Goal: Task Accomplishment & Management: Complete application form

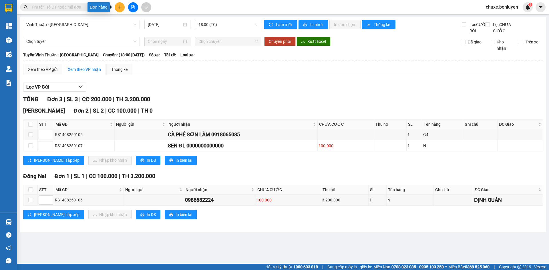
click at [116, 7] on button at bounding box center [120, 7] width 10 height 10
click at [131, 22] on div "Tạo đơn hàng" at bounding box center [142, 21] width 25 height 6
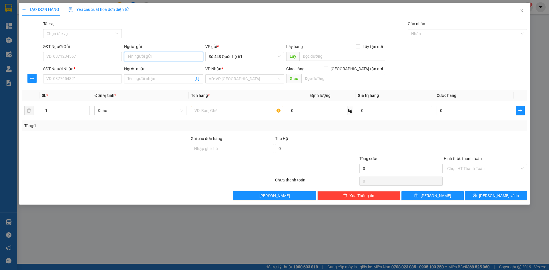
click at [156, 58] on input "Người gửi" at bounding box center [163, 56] width 79 height 9
type input "8"
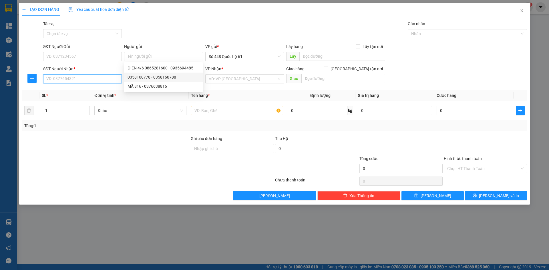
click at [96, 78] on input "SĐT Người Nhận *" at bounding box center [82, 78] width 79 height 9
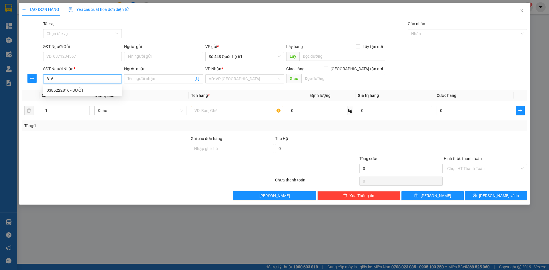
click at [91, 88] on div "0385222816 - BƯỞI" at bounding box center [83, 90] width 72 height 6
type input "0385222816"
type input "BƯỞI"
type input "150.000"
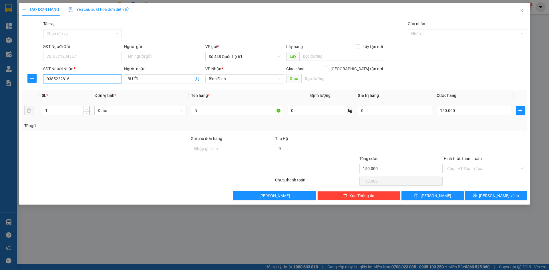
type input "0385222816"
type input "2"
click at [86, 108] on span "up" at bounding box center [86, 109] width 3 height 3
click at [469, 112] on input "150.000" at bounding box center [474, 110] width 74 height 9
type input "0"
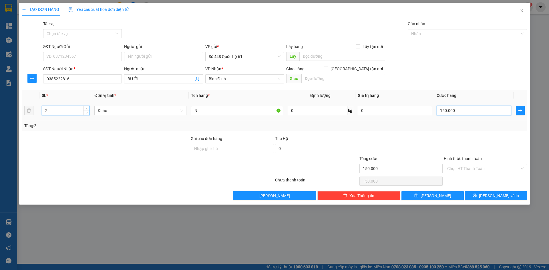
type input "0"
type input "3"
type input "0.030"
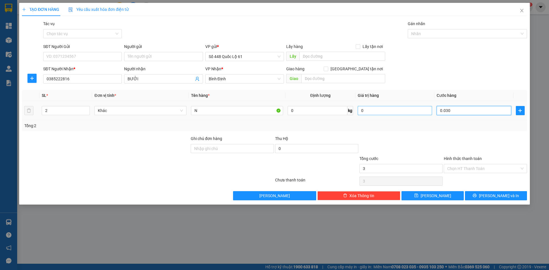
type input "30"
type input "300"
type input "000.300"
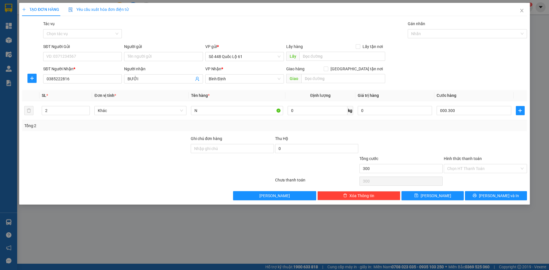
type input "300.000"
drag, startPoint x: 414, startPoint y: 145, endPoint x: 417, endPoint y: 155, distance: 10.3
click at [414, 147] on div at bounding box center [401, 146] width 84 height 20
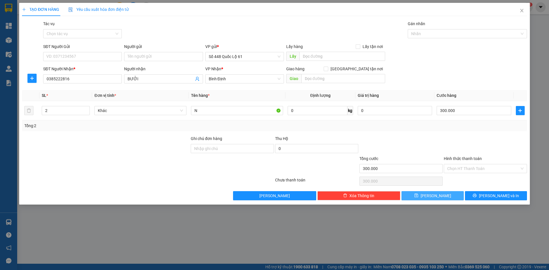
click at [431, 195] on button "[PERSON_NAME]" at bounding box center [433, 195] width 62 height 9
type input "0"
click at [84, 80] on input "SĐT Người Nhận *" at bounding box center [82, 78] width 79 height 9
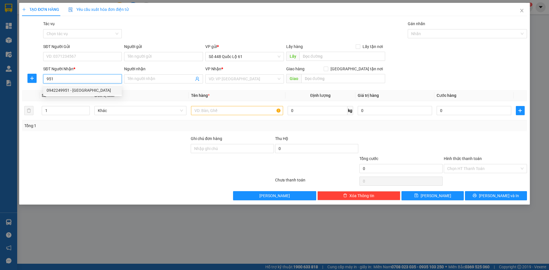
click at [98, 89] on div "0942249951 - [GEOGRAPHIC_DATA]" at bounding box center [83, 90] width 72 height 6
type input "0942249951"
type input "BẾN LỘI QUANG"
checkbox input "true"
type input "VÒNG XOAY BẾN LỘI [GEOGRAPHIC_DATA]"
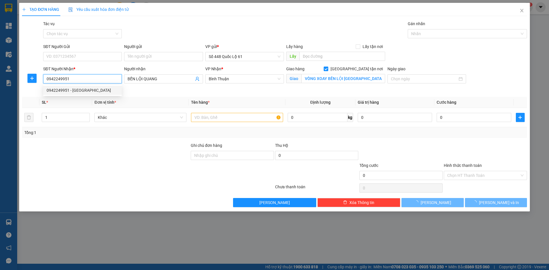
type input "1.000"
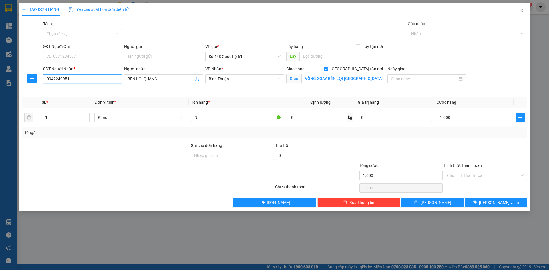
type input "0942249951"
drag, startPoint x: 476, startPoint y: 171, endPoint x: 477, endPoint y: 175, distance: 4.3
click at [477, 173] on div "Hình thức thanh toán Chọn HT Thanh Toán" at bounding box center [485, 173] width 83 height 20
click at [477, 177] on input "Hình thức thanh toán" at bounding box center [484, 175] width 72 height 9
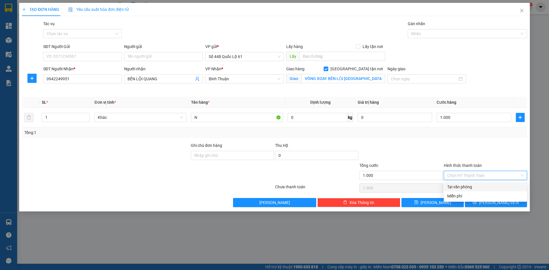
click at [474, 183] on div "Tại văn phòng" at bounding box center [485, 187] width 83 height 9
type input "0"
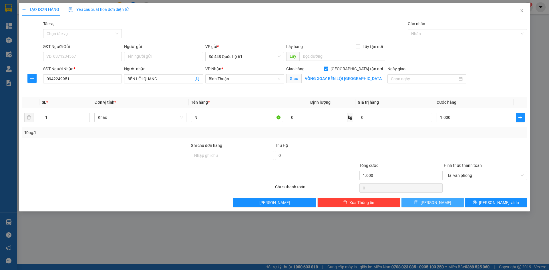
drag, startPoint x: 444, startPoint y: 200, endPoint x: 134, endPoint y: 41, distance: 348.3
click at [444, 200] on button "[PERSON_NAME]" at bounding box center [433, 202] width 62 height 9
checkbox input "false"
type input "0"
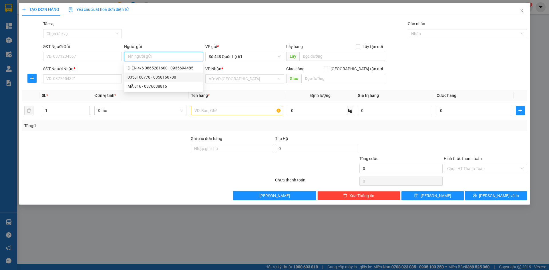
drag, startPoint x: 139, startPoint y: 55, endPoint x: 136, endPoint y: 57, distance: 3.2
click at [136, 57] on input "Người gửi" at bounding box center [163, 56] width 79 height 9
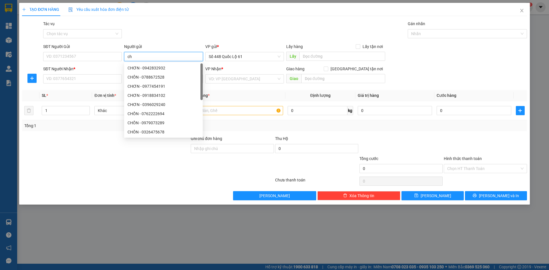
type input "c"
drag, startPoint x: 142, startPoint y: 59, endPoint x: 128, endPoint y: 59, distance: 13.5
click at [126, 59] on input "CHƠN" at bounding box center [163, 56] width 79 height 9
type input "CHƠN"
click at [96, 78] on input "SĐT Người Nhận *" at bounding box center [82, 78] width 79 height 9
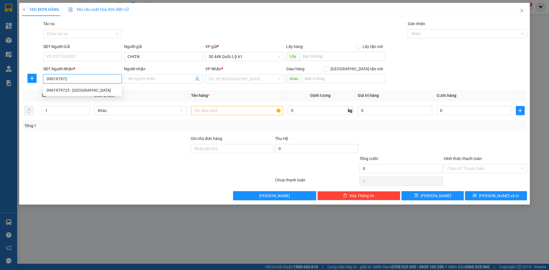
type input "0901979725"
click at [87, 92] on div "0901979725 - [GEOGRAPHIC_DATA]" at bounding box center [83, 90] width 72 height 6
type input "VĨNH ĐỨC"
checkbox input "true"
type input "ĐIỆN BÀN"
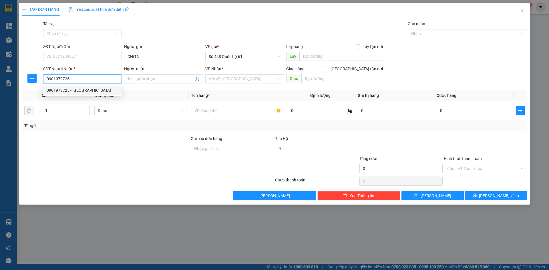
type input "2.730.000"
type input "1.000"
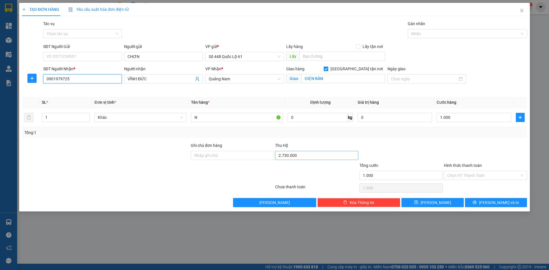
type input "0901979725"
click at [307, 157] on input "2.730.000" at bounding box center [316, 155] width 83 height 9
type input "2.870.000"
click at [416, 135] on div "Tổng: 1" at bounding box center [274, 133] width 501 height 6
click at [461, 178] on input "Hình thức thanh toán" at bounding box center [484, 175] width 72 height 9
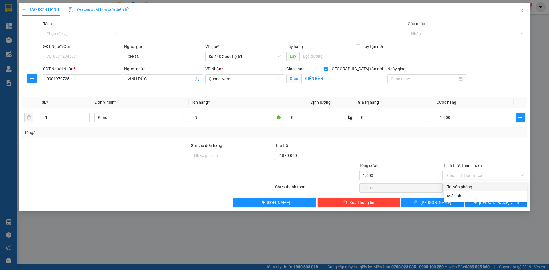
click at [464, 182] on div "Transit Pickup Surcharge Ids Transit Deliver Surcharge Ids Transit Deliver Surc…" at bounding box center [274, 114] width 505 height 187
drag, startPoint x: 463, startPoint y: 168, endPoint x: 464, endPoint y: 174, distance: 6.6
click at [464, 170] on div "Hình thức thanh toán" at bounding box center [485, 167] width 83 height 9
click at [464, 176] on input "Hình thức thanh toán" at bounding box center [484, 175] width 72 height 9
click at [463, 191] on div "Tại văn phòng" at bounding box center [485, 187] width 83 height 9
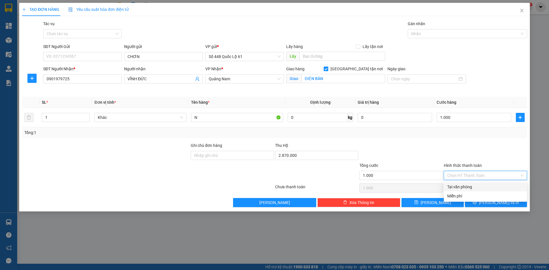
type input "0"
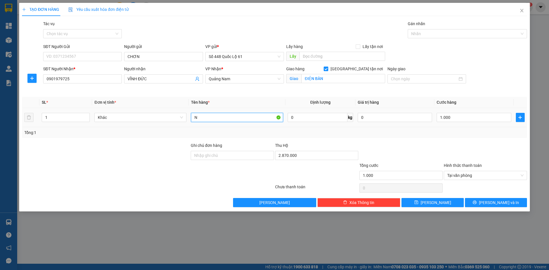
drag, startPoint x: 205, startPoint y: 119, endPoint x: 184, endPoint y: 112, distance: 22.6
click at [188, 112] on tr "1 Khác N 0 kg 0 1.000" at bounding box center [274, 117] width 505 height 19
type input "1C"
click at [440, 204] on button "[PERSON_NAME]" at bounding box center [433, 202] width 62 height 9
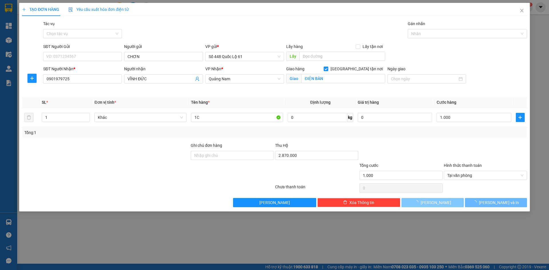
checkbox input "false"
type input "0"
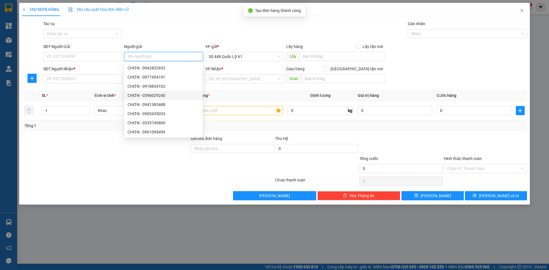
paste input "CHƠN"
type input "CHƠN"
click at [93, 80] on input "SĐT Người Nhận *" at bounding box center [82, 78] width 79 height 9
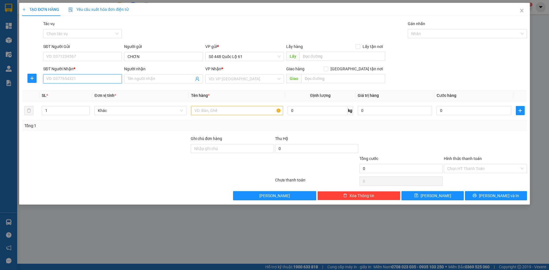
click at [107, 80] on input "SĐT Người Nhận *" at bounding box center [82, 78] width 79 height 9
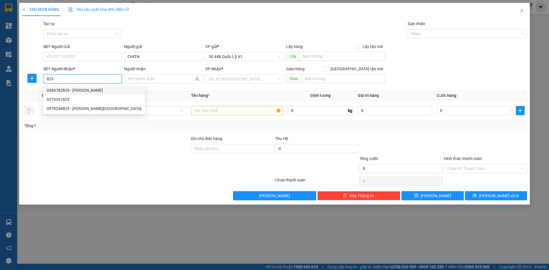
click at [102, 89] on div "0384782829 - [PERSON_NAME]" at bounding box center [94, 90] width 95 height 6
type input "0384782829"
type input "[PERSON_NAME]"
checkbox input "true"
type input "[PERSON_NAME]"
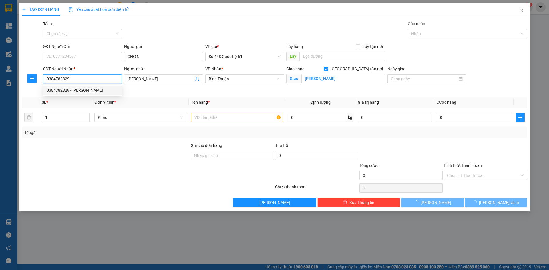
type input "100.000"
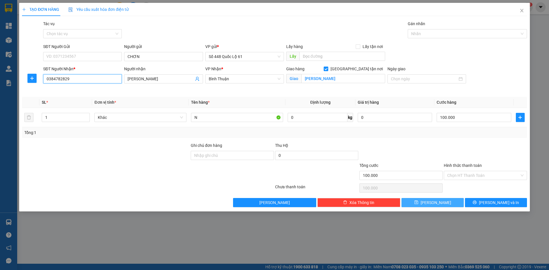
type input "0384782829"
drag, startPoint x: 454, startPoint y: 203, endPoint x: 193, endPoint y: 87, distance: 286.4
click at [454, 203] on button "[PERSON_NAME]" at bounding box center [433, 202] width 62 height 9
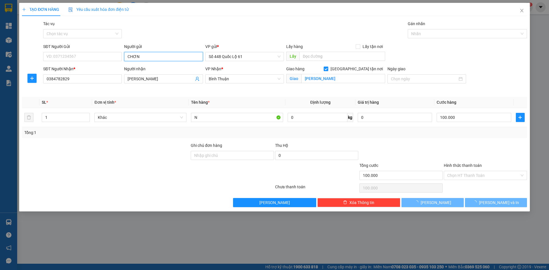
checkbox input "false"
type input "0"
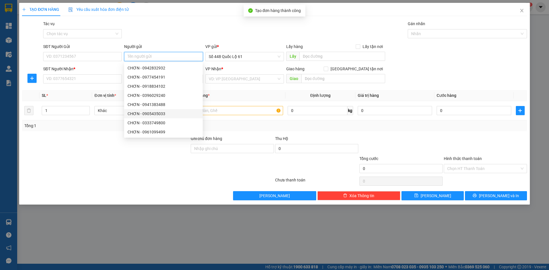
paste input "CHƠN"
type input "CHƠN"
click at [90, 83] on input "SĐT Người Nhận *" at bounding box center [82, 78] width 79 height 9
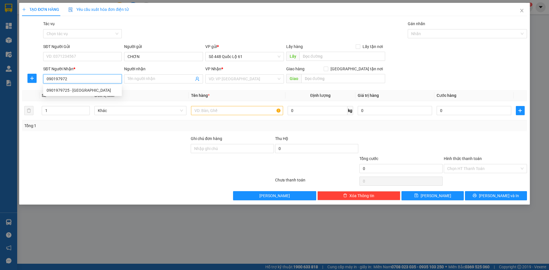
type input "0901979725"
click at [94, 91] on div "0901979725 - [GEOGRAPHIC_DATA]" at bounding box center [83, 90] width 72 height 6
type input "VĨNH ĐỨC"
checkbox input "true"
type input "[GEOGRAPHIC_DATA]"
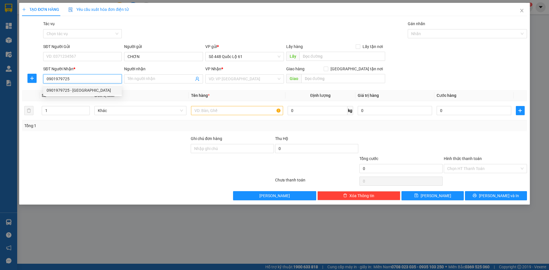
type input "2.870.000"
type input "1.000"
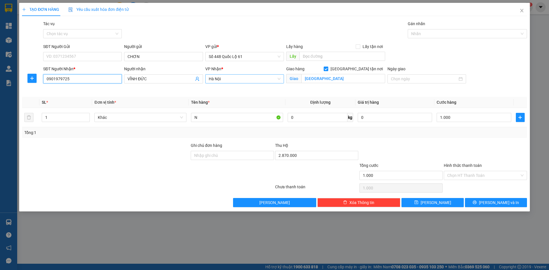
click at [228, 79] on span "Hà Nội" at bounding box center [245, 79] width 72 height 9
type input "0901979725"
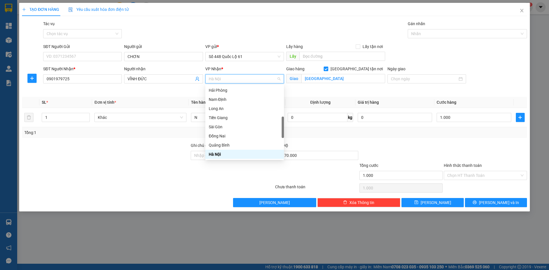
type input "Q"
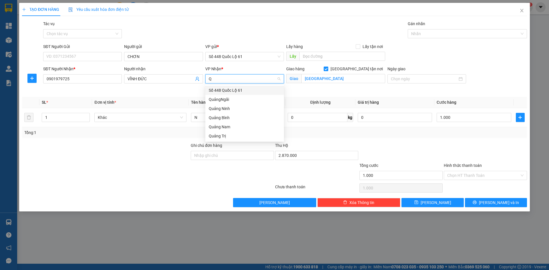
scroll to position [0, 0]
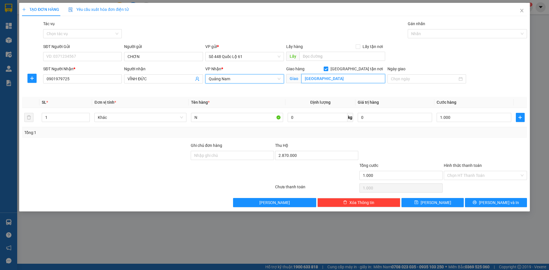
click at [329, 77] on input "[GEOGRAPHIC_DATA]" at bounding box center [344, 78] width 84 height 9
type input "VĨNH ĐIỆN"
click at [305, 162] on div "2.870.000" at bounding box center [316, 156] width 83 height 11
click at [305, 158] on input "2.870.000" at bounding box center [316, 155] width 83 height 9
type input "2.850.000"
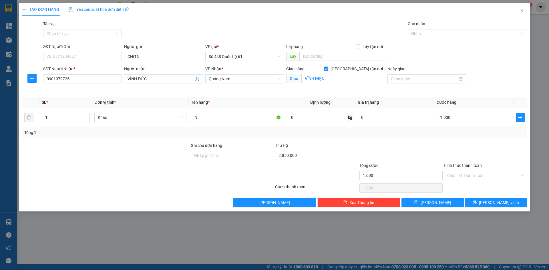
drag, startPoint x: 464, startPoint y: 174, endPoint x: 468, endPoint y: 187, distance: 13.3
click at [464, 175] on input "Hình thức thanh toán" at bounding box center [484, 175] width 72 height 9
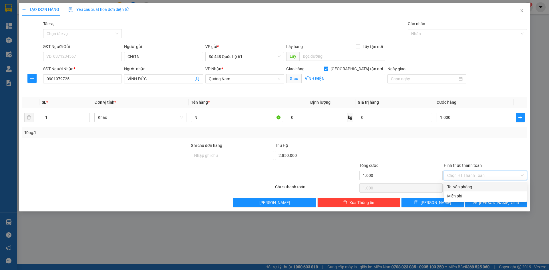
click at [468, 187] on div "Tại văn phòng" at bounding box center [486, 187] width 76 height 6
type input "0"
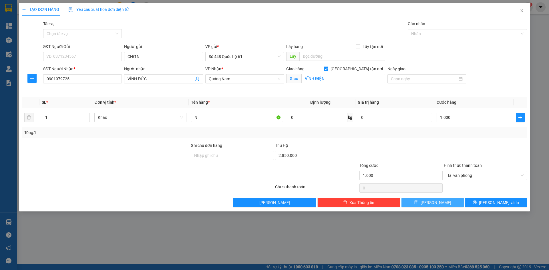
drag, startPoint x: 438, startPoint y: 202, endPoint x: 121, endPoint y: 50, distance: 351.4
click at [433, 202] on span "[PERSON_NAME]" at bounding box center [436, 203] width 31 height 6
checkbox input "false"
type input "0"
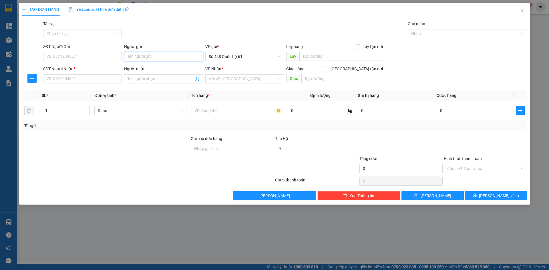
click at [150, 58] on input "Người gửi" at bounding box center [163, 56] width 79 height 9
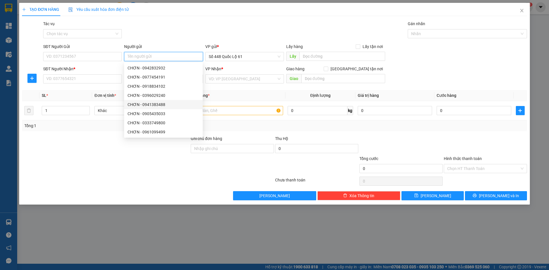
paste input "CHƠN"
type input "CHƠN"
click at [90, 78] on input "SĐT Người Nhận *" at bounding box center [82, 78] width 79 height 9
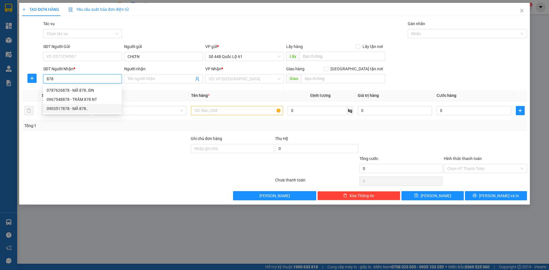
click at [82, 108] on div "0903517878 - MÃ 878.." at bounding box center [83, 109] width 72 height 6
type input "0903517878"
type input "MÃ 878.."
checkbox input "true"
type input "NHA TRANG"
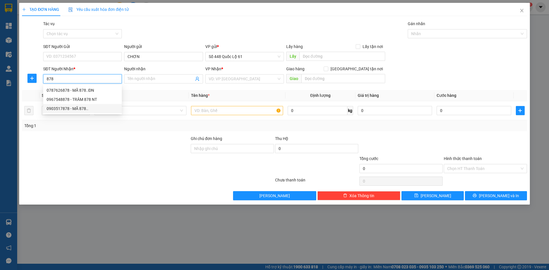
type input "2.900.000"
type input "200.000"
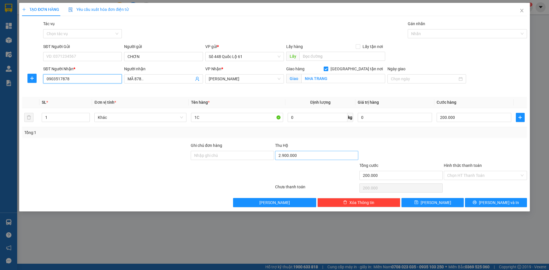
type input "0903517878"
click at [304, 158] on input "2.900.000" at bounding box center [316, 155] width 83 height 9
type input "5.030.000"
click at [333, 144] on div "Thu Hộ" at bounding box center [316, 145] width 83 height 6
click at [471, 118] on input "200.000" at bounding box center [474, 117] width 74 height 9
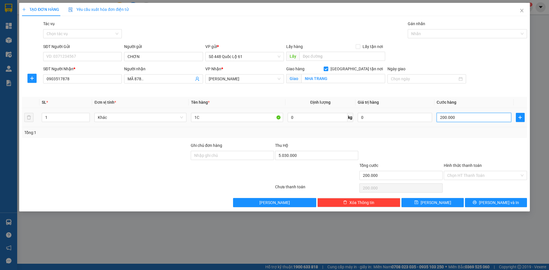
type input "00.001"
type input "1"
type input "11"
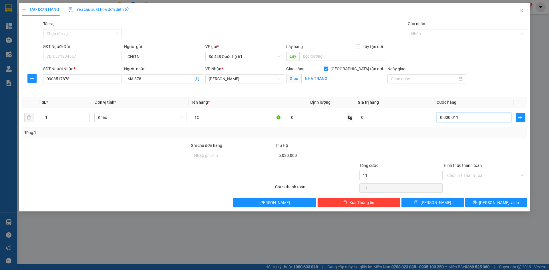
type input "00.000.011"
type input "11.000"
drag, startPoint x: 463, startPoint y: 162, endPoint x: 463, endPoint y: 166, distance: 4.3
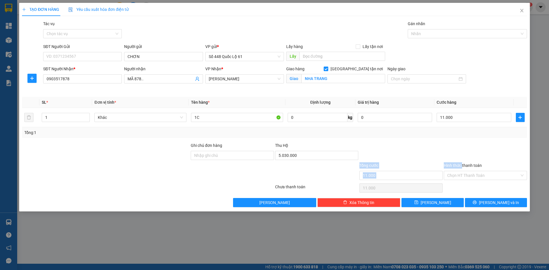
click at [463, 165] on form "Ghi chú đơn hàng Thu Hộ 5.030.000 Tổng cước 11.000 Hình thức thanh toán Chọn HT…" at bounding box center [274, 162] width 505 height 40
click at [462, 175] on input "Hình thức thanh toán" at bounding box center [484, 175] width 72 height 9
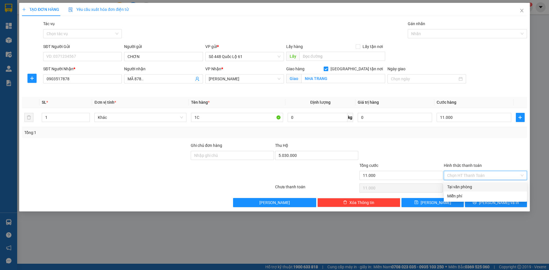
click at [467, 188] on div "Tại văn phòng" at bounding box center [486, 187] width 76 height 6
type input "0"
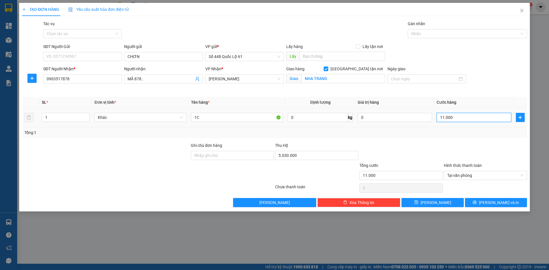
drag, startPoint x: 457, startPoint y: 119, endPoint x: 455, endPoint y: 153, distance: 34.4
click at [457, 119] on input "11.000" at bounding box center [474, 117] width 74 height 9
type input "1"
type input "000.001"
type input "1.000"
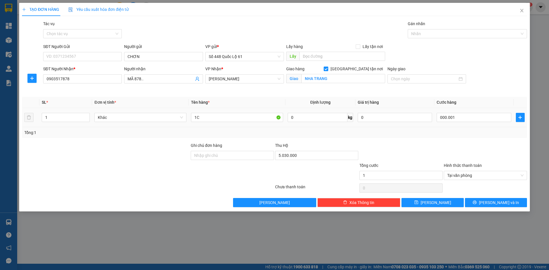
type input "1.000"
click at [454, 155] on div at bounding box center [486, 152] width 84 height 20
click at [444, 201] on button "[PERSON_NAME]" at bounding box center [433, 202] width 62 height 9
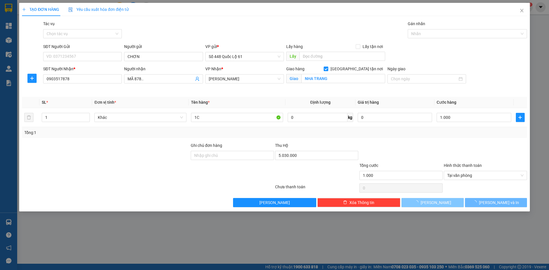
checkbox input "false"
type input "0"
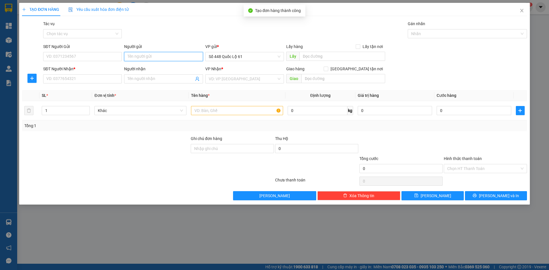
click at [138, 54] on input "Người gửi" at bounding box center [163, 56] width 79 height 9
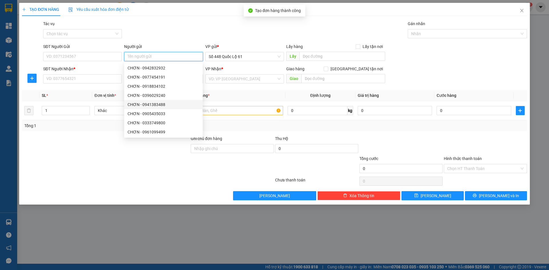
paste input "CHƠN"
type input "CHƠN"
click at [90, 82] on input "SĐT Người Nhận *" at bounding box center [82, 78] width 79 height 9
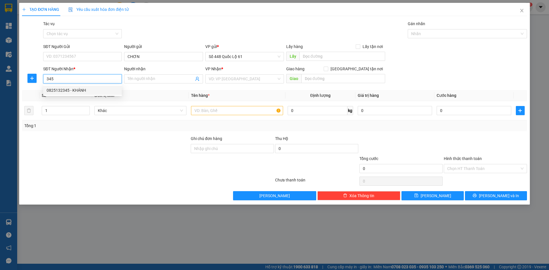
click at [88, 86] on div "0825132345 - KHÁNH" at bounding box center [82, 90] width 79 height 9
type input "0825132345"
type input "KHÁNH"
type input "1.000"
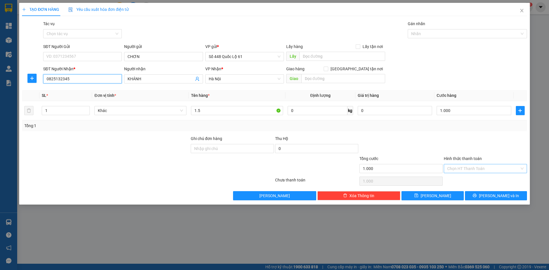
type input "0825132345"
click at [450, 166] on input "Hình thức thanh toán" at bounding box center [484, 169] width 72 height 9
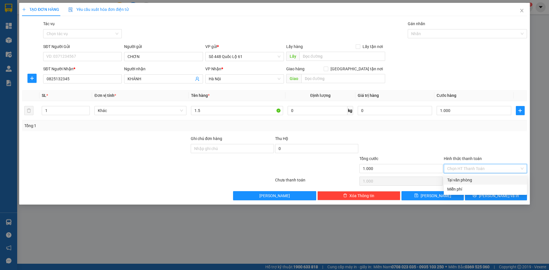
click at [453, 178] on div "Tại văn phòng" at bounding box center [486, 180] width 76 height 6
type input "0"
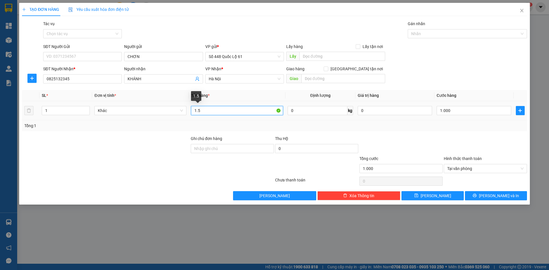
drag, startPoint x: 202, startPoint y: 110, endPoint x: 189, endPoint y: 112, distance: 13.0
click at [189, 112] on td "1.5" at bounding box center [237, 110] width 97 height 19
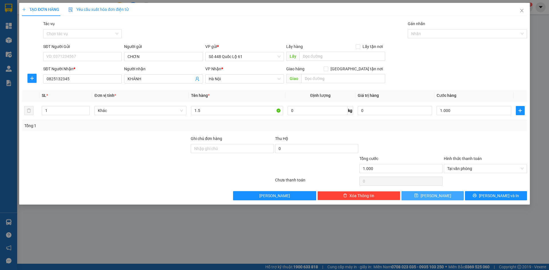
drag, startPoint x: 432, startPoint y: 195, endPoint x: 417, endPoint y: 195, distance: 14.3
click at [431, 195] on button "[PERSON_NAME]" at bounding box center [433, 195] width 62 height 9
type input "0"
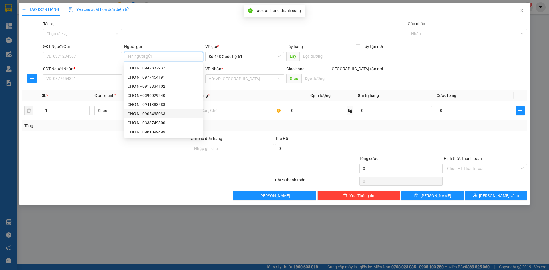
paste input "CHƠN"
type input "CHƠN"
click at [74, 84] on div "SĐT Người Nhận * VD: 0377654321" at bounding box center [82, 76] width 79 height 20
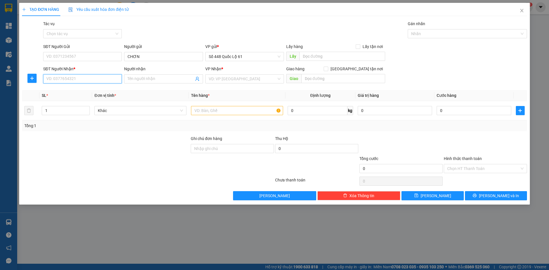
click at [80, 81] on input "SĐT Người Nhận *" at bounding box center [82, 78] width 79 height 9
drag, startPoint x: 69, startPoint y: 88, endPoint x: 84, endPoint y: 99, distance: 18.1
click at [70, 88] on div "0976837012 - NGHỆ AN 7012" at bounding box center [83, 90] width 72 height 6
type input "0976837012"
type input "NGHỆ AN 7012"
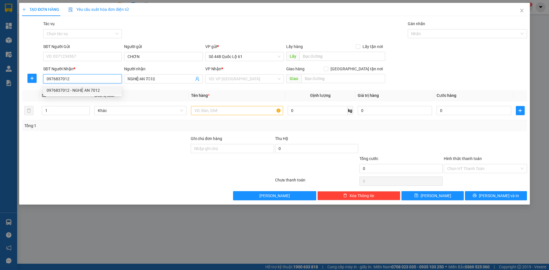
type input "1.000"
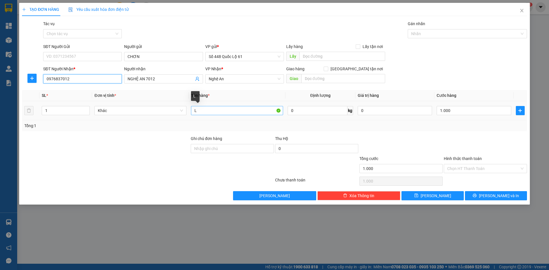
type input "0976837012"
drag, startPoint x: 193, startPoint y: 112, endPoint x: 171, endPoint y: 114, distance: 22.1
click at [175, 114] on tr "1 Khác L 0 kg 0 1.000" at bounding box center [274, 110] width 505 height 19
drag, startPoint x: 456, startPoint y: 170, endPoint x: 466, endPoint y: 187, distance: 20.4
click at [456, 171] on input "Hình thức thanh toán" at bounding box center [484, 169] width 72 height 9
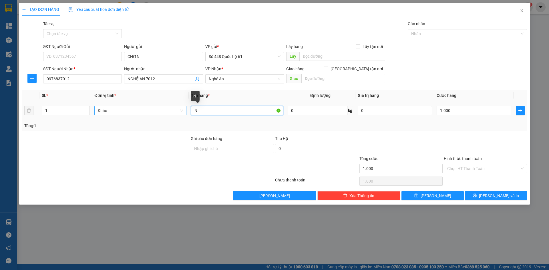
drag, startPoint x: 199, startPoint y: 110, endPoint x: 157, endPoint y: 112, distance: 42.4
click at [150, 112] on tr "1 Khác N 0 kg 0 1.000" at bounding box center [274, 110] width 505 height 19
drag, startPoint x: 201, startPoint y: 112, endPoint x: 165, endPoint y: 116, distance: 36.3
click at [165, 116] on tr "1 Khác 1C 0 kg 0 1.000" at bounding box center [274, 110] width 505 height 19
type input "N"
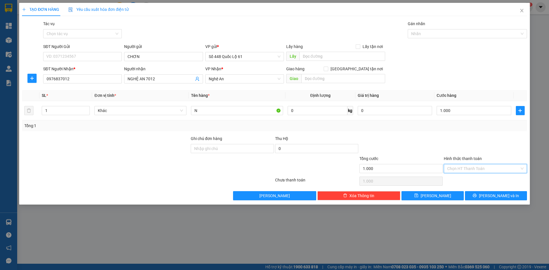
drag, startPoint x: 453, startPoint y: 172, endPoint x: 458, endPoint y: 181, distance: 10.9
click at [454, 173] on input "Hình thức thanh toán" at bounding box center [484, 169] width 72 height 9
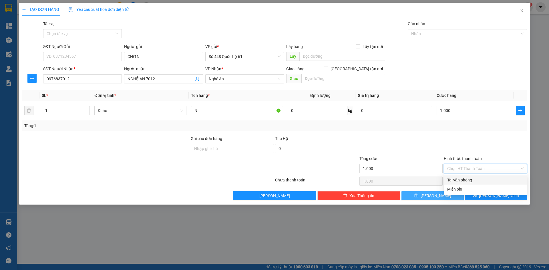
drag, startPoint x: 458, startPoint y: 181, endPoint x: 448, endPoint y: 197, distance: 18.8
click at [458, 184] on div "Tại văn phòng" at bounding box center [485, 180] width 83 height 9
type input "0"
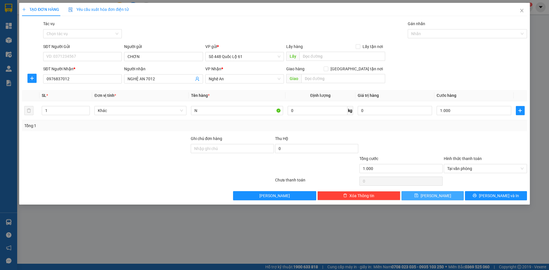
drag, startPoint x: 448, startPoint y: 195, endPoint x: 253, endPoint y: 134, distance: 204.6
click at [448, 195] on button "[PERSON_NAME]" at bounding box center [433, 195] width 62 height 9
type input "0"
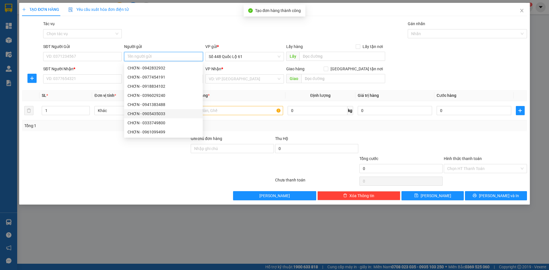
paste input "CHƠN"
type input "CHƠN"
drag, startPoint x: 104, startPoint y: 81, endPoint x: 100, endPoint y: 78, distance: 5.3
click at [103, 81] on input "SĐT Người Nhận *" at bounding box center [82, 78] width 79 height 9
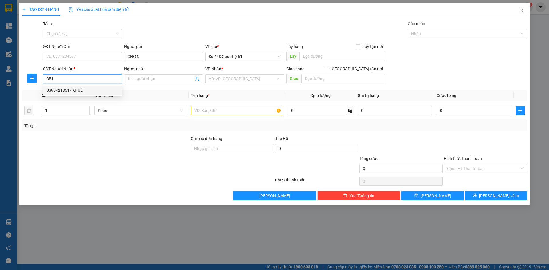
click at [69, 92] on div "0395421851 - KHUÊ" at bounding box center [83, 90] width 72 height 6
type input "0395421851"
type input "KHUÊ"
checkbox input "true"
type input "Q NHƠN"
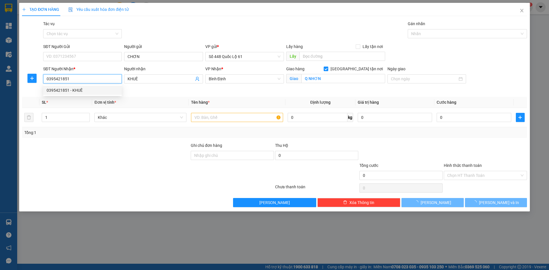
type input "350.000"
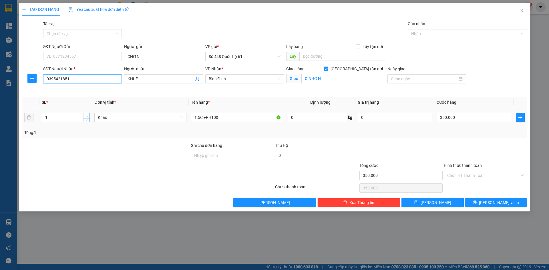
type input "0395421851"
type input "2"
drag, startPoint x: 87, startPoint y: 114, endPoint x: 197, endPoint y: 117, distance: 110.5
click at [87, 114] on span "Increase Value" at bounding box center [86, 115] width 6 height 5
click at [492, 121] on input "350.000" at bounding box center [474, 117] width 74 height 9
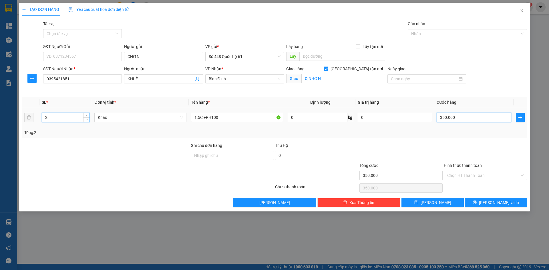
type input "0"
type input "5"
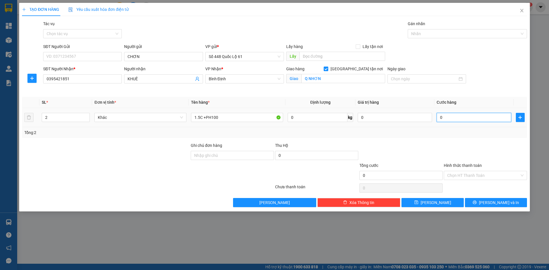
type input "005"
type input "50"
type input "0.050"
type input "500"
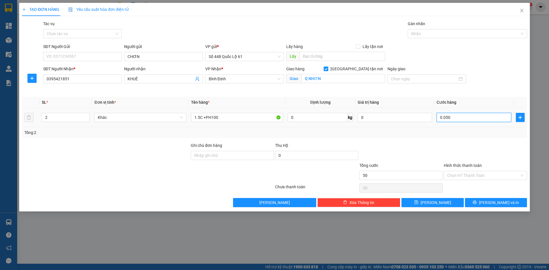
type input "500"
type input "00.500"
type input "500.000"
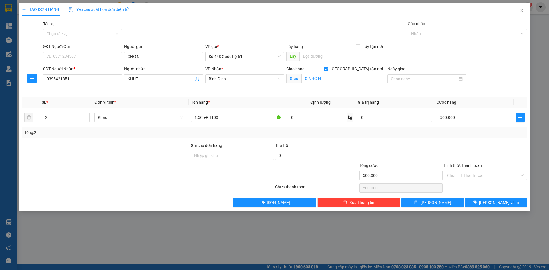
click at [445, 207] on div "TẠO ĐƠN HÀNG Yêu cầu xuất hóa đơn điện tử Transit Pickup Surcharge Ids Transit …" at bounding box center [274, 107] width 511 height 209
click at [200, 118] on input "1.5C +PH100" at bounding box center [237, 117] width 92 height 9
type input "1C +PH100"
click at [453, 203] on button "[PERSON_NAME]" at bounding box center [433, 202] width 62 height 9
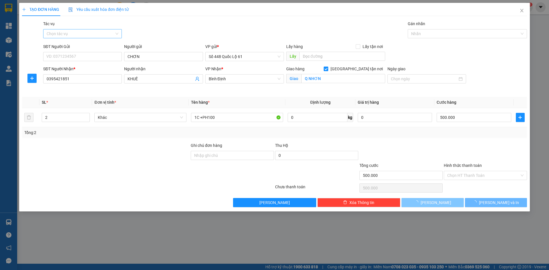
checkbox input "false"
type input "0"
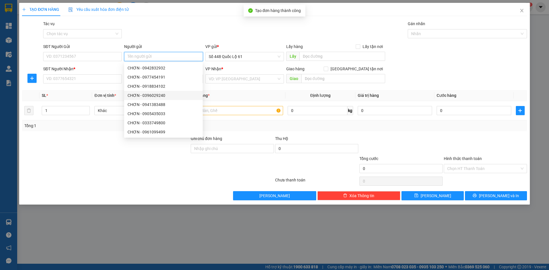
paste input "CHƠN"
type input "CHƠN"
click at [101, 78] on input "SĐT Người Nhận *" at bounding box center [82, 78] width 79 height 9
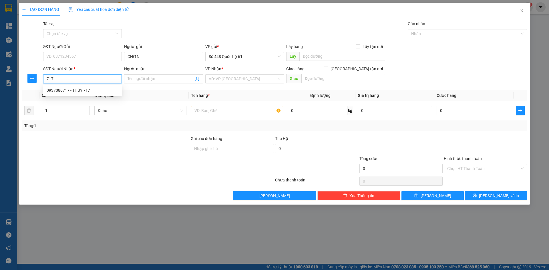
click at [105, 90] on div "0937086717 - THÚY 717" at bounding box center [83, 90] width 72 height 6
type input "0937086717"
type input "THÚY 717"
type input "150.000"
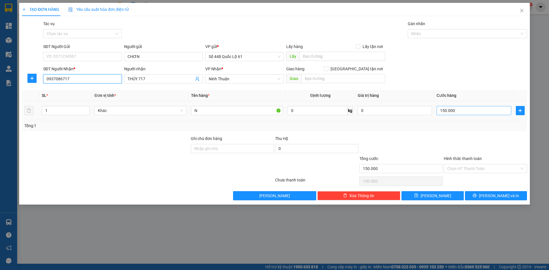
type input "0937086717"
click at [462, 115] on input "150.000" at bounding box center [474, 110] width 74 height 9
type input "1"
type input "00.001"
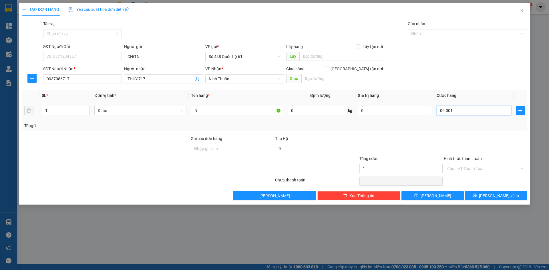
type input "10"
type input "0.000.010"
type input "100"
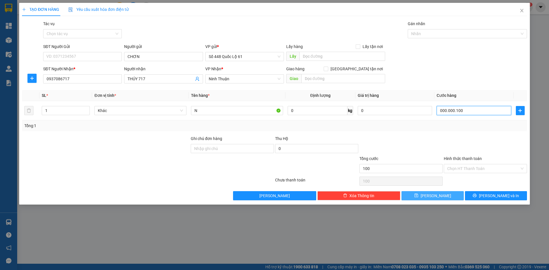
type input "000.000.100"
type input "100.000"
drag, startPoint x: 426, startPoint y: 196, endPoint x: 396, endPoint y: 187, distance: 31.3
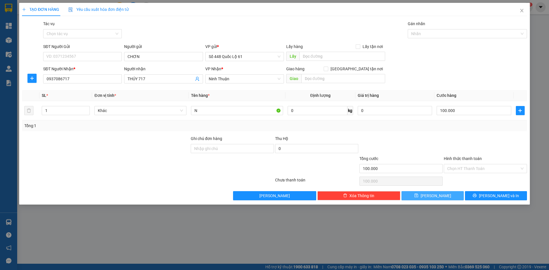
click at [426, 195] on button "[PERSON_NAME]" at bounding box center [433, 195] width 62 height 9
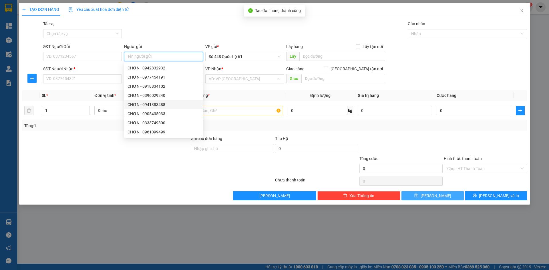
paste input "CHƠN"
click at [97, 80] on input "SĐT Người Nhận *" at bounding box center [82, 78] width 79 height 9
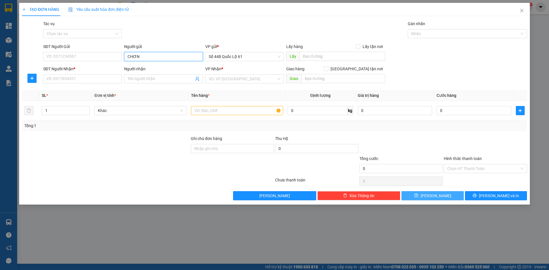
drag, startPoint x: 142, startPoint y: 60, endPoint x: 16, endPoint y: 38, distance: 127.9
click at [51, 39] on div "Transit Pickup Surcharge Ids Transit Deliver Surcharge Ids Transit Deliver Surc…" at bounding box center [274, 111] width 505 height 180
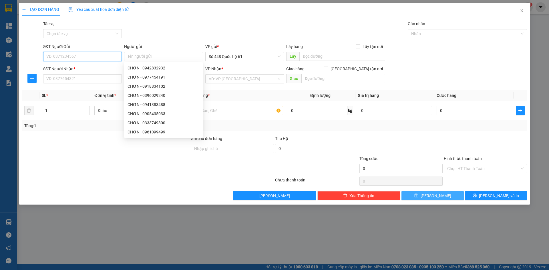
click at [68, 55] on input "SĐT Người Gửi" at bounding box center [82, 56] width 79 height 9
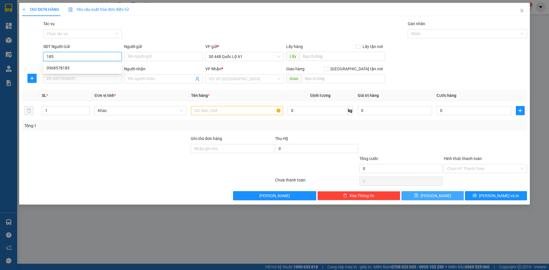
click at [93, 68] on div "0968578185" at bounding box center [83, 68] width 72 height 6
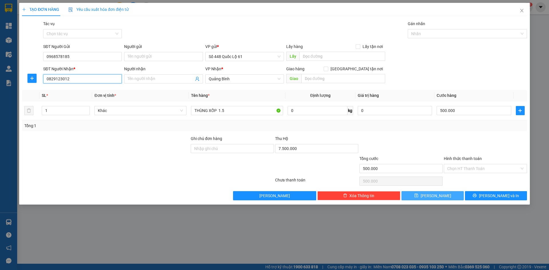
click at [87, 79] on input "0829123012" at bounding box center [82, 78] width 79 height 9
click at [242, 77] on span "Quảng Bình" at bounding box center [245, 79] width 72 height 9
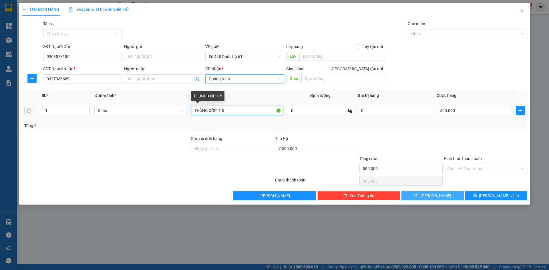
click at [239, 112] on input "THÙNG XỐP 1.5" at bounding box center [237, 110] width 92 height 9
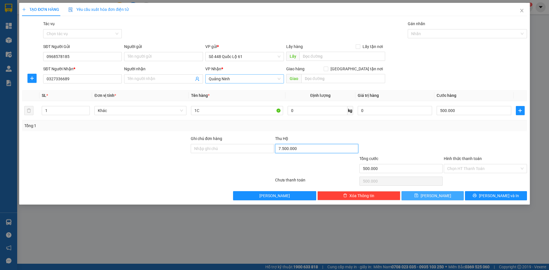
click at [323, 149] on input "7.500.000" at bounding box center [316, 148] width 83 height 9
click at [363, 139] on div at bounding box center [401, 146] width 84 height 20
click at [457, 112] on input "500.000" at bounding box center [474, 110] width 74 height 9
click at [441, 192] on button "[PERSON_NAME]" at bounding box center [433, 195] width 62 height 9
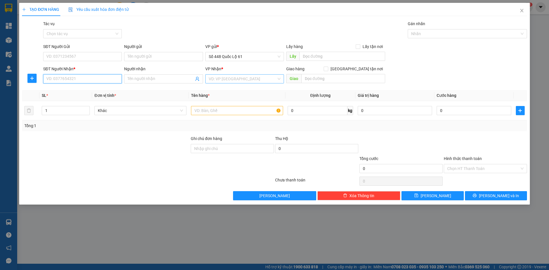
click at [94, 78] on input "SĐT Người Nhận *" at bounding box center [82, 78] width 79 height 9
click at [97, 79] on input "SĐT Người Nhận *" at bounding box center [82, 78] width 79 height 9
click at [228, 81] on input "search" at bounding box center [243, 79] width 68 height 9
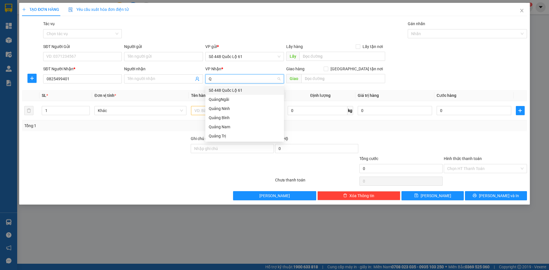
click at [231, 100] on div "QuảngNgãi" at bounding box center [245, 99] width 72 height 6
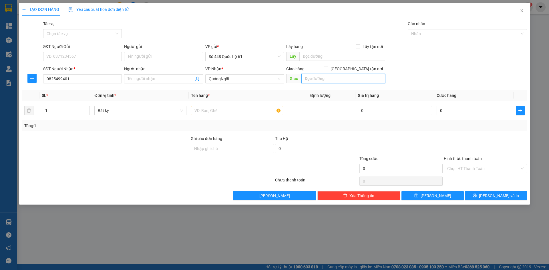
click at [319, 77] on input "text" at bounding box center [344, 78] width 84 height 9
click at [328, 69] on input "[GEOGRAPHIC_DATA] tận nơi" at bounding box center [326, 69] width 4 height 4
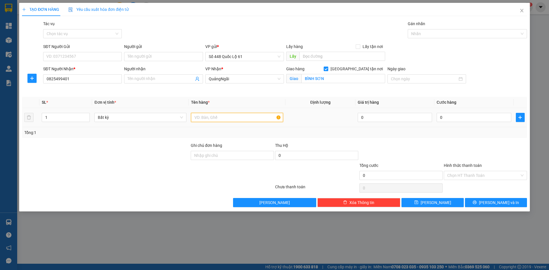
click at [205, 115] on input "text" at bounding box center [237, 117] width 92 height 9
click at [484, 117] on input "0" at bounding box center [474, 117] width 74 height 9
click at [211, 118] on input "1C" at bounding box center [237, 117] width 92 height 9
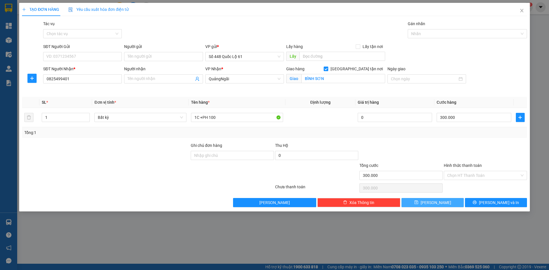
click at [439, 202] on span "[PERSON_NAME]" at bounding box center [436, 203] width 31 height 6
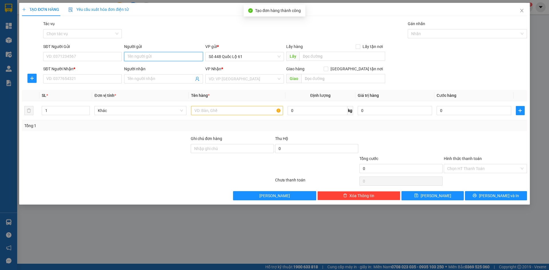
click at [158, 56] on input "Người gửi" at bounding box center [163, 56] width 79 height 9
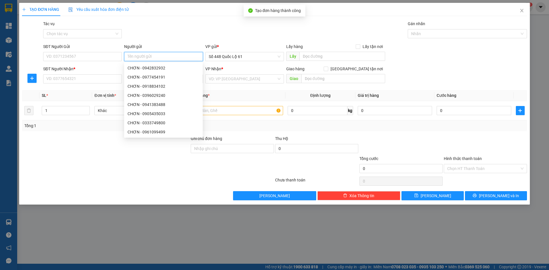
paste input "CHƠN"
click at [86, 78] on input "SĐT Người Nhận *" at bounding box center [82, 78] width 79 height 9
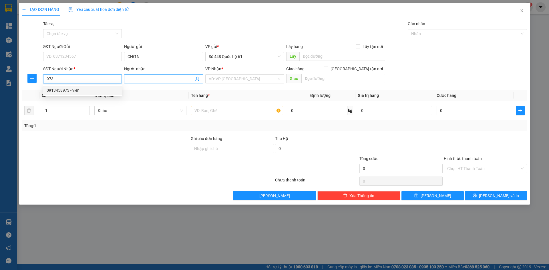
drag, startPoint x: 82, startPoint y: 91, endPoint x: 138, endPoint y: 82, distance: 56.5
click at [87, 91] on div "0913458973 - vien" at bounding box center [83, 90] width 72 height 6
drag, startPoint x: 154, startPoint y: 79, endPoint x: 111, endPoint y: 82, distance: 43.1
click at [111, 82] on div "SĐT Người Nhận * 0913458973 0913458973 Người nhận vien VP Nhận * Khánh Hoà Gi…" at bounding box center [285, 76] width 486 height 20
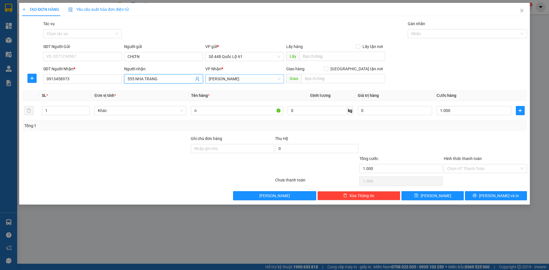
click at [248, 80] on span "[PERSON_NAME]" at bounding box center [245, 79] width 72 height 9
click at [88, 109] on icon "up" at bounding box center [87, 109] width 2 height 2
click at [87, 109] on icon "up" at bounding box center [87, 109] width 2 height 2
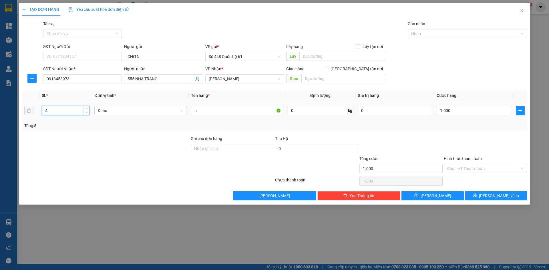
click at [87, 113] on icon "down" at bounding box center [87, 113] width 2 height 2
drag, startPoint x: 201, startPoint y: 113, endPoint x: 138, endPoint y: 106, distance: 62.7
click at [163, 110] on tr "3 Khác n 0 kg 0 1.000" at bounding box center [274, 110] width 505 height 19
click at [454, 109] on input "0" at bounding box center [474, 110] width 74 height 9
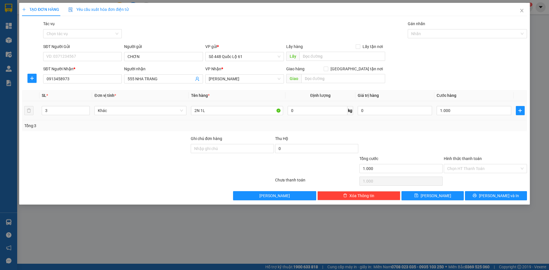
click at [462, 143] on div at bounding box center [486, 146] width 84 height 20
drag, startPoint x: 469, startPoint y: 165, endPoint x: 472, endPoint y: 172, distance: 7.7
click at [469, 165] on input "Hình thức thanh toán" at bounding box center [484, 169] width 72 height 9
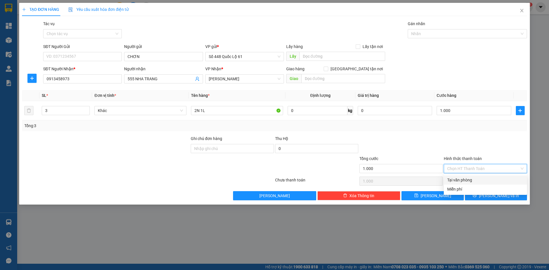
click at [475, 179] on div "Tại văn phòng" at bounding box center [486, 180] width 76 height 6
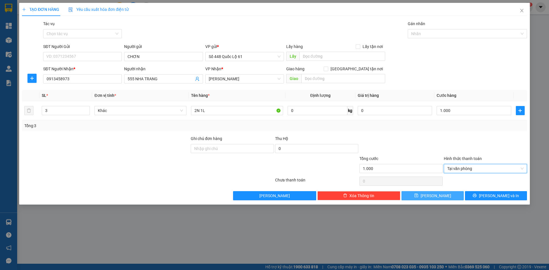
click at [433, 197] on span "[PERSON_NAME]" at bounding box center [436, 196] width 31 height 6
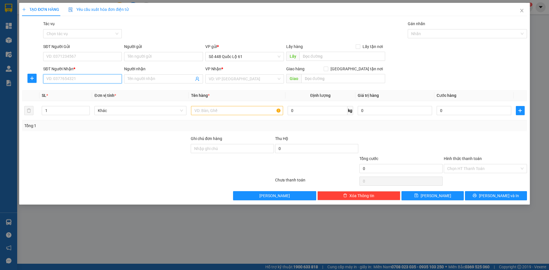
click at [106, 78] on input "SĐT Người Nhận *" at bounding box center [82, 78] width 79 height 9
drag, startPoint x: 98, startPoint y: 90, endPoint x: 151, endPoint y: 78, distance: 54.1
click at [99, 90] on div "0913458973 - ai" at bounding box center [83, 90] width 72 height 6
drag, startPoint x: 134, startPoint y: 78, endPoint x: 121, endPoint y: 80, distance: 13.3
click at [123, 79] on div "SĐT Người Nhận * 0913458973 0913458973 Người nhận ai VP Nhận * Khánh Hoà Giao…" at bounding box center [285, 76] width 486 height 20
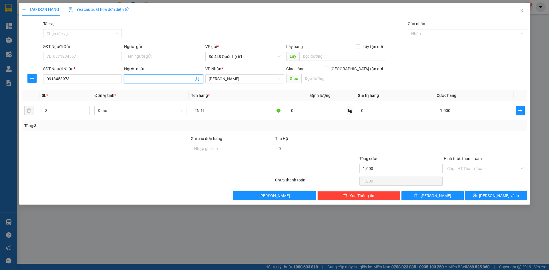
click at [150, 78] on input "Người nhận" at bounding box center [161, 79] width 66 height 6
drag, startPoint x: 48, startPoint y: 110, endPoint x: 35, endPoint y: 114, distance: 13.8
click at [35, 114] on tr "3 Khác 2N 1L 0 kg 0 1.000" at bounding box center [274, 110] width 505 height 19
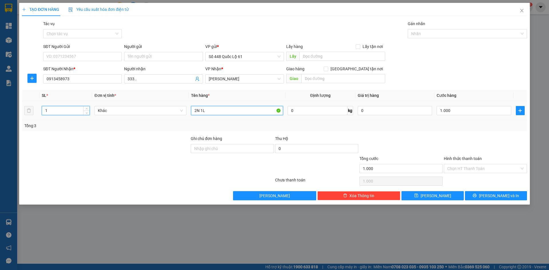
drag, startPoint x: 202, startPoint y: 109, endPoint x: 141, endPoint y: 104, distance: 61.7
click at [148, 108] on tr "1 Khác 2N 1L 0 kg 0 1.000" at bounding box center [274, 110] width 505 height 19
click at [445, 111] on input "0" at bounding box center [474, 110] width 74 height 9
drag, startPoint x: 445, startPoint y: 140, endPoint x: 445, endPoint y: 144, distance: 4.3
click at [445, 141] on div at bounding box center [486, 146] width 84 height 20
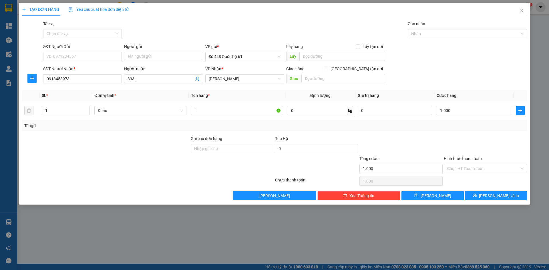
drag, startPoint x: 458, startPoint y: 169, endPoint x: 461, endPoint y: 183, distance: 14.0
click at [458, 170] on input "Hình thức thanh toán" at bounding box center [484, 169] width 72 height 9
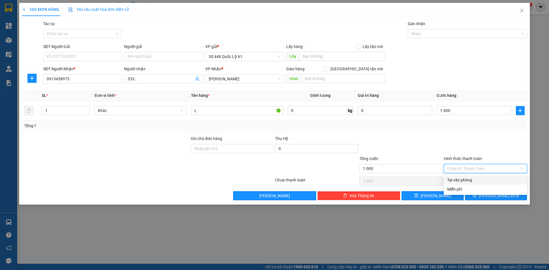
click at [461, 179] on div "Tại văn phòng" at bounding box center [486, 180] width 76 height 6
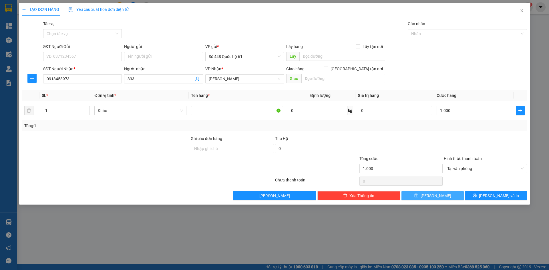
click at [443, 192] on button "[PERSON_NAME]" at bounding box center [433, 195] width 62 height 9
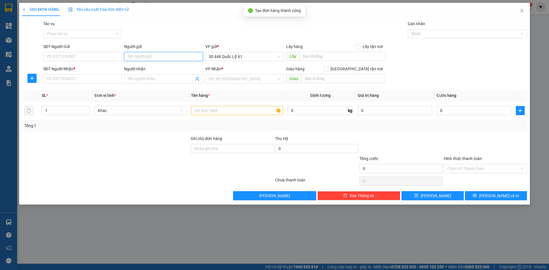
click at [142, 53] on input "Người gửi" at bounding box center [163, 56] width 79 height 9
paste input "CHƠN"
click at [92, 77] on input "SĐT Người Nhận *" at bounding box center [82, 78] width 79 height 9
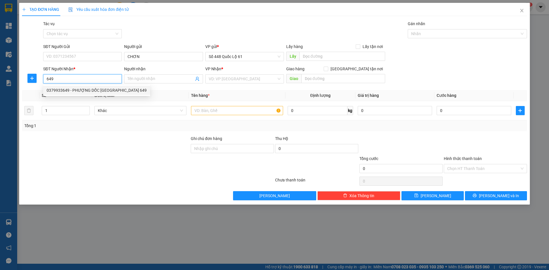
click at [95, 88] on div "0379933649 - PHƯỢNG DỐC [GEOGRAPHIC_DATA] 649" at bounding box center [97, 90] width 100 height 6
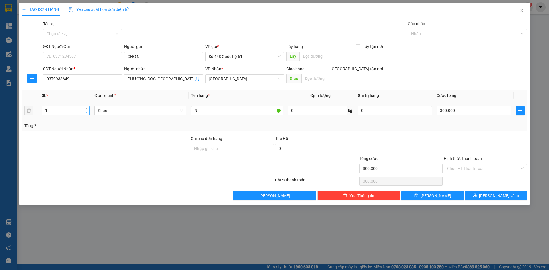
click at [87, 113] on icon "down" at bounding box center [87, 113] width 2 height 2
drag, startPoint x: 212, startPoint y: 112, endPoint x: 166, endPoint y: 113, distance: 46.1
click at [166, 113] on tr "1 Khác N 0 kg 0 0" at bounding box center [274, 110] width 505 height 19
click at [88, 107] on span "Increase Value" at bounding box center [86, 108] width 6 height 5
click at [463, 108] on input "0" at bounding box center [474, 110] width 74 height 9
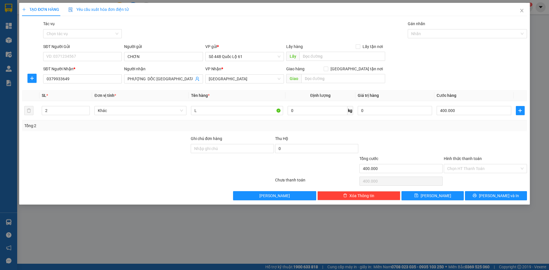
click at [420, 189] on div "Transit Pickup Surcharge Ids Transit Deliver Surcharge Ids Transit Deliver Surc…" at bounding box center [274, 111] width 505 height 180
click at [421, 192] on button "[PERSON_NAME]" at bounding box center [433, 195] width 62 height 9
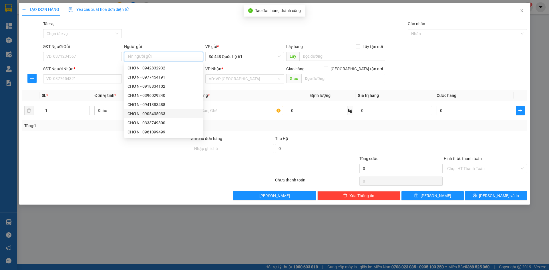
paste input "CHƠN"
click at [84, 78] on input "SĐT Người Nhận *" at bounding box center [82, 78] width 79 height 9
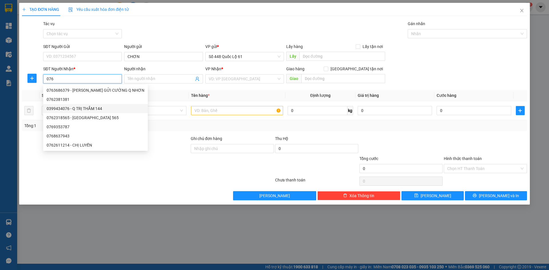
click at [81, 109] on div "0399434076 - Q TRỊ THẮM 144" at bounding box center [96, 109] width 98 height 6
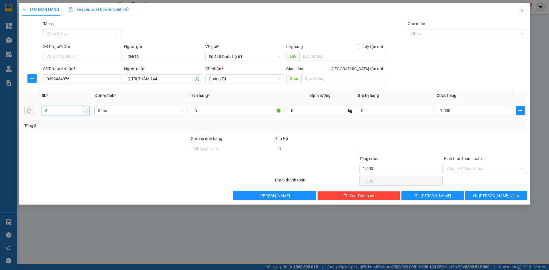
click at [85, 108] on span "Increase Value" at bounding box center [86, 108] width 6 height 5
drag, startPoint x: 200, startPoint y: 111, endPoint x: 172, endPoint y: 108, distance: 28.8
click at [172, 108] on tr "3 Khác N 0 kg 0 1.000" at bounding box center [274, 110] width 505 height 19
drag, startPoint x: 431, startPoint y: 148, endPoint x: 478, endPoint y: 167, distance: 51.2
click at [432, 148] on div at bounding box center [401, 146] width 84 height 20
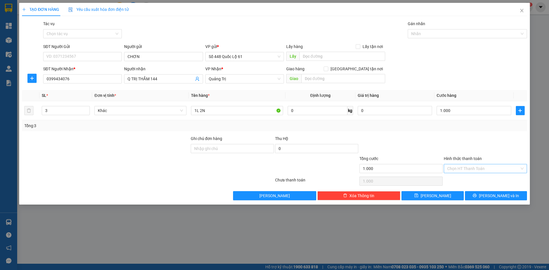
click at [477, 167] on input "Hình thức thanh toán" at bounding box center [484, 169] width 72 height 9
click at [477, 178] on div "Tại văn phòng" at bounding box center [486, 180] width 76 height 6
click at [448, 191] on button "[PERSON_NAME]" at bounding box center [433, 195] width 62 height 9
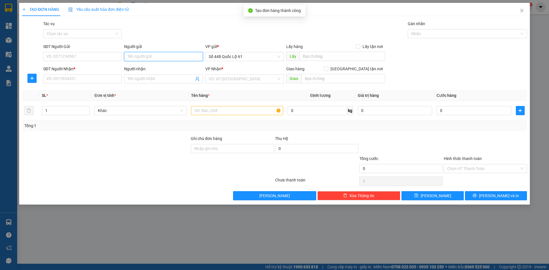
click at [134, 57] on input "Người gửi" at bounding box center [163, 56] width 79 height 9
drag, startPoint x: 153, startPoint y: 56, endPoint x: 128, endPoint y: 59, distance: 24.8
click at [128, 59] on input "0974036825" at bounding box center [163, 56] width 79 height 9
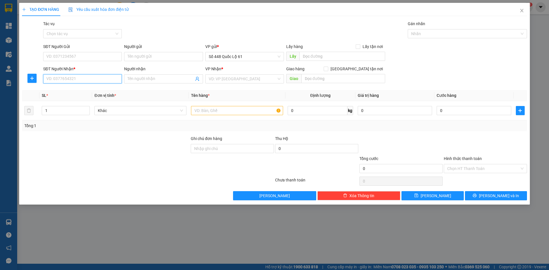
click at [102, 79] on input "SĐT Người Nhận *" at bounding box center [82, 78] width 79 height 9
paste input "0974036825"
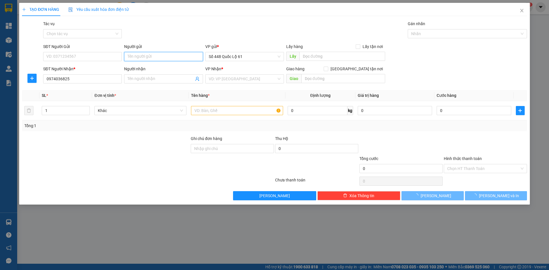
click at [143, 56] on input "Người gửi" at bounding box center [163, 56] width 79 height 9
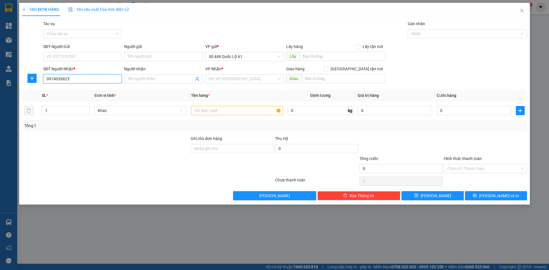
click at [80, 74] on input "0974036825" at bounding box center [82, 78] width 79 height 9
click at [76, 94] on div "0974036825" at bounding box center [82, 90] width 79 height 9
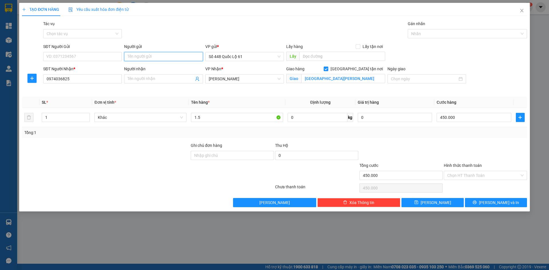
click at [149, 56] on input "Người gửi" at bounding box center [163, 56] width 79 height 9
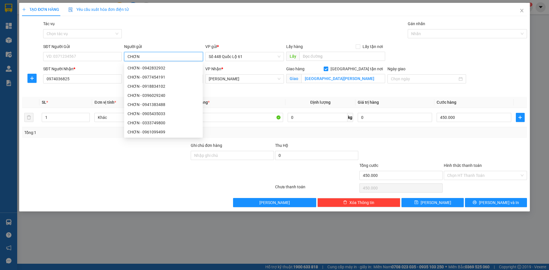
drag, startPoint x: 143, startPoint y: 53, endPoint x: 115, endPoint y: 51, distance: 28.4
click at [115, 51] on div "SĐT Người Gửi VD: 0371234567 Người gửi CHƠN VP gửi * Số 448 Quốc Lộ 61 Lấy hàng…" at bounding box center [285, 53] width 486 height 20
click at [160, 26] on div "Gói vận chuyển * Tiêu chuẩn Tác vụ Chọn tác vụ Gán nhãn Nhãn" at bounding box center [285, 31] width 486 height 20
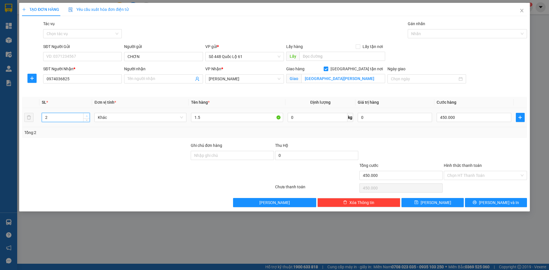
click at [87, 115] on icon "up" at bounding box center [87, 116] width 2 height 2
click at [237, 101] on th "Tên hàng *" at bounding box center [237, 102] width 97 height 11
click at [444, 114] on input "0" at bounding box center [474, 117] width 74 height 9
click at [87, 119] on icon "down" at bounding box center [87, 119] width 2 height 2
click at [86, 118] on icon "down" at bounding box center [87, 119] width 2 height 2
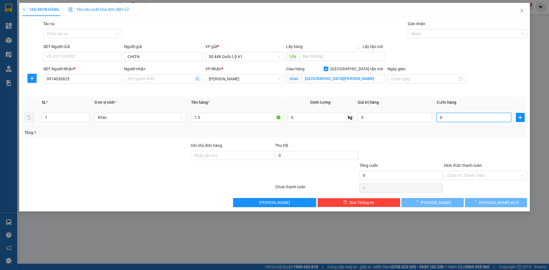
click at [475, 120] on input "0" at bounding box center [474, 117] width 74 height 9
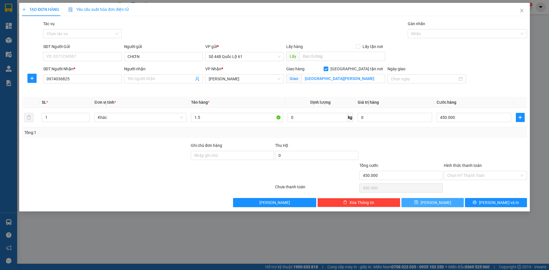
drag, startPoint x: 438, startPoint y: 200, endPoint x: 434, endPoint y: 197, distance: 5.3
click at [438, 201] on span "[PERSON_NAME]" at bounding box center [436, 203] width 31 height 6
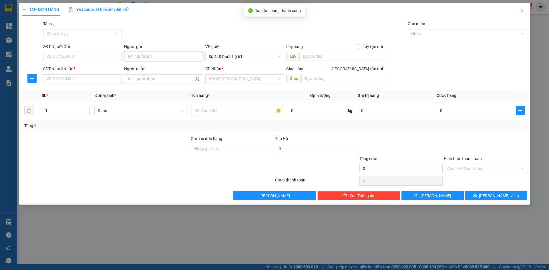
click at [140, 54] on input "Người gửi" at bounding box center [163, 56] width 79 height 9
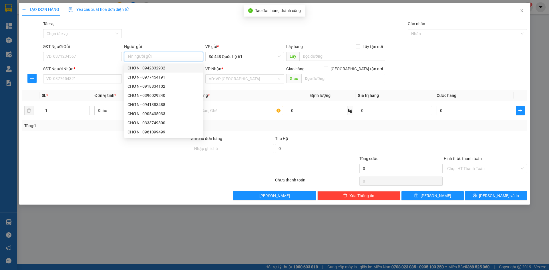
paste input "CHƠN"
click at [85, 78] on input "SĐT Người Nhận *" at bounding box center [82, 78] width 79 height 9
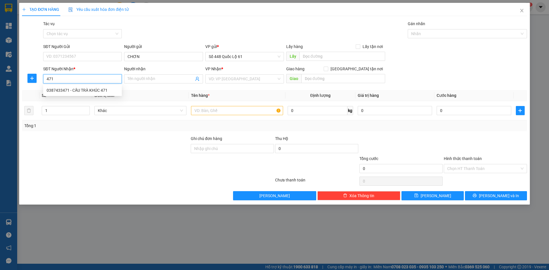
click at [87, 87] on div "0387433471 - CẦU TRÀ KHÚC 471" at bounding box center [83, 90] width 72 height 6
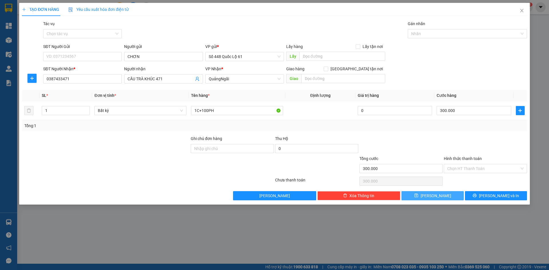
click at [434, 193] on span "[PERSON_NAME]" at bounding box center [436, 196] width 31 height 6
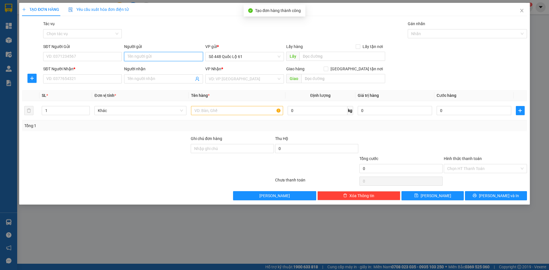
click at [146, 56] on input "Người gửi" at bounding box center [163, 56] width 79 height 9
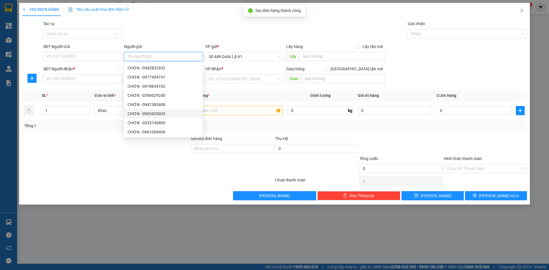
paste input "CHƠN"
click at [77, 78] on input "SĐT Người Nhận *" at bounding box center [82, 78] width 79 height 9
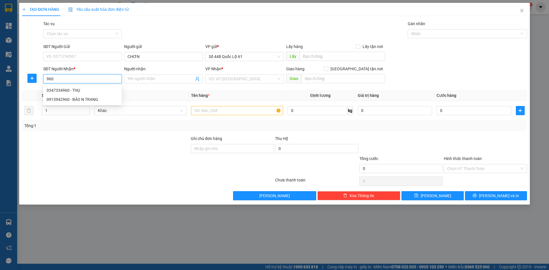
click at [82, 99] on div "0913942960 - BẢO N TRANG" at bounding box center [83, 99] width 72 height 6
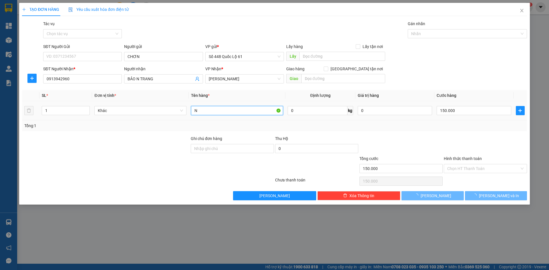
drag, startPoint x: 213, startPoint y: 112, endPoint x: 120, endPoint y: 122, distance: 92.6
click at [123, 122] on div "SL * Đơn vị tính * Tên hàng * Định lượng Giá trị hàng Cước hàng 1 Khác N 0 kg 0…" at bounding box center [274, 110] width 505 height 41
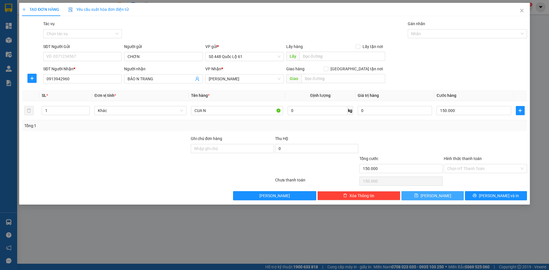
click at [442, 194] on button "[PERSON_NAME]" at bounding box center [433, 195] width 62 height 9
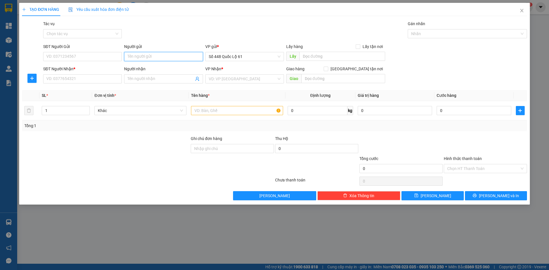
click at [134, 55] on input "Người gửi" at bounding box center [163, 56] width 79 height 9
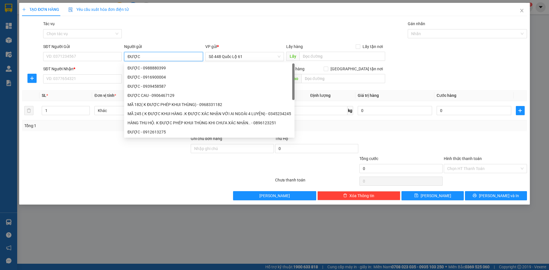
drag, startPoint x: 139, startPoint y: 58, endPoint x: 125, endPoint y: 60, distance: 14.2
click at [121, 60] on div "SĐT Người Gửi VD: 0371234567 Người gửi ĐƯỢC VP gửi * Số 448 Quốc Lộ 61 Lấy hàng…" at bounding box center [285, 53] width 486 height 20
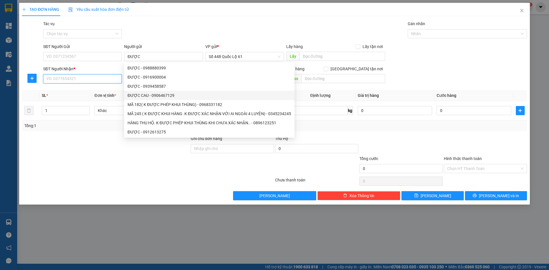
click at [104, 80] on input "SĐT Người Nhận *" at bounding box center [82, 78] width 79 height 9
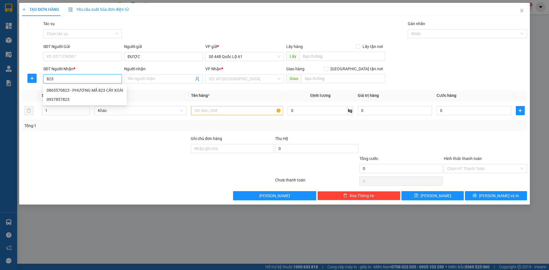
click at [112, 92] on div "0865570823 - PHƯƠNG MÃ 823 CÂY XOÀI" at bounding box center [85, 90] width 77 height 6
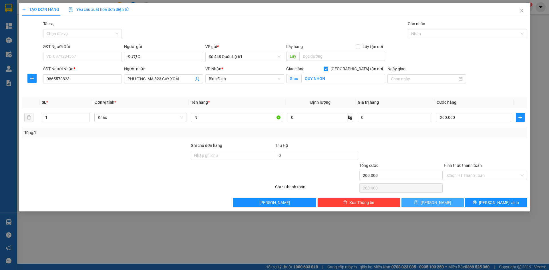
click at [436, 201] on span "[PERSON_NAME]" at bounding box center [436, 203] width 31 height 6
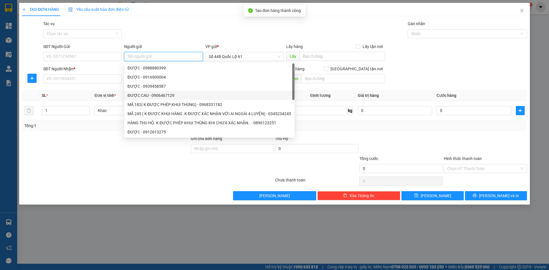
paste input "ĐƯỢC"
click at [96, 78] on input "SĐT Người Nhận *" at bounding box center [82, 78] width 79 height 9
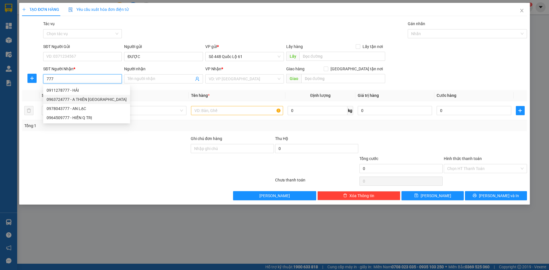
click at [98, 100] on div "0963724777 - A THIÊN [GEOGRAPHIC_DATA]" at bounding box center [87, 99] width 80 height 6
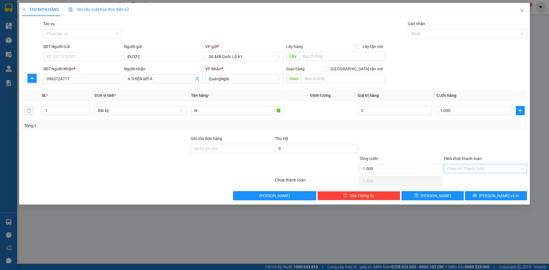
click at [470, 167] on input "Hình thức thanh toán" at bounding box center [484, 169] width 72 height 9
click at [469, 177] on div "Tại văn phòng" at bounding box center [486, 180] width 76 height 6
drag, startPoint x: 431, startPoint y: 196, endPoint x: 152, endPoint y: 92, distance: 298.4
click at [430, 196] on button "[PERSON_NAME]" at bounding box center [433, 195] width 62 height 9
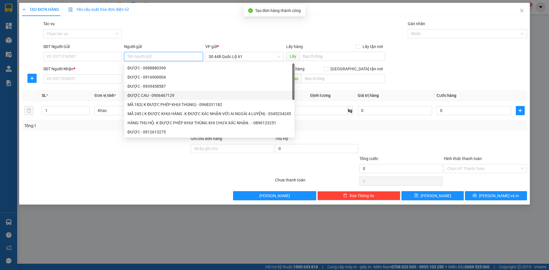
paste input "ĐƯỢC"
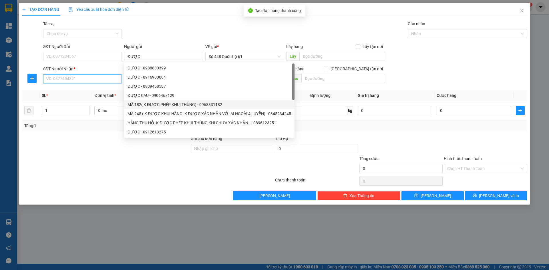
click at [98, 79] on input "SĐT Người Nhận *" at bounding box center [82, 78] width 79 height 9
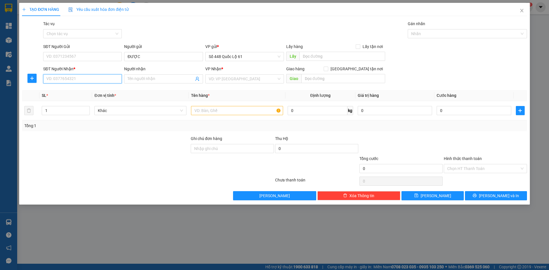
click at [76, 82] on input "SĐT Người Nhận *" at bounding box center [82, 78] width 79 height 9
click at [99, 90] on div "0343922121 - LOAN QUẢNG TRỊ 121" at bounding box center [83, 90] width 72 height 6
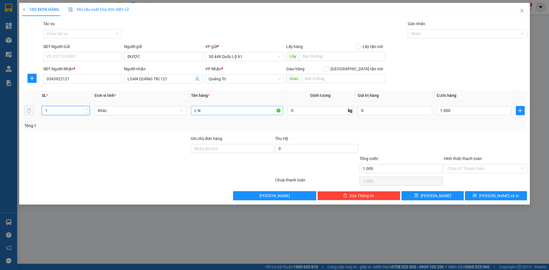
drag, startPoint x: 88, startPoint y: 114, endPoint x: 275, endPoint y: 114, distance: 187.4
click at [87, 114] on span "down" at bounding box center [86, 112] width 3 height 3
drag, startPoint x: 219, startPoint y: 109, endPoint x: 165, endPoint y: 112, distance: 55.0
click at [165, 112] on tr "1 Khác L N 0 kg 0 0" at bounding box center [274, 110] width 505 height 19
drag, startPoint x: 457, startPoint y: 112, endPoint x: 459, endPoint y: 138, distance: 26.4
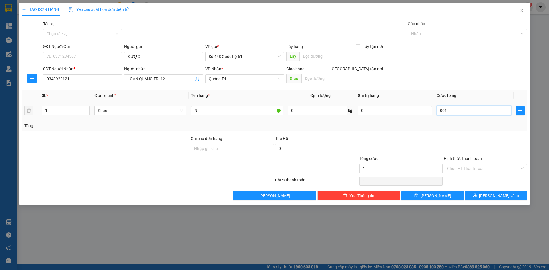
click at [457, 117] on td "001" at bounding box center [474, 110] width 79 height 19
drag, startPoint x: 460, startPoint y: 140, endPoint x: 462, endPoint y: 165, distance: 24.7
click at [460, 143] on div at bounding box center [486, 146] width 84 height 20
drag, startPoint x: 462, startPoint y: 169, endPoint x: 462, endPoint y: 175, distance: 6.0
click at [462, 171] on input "Hình thức thanh toán" at bounding box center [484, 169] width 72 height 9
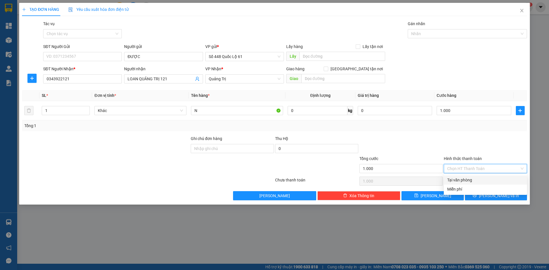
drag, startPoint x: 462, startPoint y: 175, endPoint x: 460, endPoint y: 184, distance: 8.7
click at [462, 176] on div "Transit Pickup Surcharge Ids Transit Deliver Surcharge Ids Transit Deliver Surc…" at bounding box center [274, 111] width 505 height 180
click at [462, 172] on input "Hình thức thanh toán" at bounding box center [484, 169] width 72 height 9
drag, startPoint x: 462, startPoint y: 178, endPoint x: 448, endPoint y: 189, distance: 17.7
click at [462, 179] on div "Tại văn phòng" at bounding box center [486, 180] width 76 height 6
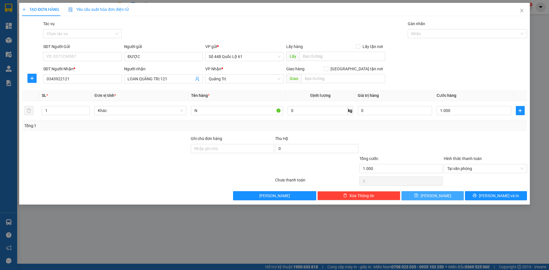
click at [437, 195] on span "[PERSON_NAME]" at bounding box center [436, 196] width 31 height 6
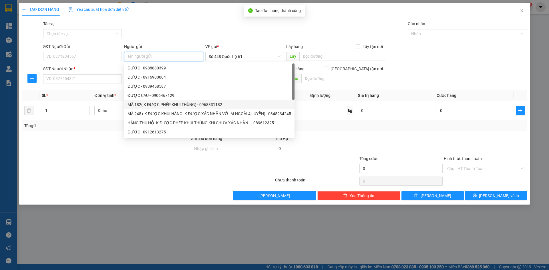
paste input "ĐƯỢC"
click at [92, 81] on input "SĐT Người Nhận *" at bounding box center [82, 78] width 79 height 9
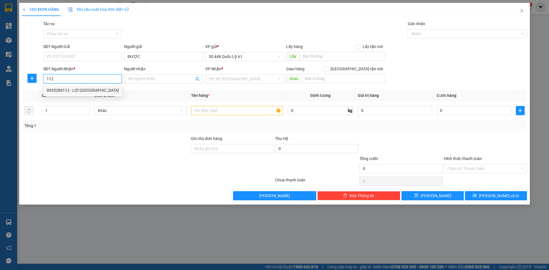
click at [90, 88] on div "0935284112 - LỢI [GEOGRAPHIC_DATA]" at bounding box center [83, 90] width 72 height 6
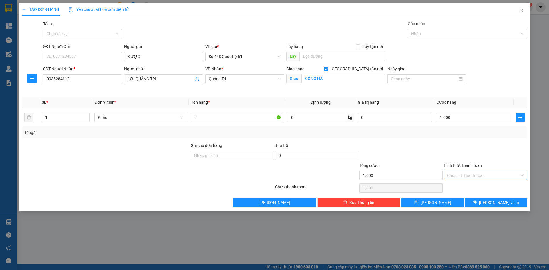
click at [460, 173] on input "Hình thức thanh toán" at bounding box center [484, 175] width 72 height 9
drag, startPoint x: 464, startPoint y: 187, endPoint x: 444, endPoint y: 202, distance: 24.7
click at [464, 188] on div "Tại văn phòng" at bounding box center [486, 187] width 76 height 6
click at [444, 203] on button "[PERSON_NAME]" at bounding box center [433, 202] width 62 height 9
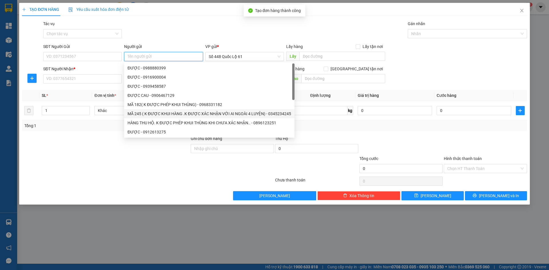
paste input "ĐƯỢC"
click at [90, 80] on input "SĐT Người Nhận *" at bounding box center [82, 78] width 79 height 9
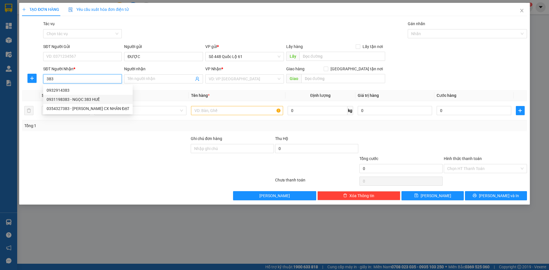
click at [92, 98] on div "0931198383 - NGỌC 383 HUẾ" at bounding box center [88, 99] width 83 height 6
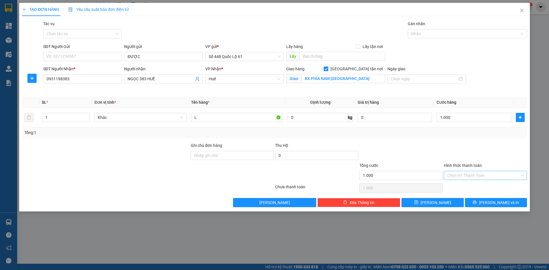
click at [467, 177] on input "Hình thức thanh toán" at bounding box center [484, 175] width 72 height 9
click at [469, 185] on div "Tại văn phòng" at bounding box center [486, 187] width 76 height 6
click at [444, 201] on button "[PERSON_NAME]" at bounding box center [433, 202] width 62 height 9
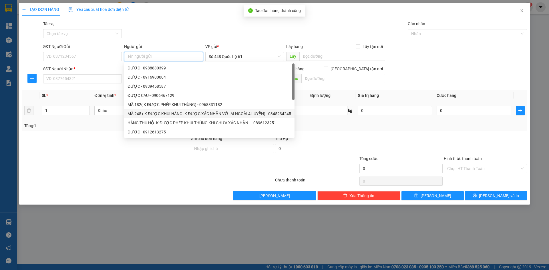
paste input "ĐƯỢC"
click at [96, 77] on input "SĐT Người Nhận *" at bounding box center [82, 78] width 79 height 9
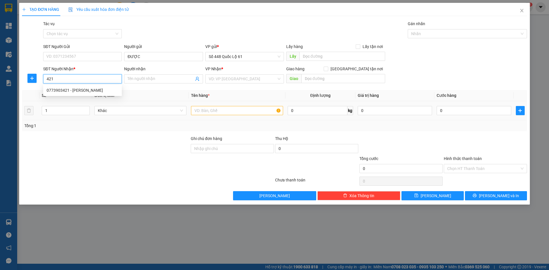
click at [94, 89] on div "0773903421 - [PERSON_NAME]" at bounding box center [83, 90] width 72 height 6
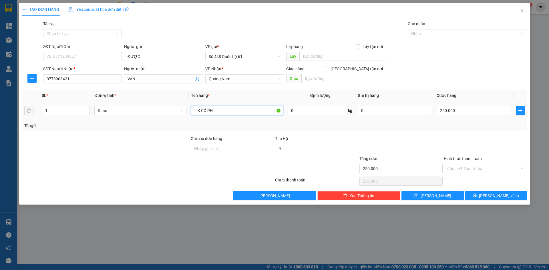
drag, startPoint x: 221, startPoint y: 109, endPoint x: 174, endPoint y: 106, distance: 46.7
click at [174, 106] on tr "1 Khác L K CÓ PH 0 kg 0 250.000" at bounding box center [274, 110] width 505 height 19
click at [84, 109] on span "Increase Value" at bounding box center [86, 108] width 6 height 5
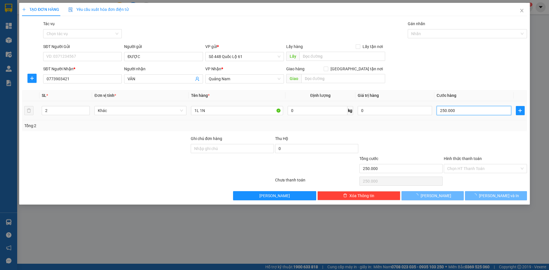
click at [468, 112] on input "250.000" at bounding box center [474, 110] width 74 height 9
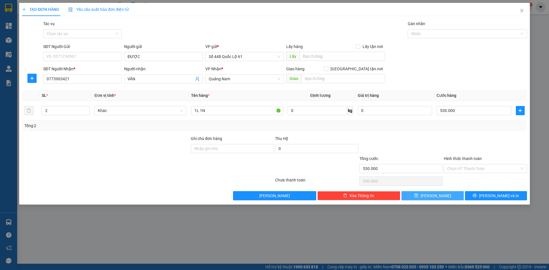
click at [449, 194] on button "[PERSON_NAME]" at bounding box center [433, 195] width 62 height 9
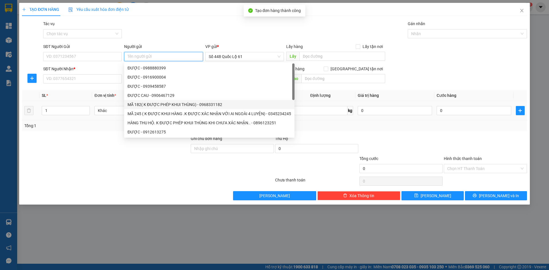
paste input "ĐƯỢC"
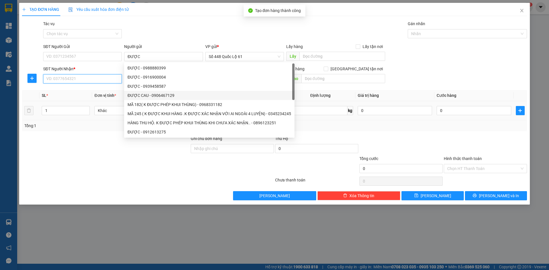
click at [102, 77] on input "SĐT Người Nhận *" at bounding box center [82, 78] width 79 height 9
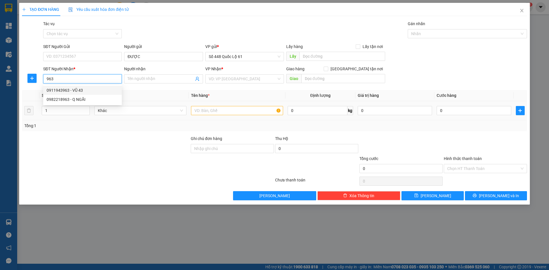
click at [81, 91] on div "0911943963 - VŨ 43" at bounding box center [83, 90] width 72 height 6
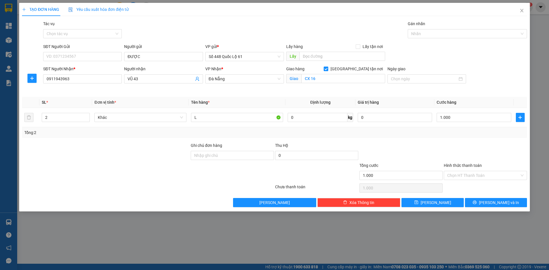
drag, startPoint x: 471, startPoint y: 175, endPoint x: 472, endPoint y: 189, distance: 13.7
click at [471, 180] on div "Hình thức thanh toán Chọn HT Thanh Toán" at bounding box center [485, 173] width 83 height 20
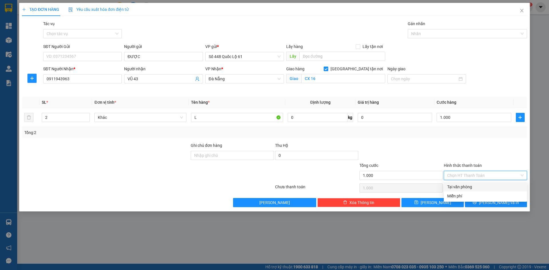
click at [472, 189] on div "Tại văn phòng" at bounding box center [486, 187] width 76 height 6
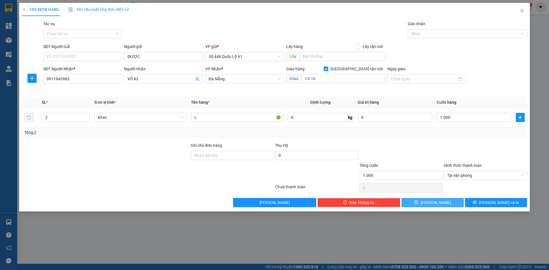
drag, startPoint x: 447, startPoint y: 200, endPoint x: 220, endPoint y: 135, distance: 235.9
click at [446, 200] on button "[PERSON_NAME]" at bounding box center [433, 202] width 62 height 9
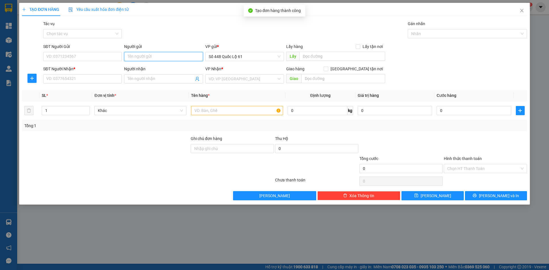
drag, startPoint x: 153, startPoint y: 53, endPoint x: 153, endPoint y: 56, distance: 3.4
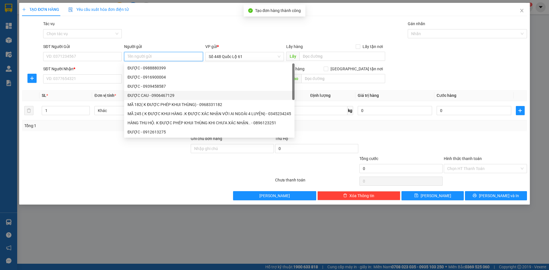
paste input "ĐƯỢC"
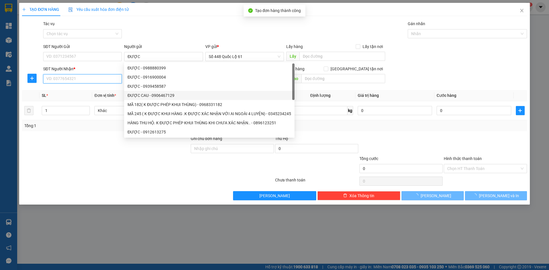
click at [111, 81] on input "SĐT Người Nhận *" at bounding box center [82, 78] width 79 height 9
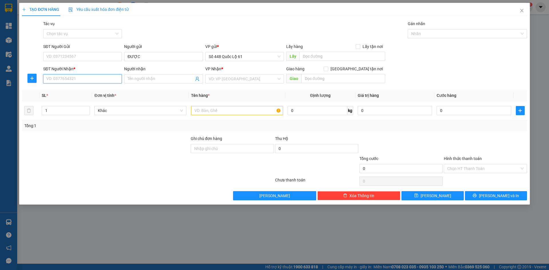
click at [104, 78] on input "SĐT Người Nhận *" at bounding box center [82, 78] width 79 height 9
click at [103, 89] on div "0961356165 - SAY [PERSON_NAME]" at bounding box center [83, 90] width 72 height 6
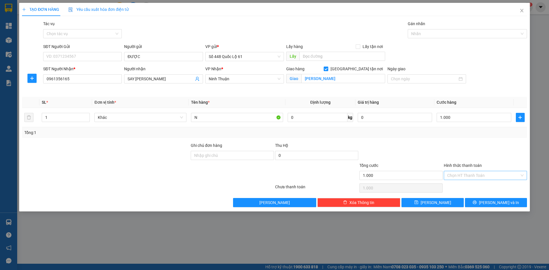
click at [457, 178] on input "Hình thức thanh toán" at bounding box center [484, 175] width 72 height 9
drag, startPoint x: 456, startPoint y: 186, endPoint x: 454, endPoint y: 192, distance: 6.0
click at [456, 187] on div "Tại văn phòng" at bounding box center [486, 187] width 76 height 6
click at [447, 204] on button "[PERSON_NAME]" at bounding box center [433, 202] width 62 height 9
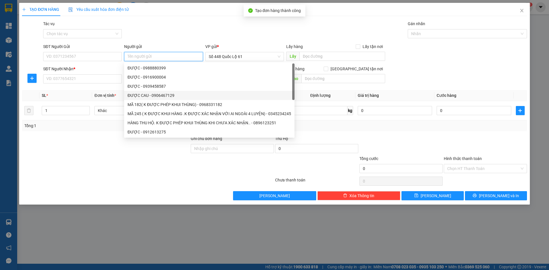
paste input "ĐƯỢC"
click at [83, 80] on input "SĐT Người Nhận *" at bounding box center [82, 78] width 79 height 9
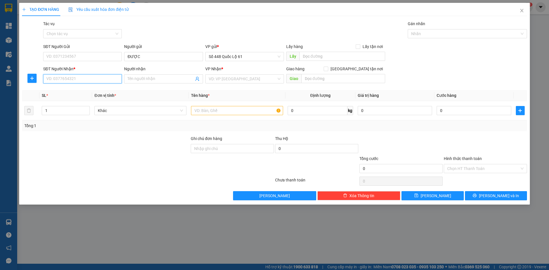
click at [95, 78] on input "SĐT Người Nhận *" at bounding box center [82, 78] width 79 height 9
click at [95, 90] on div "0961356165 - SAY [PERSON_NAME]" at bounding box center [83, 90] width 72 height 6
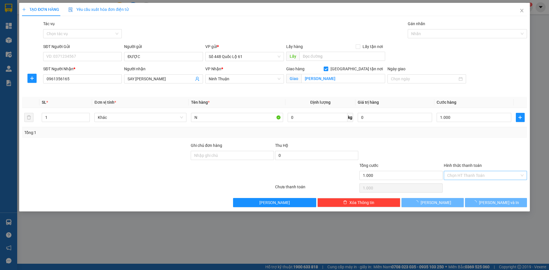
click at [481, 175] on input "Hình thức thanh toán" at bounding box center [484, 175] width 72 height 9
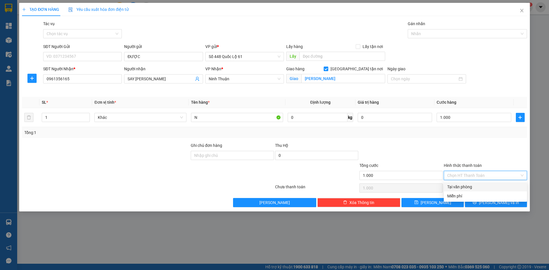
click at [481, 186] on div "Tại văn phòng" at bounding box center [486, 187] width 76 height 6
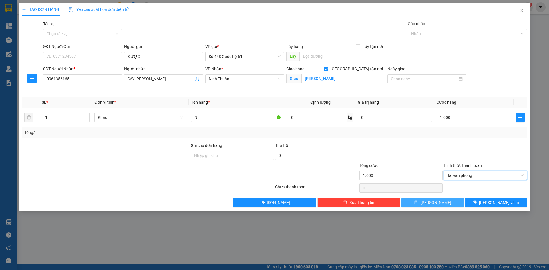
click at [445, 205] on button "[PERSON_NAME]" at bounding box center [433, 202] width 62 height 9
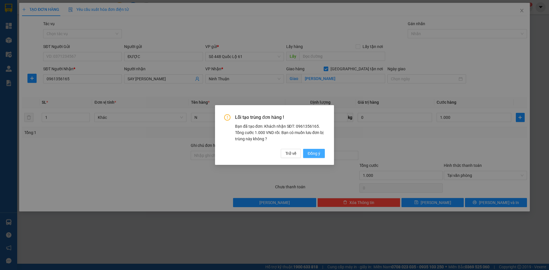
click at [318, 153] on span "Đồng ý" at bounding box center [314, 154] width 13 height 6
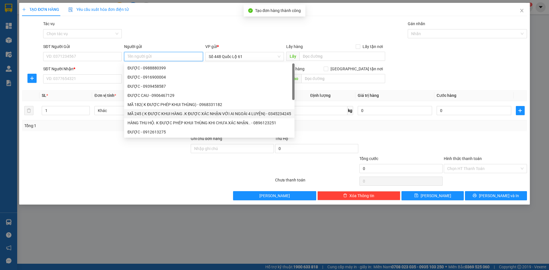
paste input "ĐƯỢC"
click at [96, 78] on input "SĐT Người Nhận *" at bounding box center [82, 78] width 79 height 9
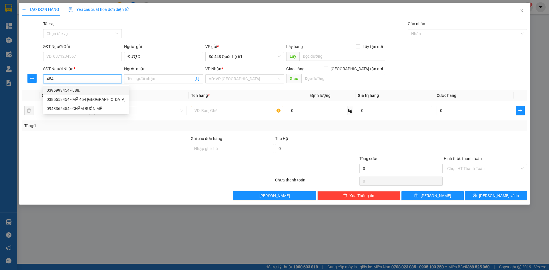
click at [90, 88] on div "0396999454 - 888.." at bounding box center [86, 90] width 79 height 6
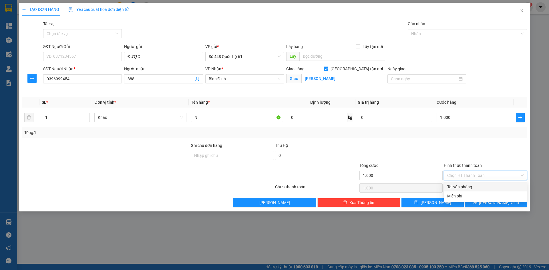
drag, startPoint x: 479, startPoint y: 178, endPoint x: 478, endPoint y: 187, distance: 8.9
click at [478, 178] on input "Hình thức thanh toán" at bounding box center [484, 175] width 72 height 9
click at [478, 187] on div "Tại văn phòng" at bounding box center [486, 187] width 76 height 6
click at [441, 204] on button "[PERSON_NAME]" at bounding box center [433, 202] width 62 height 9
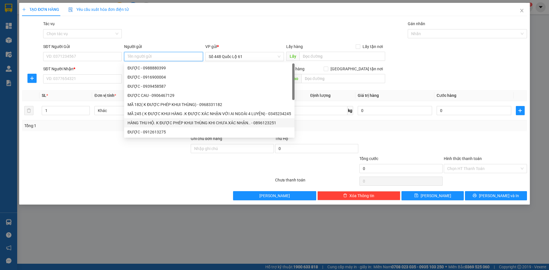
paste input "ĐƯỢC"
click at [92, 80] on input "SĐT Người Nhận *" at bounding box center [82, 78] width 79 height 9
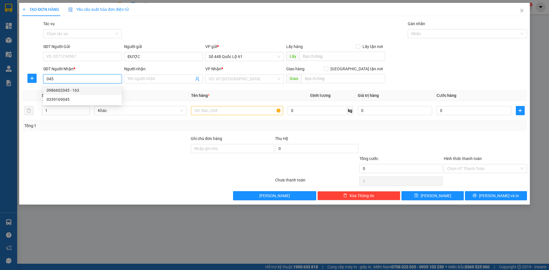
click at [89, 91] on div "0986602045 - 163" at bounding box center [83, 90] width 72 height 6
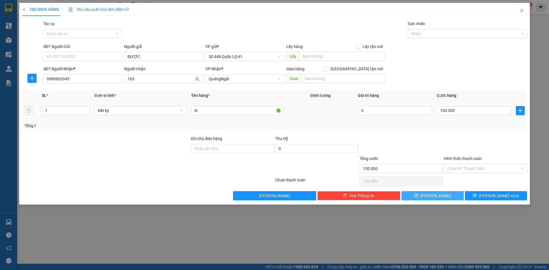
drag, startPoint x: 453, startPoint y: 195, endPoint x: 425, endPoint y: 188, distance: 28.0
click at [452, 195] on button "[PERSON_NAME]" at bounding box center [433, 195] width 62 height 9
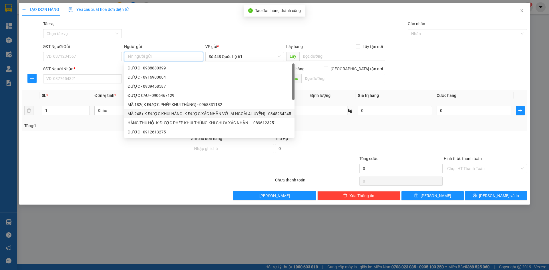
paste input "ĐƯỢC"
click at [92, 76] on input "SĐT Người Nhận *" at bounding box center [82, 78] width 79 height 9
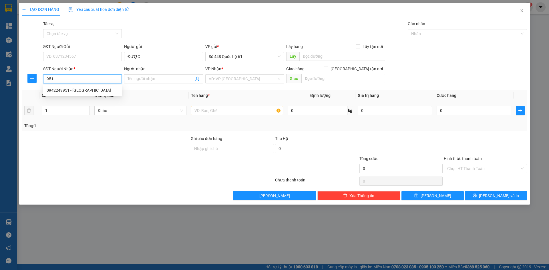
drag, startPoint x: 92, startPoint y: 87, endPoint x: 86, endPoint y: 81, distance: 8.5
click at [92, 88] on div "0942249951 - [GEOGRAPHIC_DATA]" at bounding box center [83, 90] width 72 height 6
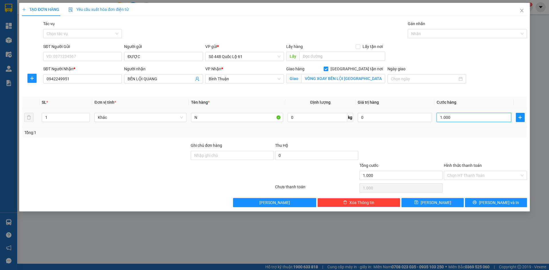
click at [462, 120] on input "1.000" at bounding box center [474, 117] width 74 height 9
click at [449, 200] on button "[PERSON_NAME]" at bounding box center [433, 202] width 62 height 9
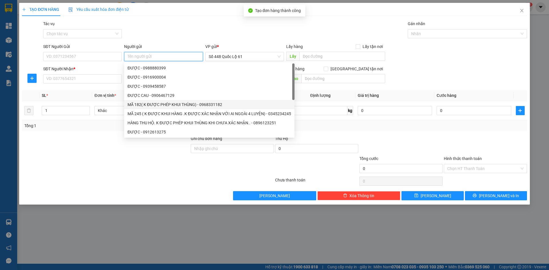
paste input "ĐƯỢC"
click at [81, 79] on input "SĐT Người Nhận *" at bounding box center [82, 78] width 79 height 9
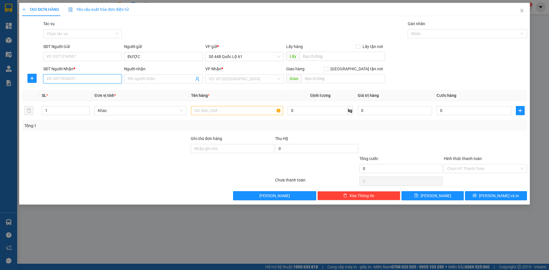
click at [87, 78] on input "SĐT Người Nhận *" at bounding box center [82, 78] width 79 height 9
click at [94, 93] on div "0935832738 - THIỆN NHA TRANG 738" at bounding box center [83, 90] width 72 height 6
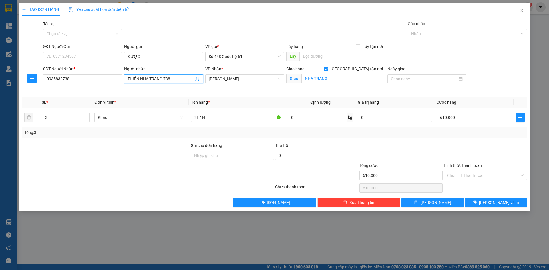
drag, startPoint x: 138, startPoint y: 79, endPoint x: 41, endPoint y: 95, distance: 98.3
click at [45, 94] on div "Transit Pickup Surcharge Ids Transit Deliver Surcharge Ids Transit Deliver Surc…" at bounding box center [274, 114] width 505 height 187
drag, startPoint x: 41, startPoint y: 119, endPoint x: 61, endPoint y: 123, distance: 20.8
click at [25, 123] on tr "3 Khác 2L 1N 0 kg 0 610.000" at bounding box center [274, 117] width 505 height 19
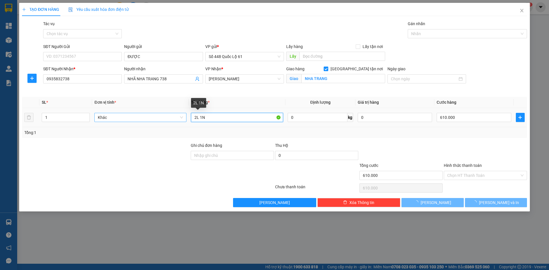
drag, startPoint x: 207, startPoint y: 118, endPoint x: 128, endPoint y: 115, distance: 78.7
click at [149, 119] on tr "1 Khác 2L 1N 0 kg 0 610.000" at bounding box center [274, 117] width 505 height 19
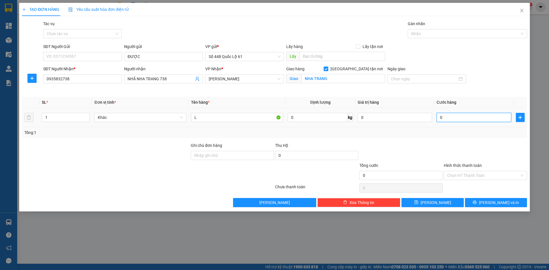
click at [445, 118] on input "0" at bounding box center [474, 117] width 74 height 9
click at [444, 202] on button "[PERSON_NAME]" at bounding box center [433, 202] width 62 height 9
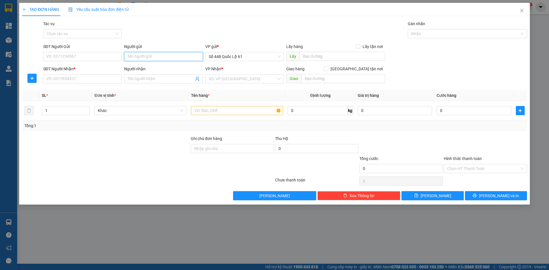
drag, startPoint x: 139, startPoint y: 51, endPoint x: 135, endPoint y: 54, distance: 4.9
paste input "ĐƯỢC"
click at [109, 78] on input "SĐT Người Nhận *" at bounding box center [82, 78] width 79 height 9
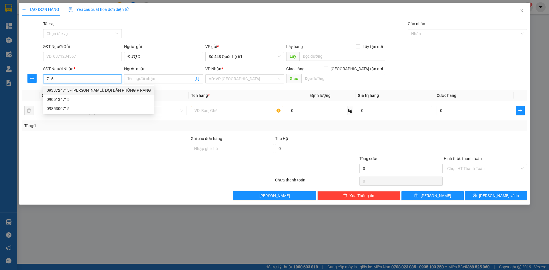
drag, startPoint x: 121, startPoint y: 87, endPoint x: 123, endPoint y: 80, distance: 6.7
click at [122, 86] on div "0933724715 - [PERSON_NAME]. ĐỘI DÂN PHÒNG P RANG" at bounding box center [98, 90] width 111 height 9
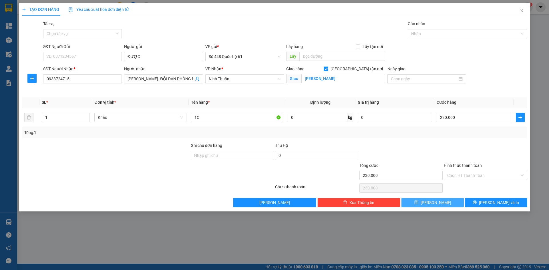
click at [436, 201] on span "[PERSON_NAME]" at bounding box center [436, 203] width 31 height 6
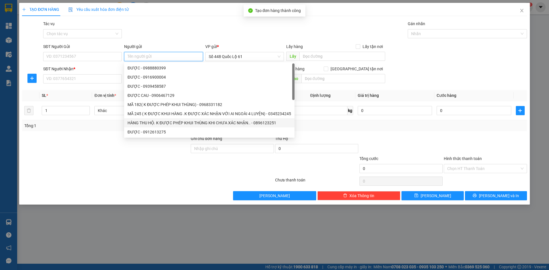
paste input "ĐƯỢC"
click at [81, 78] on input "SĐT Người Nhận *" at bounding box center [82, 78] width 79 height 9
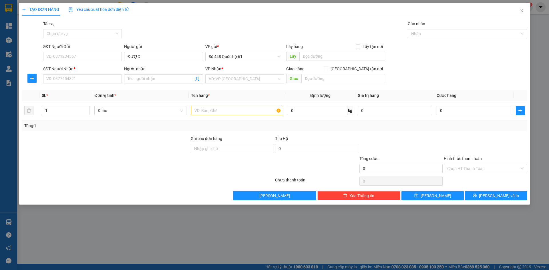
click at [78, 74] on div "SĐT Người Nhận *" at bounding box center [82, 70] width 79 height 9
click at [79, 76] on input "SĐT Người Nhận *" at bounding box center [82, 78] width 79 height 9
click at [90, 91] on div "0981129315 - [GEOGRAPHIC_DATA] Q BÌNH" at bounding box center [86, 90] width 78 height 6
click at [418, 197] on icon "save" at bounding box center [417, 196] width 4 height 4
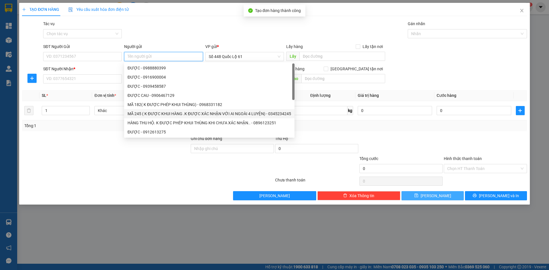
paste input "ĐƯỢC"
click at [87, 82] on input "SĐT Người Nhận *" at bounding box center [82, 78] width 79 height 9
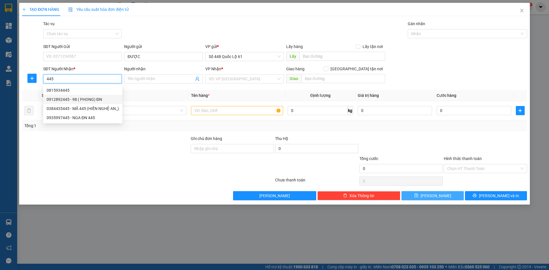
click at [84, 97] on div "0912892445 - 98 ( PHONG) ĐN" at bounding box center [83, 99] width 72 height 6
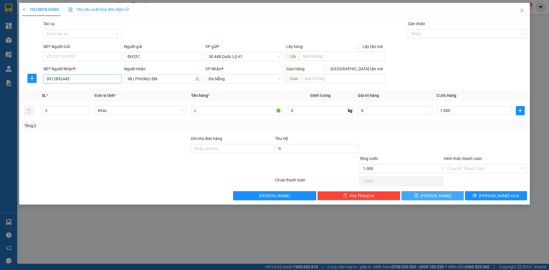
drag, startPoint x: 132, startPoint y: 80, endPoint x: 106, endPoint y: 80, distance: 26.6
click at [106, 80] on div "SĐT Người Nhận * 0912892445 0912892445 Người nhận 98 ( PHONG) ĐN VP Nhận * Đà …" at bounding box center [285, 76] width 486 height 20
click at [86, 109] on icon "up" at bounding box center [87, 109] width 2 height 2
click at [459, 109] on input "1.000" at bounding box center [474, 110] width 74 height 9
drag, startPoint x: 465, startPoint y: 164, endPoint x: 464, endPoint y: 178, distance: 13.5
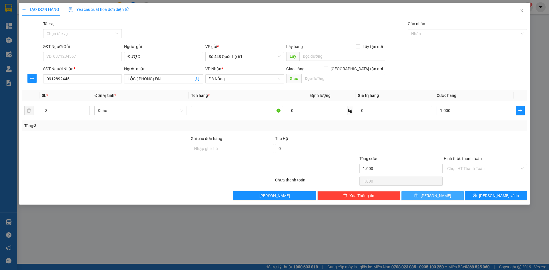
click at [465, 167] on input "Hình thức thanh toán" at bounding box center [484, 169] width 72 height 9
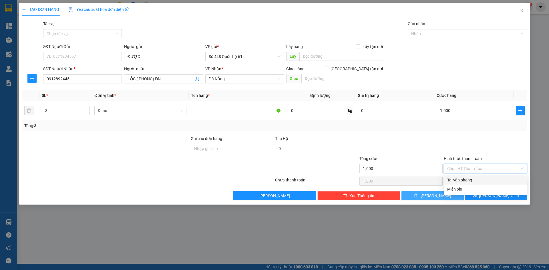
click at [464, 178] on div "Tại văn phòng" at bounding box center [486, 180] width 76 height 6
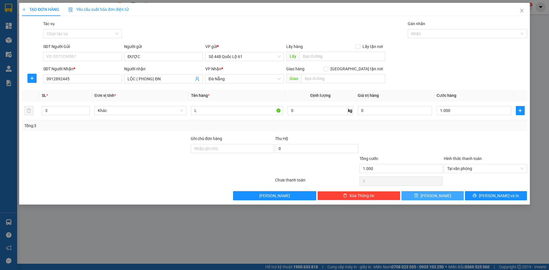
click at [437, 194] on span "[PERSON_NAME]" at bounding box center [436, 196] width 31 height 6
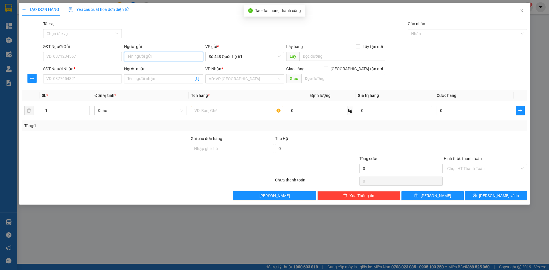
paste input "ĐƯỢC"
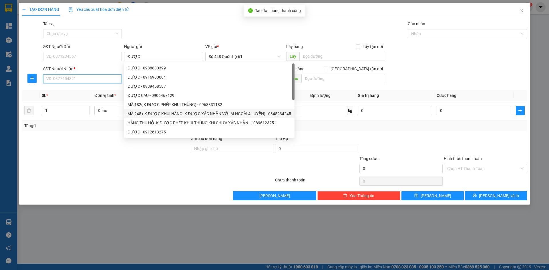
click at [94, 77] on input "SĐT Người Nhận *" at bounding box center [82, 78] width 79 height 9
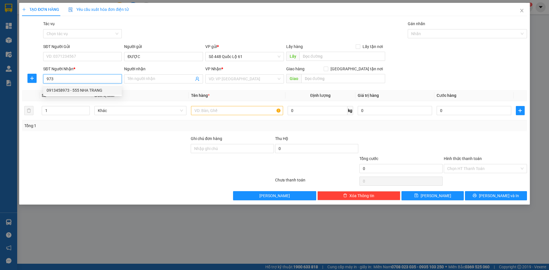
click at [100, 92] on div "0913458973 - 555 NHA TRANG" at bounding box center [83, 90] width 72 height 6
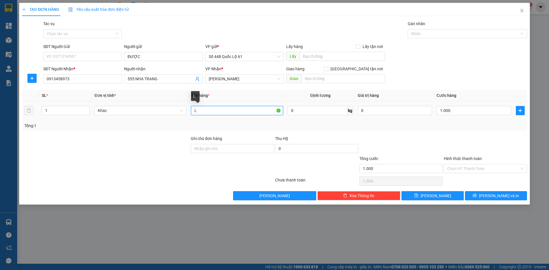
drag, startPoint x: 201, startPoint y: 110, endPoint x: 191, endPoint y: 114, distance: 10.4
click at [191, 114] on input "L" at bounding box center [237, 110] width 92 height 9
drag, startPoint x: 476, startPoint y: 166, endPoint x: 474, endPoint y: 173, distance: 7.4
click at [476, 166] on input "Hình thức thanh toán" at bounding box center [484, 169] width 72 height 9
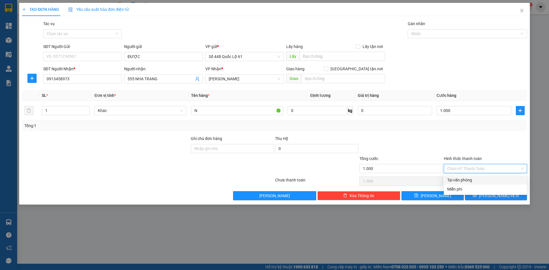
drag, startPoint x: 472, startPoint y: 178, endPoint x: 466, endPoint y: 175, distance: 6.4
click at [472, 178] on div "Tại văn phòng" at bounding box center [486, 180] width 76 height 6
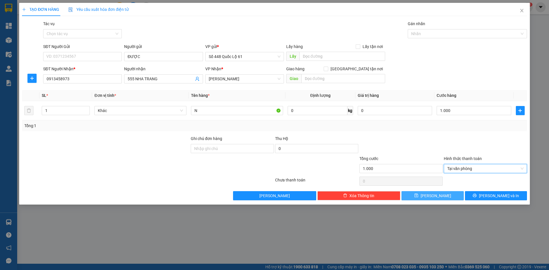
drag, startPoint x: 429, startPoint y: 193, endPoint x: 350, endPoint y: 167, distance: 83.2
click at [428, 193] on button "[PERSON_NAME]" at bounding box center [433, 195] width 62 height 9
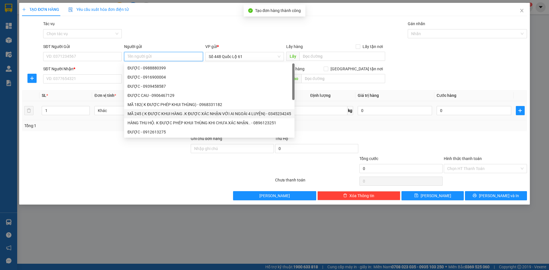
paste input "ĐƯỢC"
click at [102, 82] on input "SĐT Người Nhận *" at bounding box center [82, 78] width 79 height 9
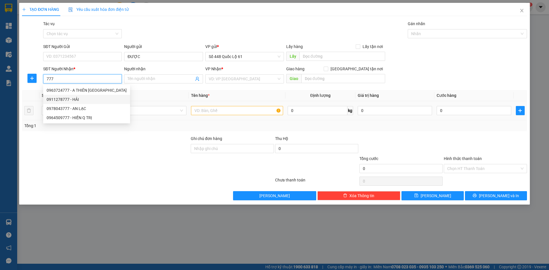
click at [94, 99] on div "0911278777 - HẢI" at bounding box center [87, 99] width 80 height 6
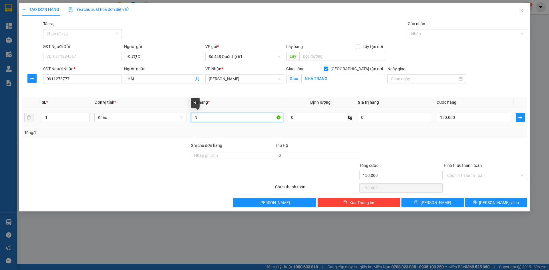
drag, startPoint x: 206, startPoint y: 117, endPoint x: 175, endPoint y: 130, distance: 34.0
click at [175, 130] on div "SL * Đơn vị tính * Tên hàng * Định lượng Giá trị hàng Cước hàng 1 Khác N 0 kg 0…" at bounding box center [274, 117] width 505 height 41
click at [467, 116] on input "150.000" at bounding box center [474, 117] width 74 height 9
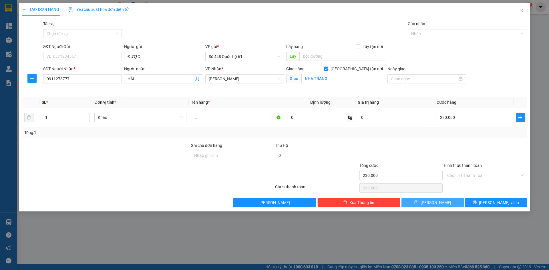
drag, startPoint x: 429, startPoint y: 202, endPoint x: 409, endPoint y: 198, distance: 20.9
click at [419, 202] on icon "save" at bounding box center [417, 203] width 4 height 4
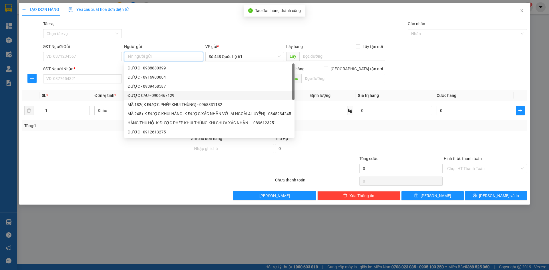
paste input "ĐƯỢC"
click at [110, 80] on input "SĐT Người Nhận *" at bounding box center [82, 78] width 79 height 9
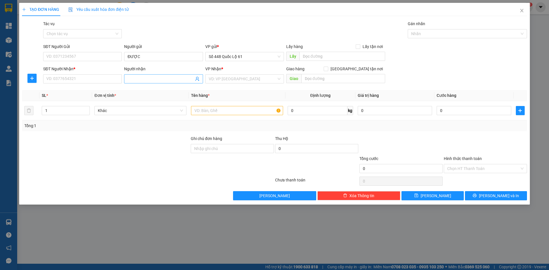
click at [144, 80] on input "Người nhận" at bounding box center [161, 79] width 66 height 6
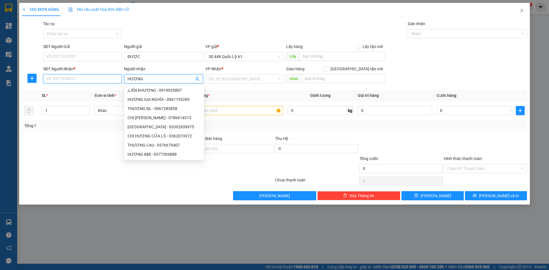
click at [75, 81] on input "SĐT Người Nhận *" at bounding box center [82, 78] width 79 height 9
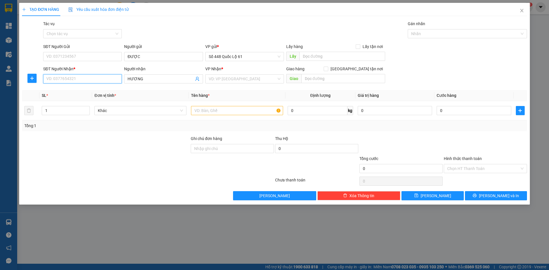
paste input "0366481458"
click at [90, 91] on div "0366481458 - HƯƠNG Q TRỊ" at bounding box center [83, 90] width 72 height 6
click at [145, 80] on input "HƯƠNG Q TRỊ" at bounding box center [161, 79] width 66 height 6
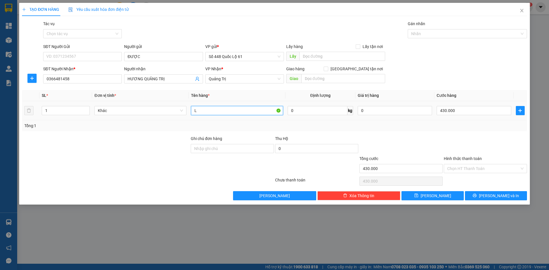
drag, startPoint x: 208, startPoint y: 114, endPoint x: 179, endPoint y: 131, distance: 34.2
click at [179, 131] on div "SL * Đơn vị tính * Tên hàng * Định lượng Giá trị hàng Cước hàng 1 Khác L 0 kg 0…" at bounding box center [274, 110] width 505 height 41
click at [461, 111] on input "430.000" at bounding box center [474, 110] width 74 height 9
drag, startPoint x: 442, startPoint y: 195, endPoint x: 433, endPoint y: 196, distance: 8.9
click at [441, 195] on button "[PERSON_NAME]" at bounding box center [433, 195] width 62 height 9
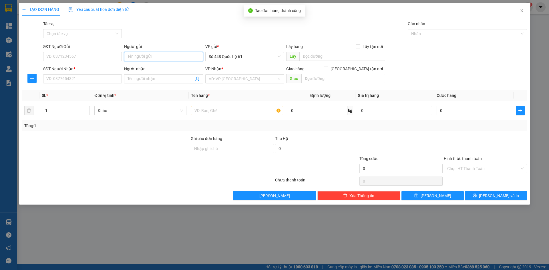
click at [149, 57] on input "Người gửi" at bounding box center [163, 56] width 79 height 9
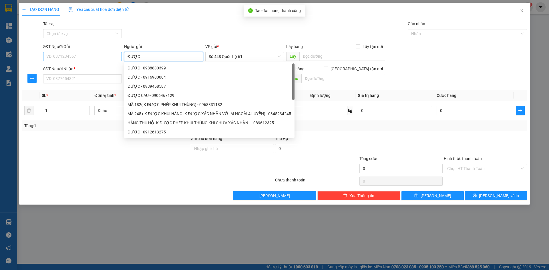
drag, startPoint x: 150, startPoint y: 56, endPoint x: 110, endPoint y: 58, distance: 39.5
click at [110, 58] on div "SĐT Người Gửi VD: 0371234567 Người gửi ĐƯỢC VP gửi * Số 448 Quốc Lộ 61 Lấy hàng…" at bounding box center [285, 53] width 486 height 20
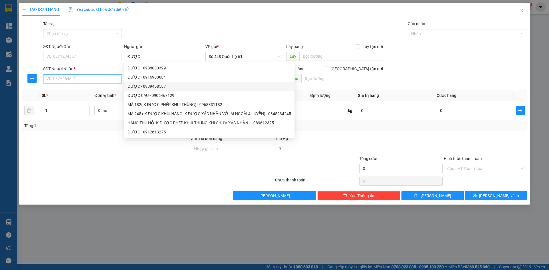
click at [101, 82] on input "SĐT Người Nhận *" at bounding box center [82, 78] width 79 height 9
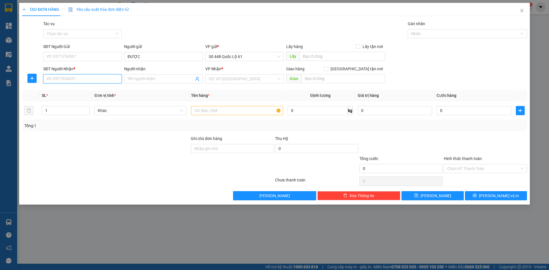
click at [101, 82] on input "SĐT Người Nhận *" at bounding box center [82, 78] width 79 height 9
click at [101, 90] on div "0986602045 - 163" at bounding box center [83, 90] width 72 height 6
drag, startPoint x: 140, startPoint y: 82, endPoint x: 80, endPoint y: 91, distance: 61.1
click at [81, 90] on div "Transit Pickup Surcharge Ids Transit Deliver Surcharge Ids Transit Deliver Surc…" at bounding box center [274, 111] width 505 height 180
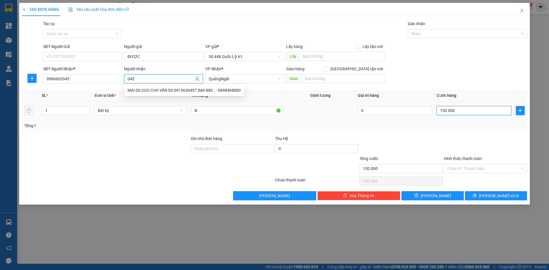
drag, startPoint x: 463, startPoint y: 111, endPoint x: 444, endPoint y: 109, distance: 18.7
click at [463, 111] on input "150.000" at bounding box center [474, 110] width 74 height 9
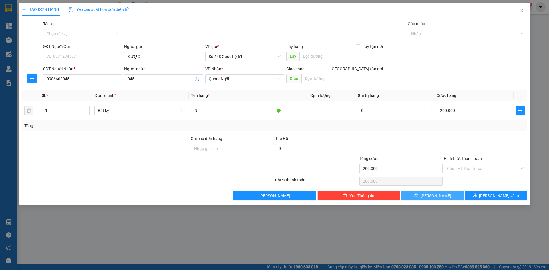
click at [433, 197] on span "[PERSON_NAME]" at bounding box center [436, 196] width 31 height 6
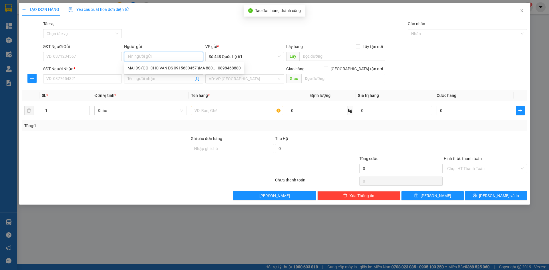
paste input "ĐƯỢC"
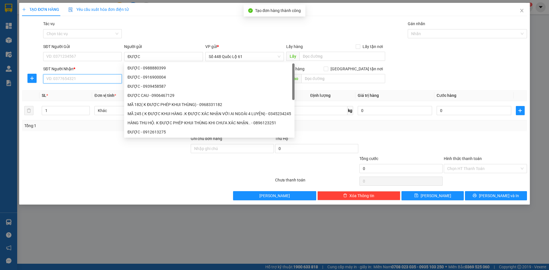
click at [117, 80] on input "SĐT Người Nhận *" at bounding box center [82, 78] width 79 height 9
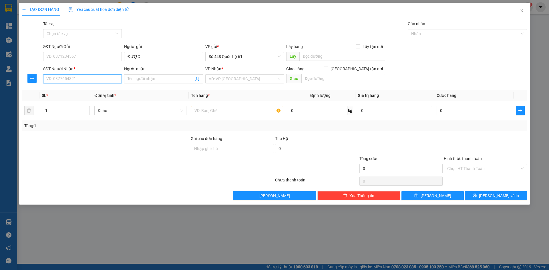
click at [112, 78] on input "SĐT Người Nhận *" at bounding box center [82, 78] width 79 height 9
click at [89, 91] on div "0905686775 - [PERSON_NAME]" at bounding box center [83, 90] width 72 height 6
drag, startPoint x: 446, startPoint y: 195, endPoint x: 128, endPoint y: 86, distance: 336.4
click at [442, 195] on button "[PERSON_NAME]" at bounding box center [433, 195] width 62 height 9
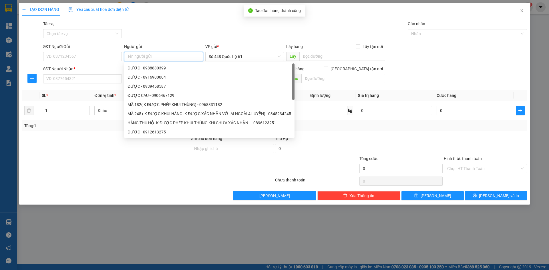
paste input "ĐƯỢC"
click at [77, 80] on input "SĐT Người Nhận *" at bounding box center [82, 78] width 79 height 9
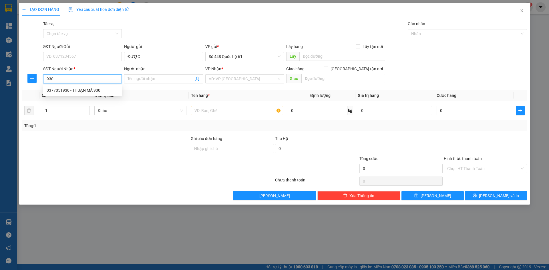
click at [93, 90] on div "0377051930 - THUẬN MÃ 930" at bounding box center [83, 90] width 72 height 6
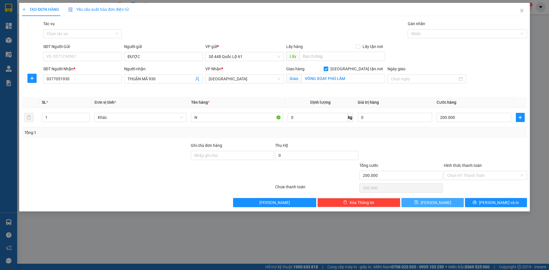
click at [440, 201] on button "[PERSON_NAME]" at bounding box center [433, 202] width 62 height 9
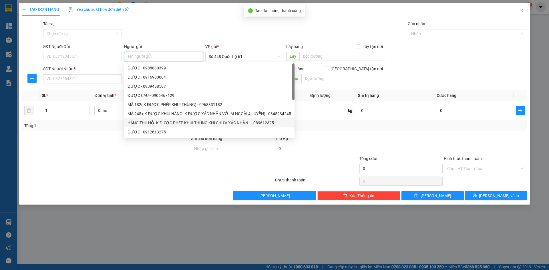
paste input "ĐƯỢC"
click at [107, 82] on input "SĐT Người Nhận *" at bounding box center [82, 78] width 79 height 9
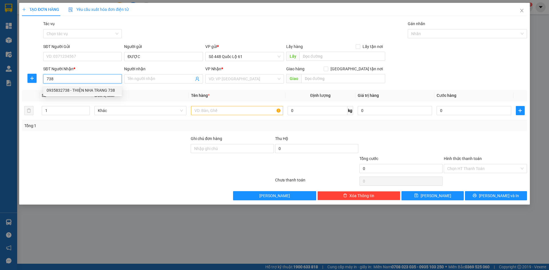
click at [106, 91] on div "0935832738 - THIỆN NHA TRANG 738" at bounding box center [83, 90] width 72 height 6
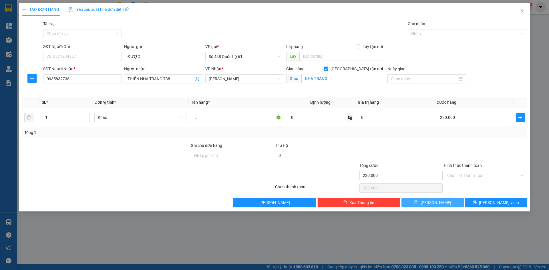
drag, startPoint x: 437, startPoint y: 202, endPoint x: 184, endPoint y: 86, distance: 278.6
click at [436, 202] on span "[PERSON_NAME]" at bounding box center [436, 203] width 31 height 6
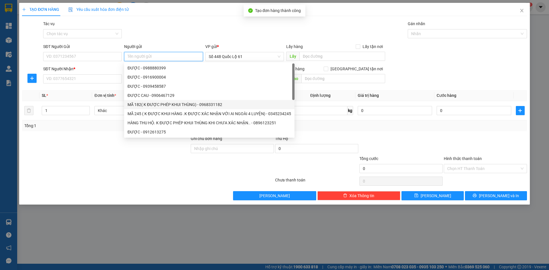
paste input "ĐƯỢC"
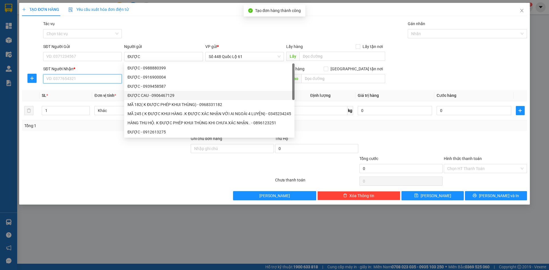
click at [113, 80] on input "SĐT Người Nhận *" at bounding box center [82, 78] width 79 height 9
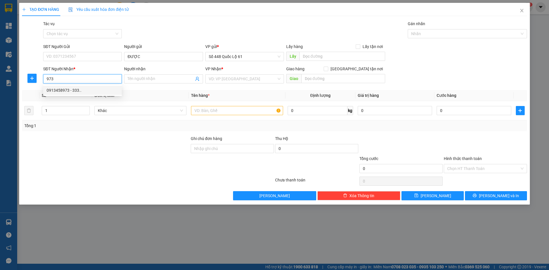
click at [97, 91] on div "0913458973 - 333.." at bounding box center [83, 90] width 72 height 6
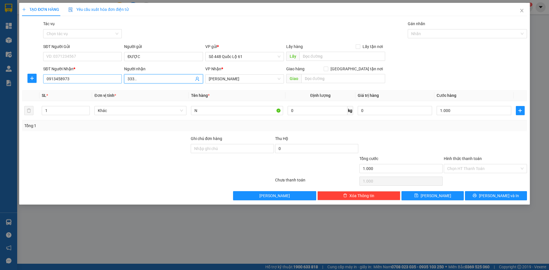
drag, startPoint x: 134, startPoint y: 78, endPoint x: 94, endPoint y: 78, distance: 39.8
click at [101, 78] on div "SĐT Người Nhận * 0913458973 Người nhận 333.. 333.. VP Nhận * Khánh Hoà Giao h…" at bounding box center [285, 76] width 486 height 20
click at [454, 171] on input "Hình thức thanh toán" at bounding box center [484, 169] width 72 height 9
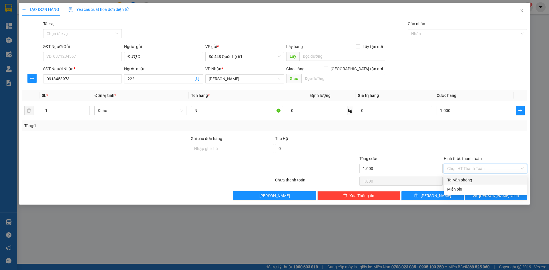
click at [455, 182] on div "Tại văn phòng" at bounding box center [486, 180] width 76 height 6
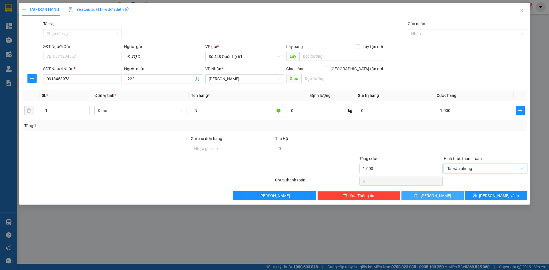
click at [419, 197] on icon "save" at bounding box center [417, 196] width 4 height 4
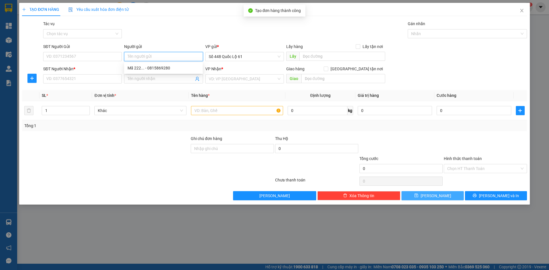
paste input "ĐƯỢC"
click at [94, 74] on div "SĐT Người Nhận *" at bounding box center [82, 70] width 79 height 9
click at [94, 80] on input "SĐT Người Nhận *" at bounding box center [82, 78] width 79 height 9
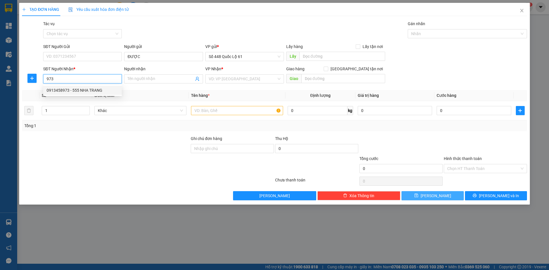
click at [93, 92] on div "0913458973 - 555 NHA TRANG" at bounding box center [83, 90] width 72 height 6
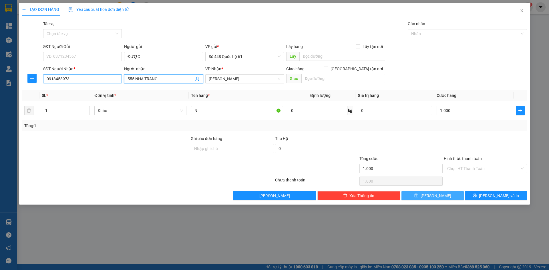
drag, startPoint x: 134, startPoint y: 80, endPoint x: 112, endPoint y: 82, distance: 21.5
click at [113, 82] on div "SĐT Người Nhận * 0913458973 0913458973 Người nhận 555 NHA TRANG VP Nhận * Khán…" at bounding box center [285, 76] width 486 height 20
click at [474, 167] on input "Hình thức thanh toán" at bounding box center [484, 169] width 72 height 9
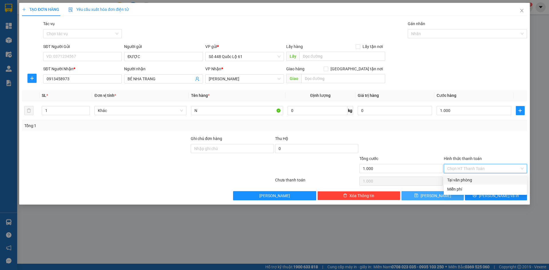
click at [472, 178] on div "Tại văn phòng" at bounding box center [486, 180] width 76 height 6
drag, startPoint x: 441, startPoint y: 196, endPoint x: 440, endPoint y: 193, distance: 3.3
click at [440, 196] on button "[PERSON_NAME]" at bounding box center [433, 195] width 62 height 9
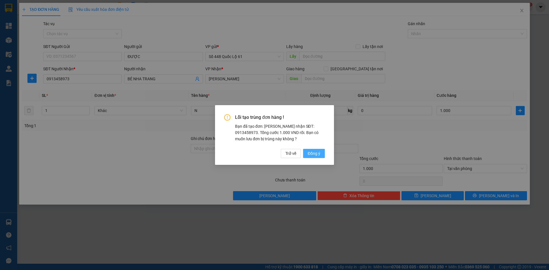
click at [308, 152] on span "Đồng ý" at bounding box center [314, 154] width 13 height 6
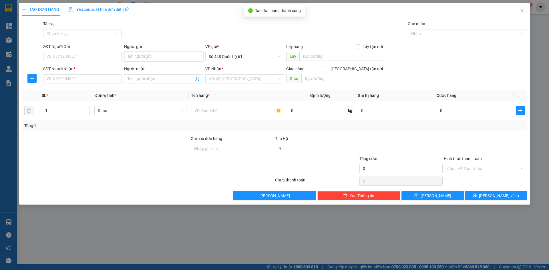
paste input "ĐƯỢC"
click at [83, 78] on input "SĐT Người Nhận *" at bounding box center [82, 78] width 79 height 9
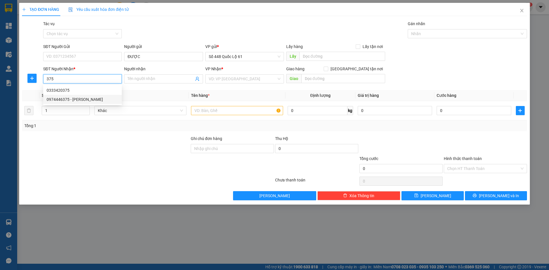
click at [86, 98] on div "0974446375 - [PERSON_NAME]" at bounding box center [83, 99] width 72 height 6
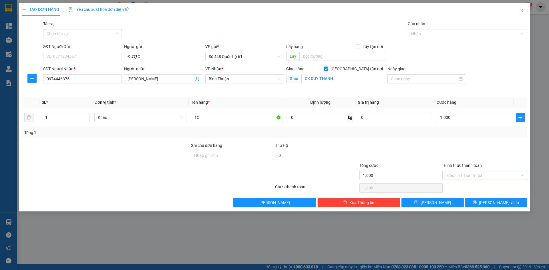
drag, startPoint x: 472, startPoint y: 176, endPoint x: 476, endPoint y: 185, distance: 9.6
click at [473, 176] on input "Hình thức thanh toán" at bounding box center [484, 175] width 72 height 9
click at [476, 186] on div "Tại văn phòng" at bounding box center [486, 187] width 76 height 6
drag, startPoint x: 444, startPoint y: 205, endPoint x: 428, endPoint y: 200, distance: 16.4
click at [443, 205] on button "[PERSON_NAME]" at bounding box center [433, 202] width 62 height 9
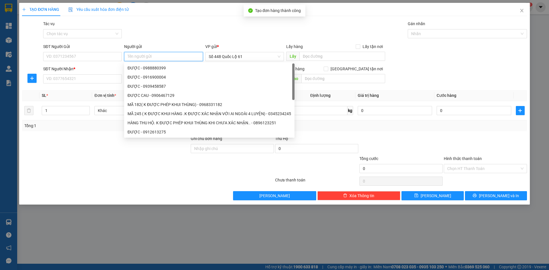
paste input "ĐƯỢC"
click at [109, 82] on input "SĐT Người Nhận *" at bounding box center [82, 78] width 79 height 9
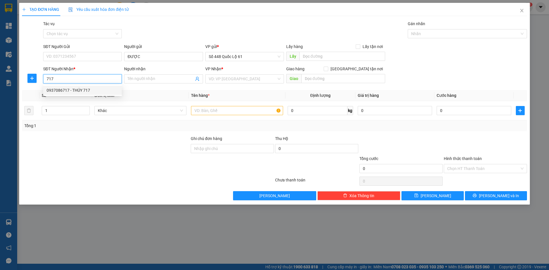
click at [106, 88] on div "0937086717 - THÚY 717" at bounding box center [83, 90] width 72 height 6
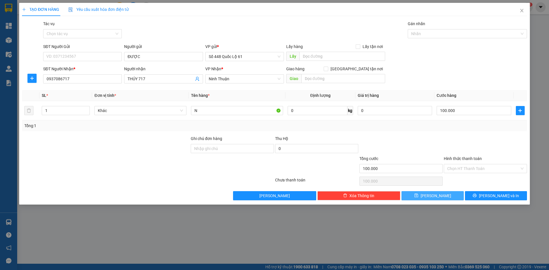
click at [435, 193] on span "[PERSON_NAME]" at bounding box center [436, 196] width 31 height 6
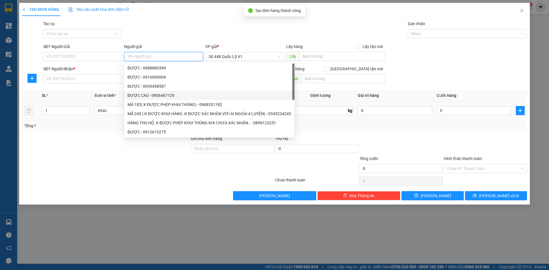
paste input "ĐƯỢC"
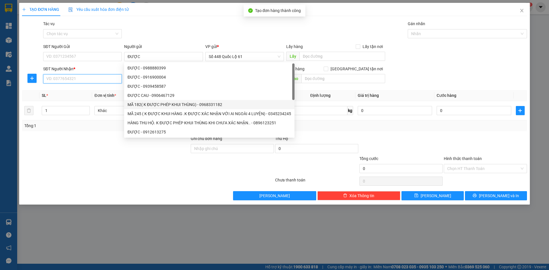
click at [100, 76] on input "SĐT Người Nhận *" at bounding box center [82, 78] width 79 height 9
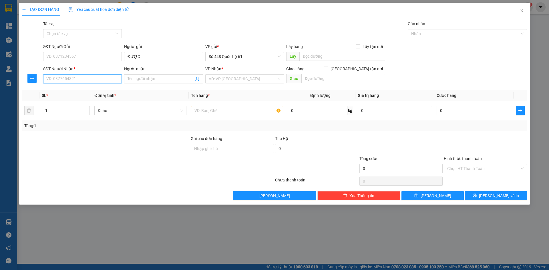
click at [82, 79] on input "SĐT Người Nhận *" at bounding box center [82, 78] width 79 height 9
click at [95, 90] on div "0985367599 - TÚ BX Q NGÃI" at bounding box center [83, 90] width 72 height 6
drag, startPoint x: 459, startPoint y: 171, endPoint x: 460, endPoint y: 180, distance: 9.2
click at [459, 172] on input "Hình thức thanh toán" at bounding box center [484, 169] width 72 height 9
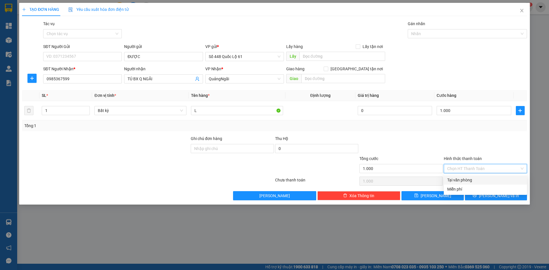
click at [461, 180] on div "Tại văn phòng" at bounding box center [486, 180] width 76 height 6
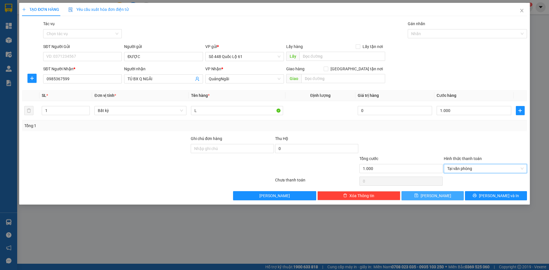
drag, startPoint x: 449, startPoint y: 191, endPoint x: 413, endPoint y: 184, distance: 37.0
click at [448, 192] on button "[PERSON_NAME]" at bounding box center [433, 195] width 62 height 9
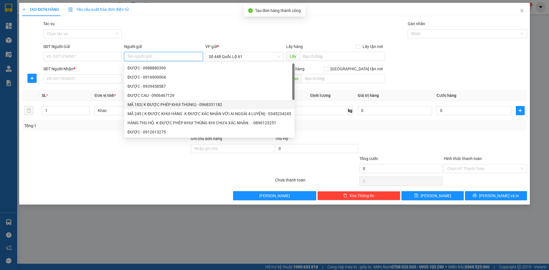
paste input "ĐƯỢC"
click at [98, 81] on input "SĐT Người Nhận *" at bounding box center [82, 78] width 79 height 9
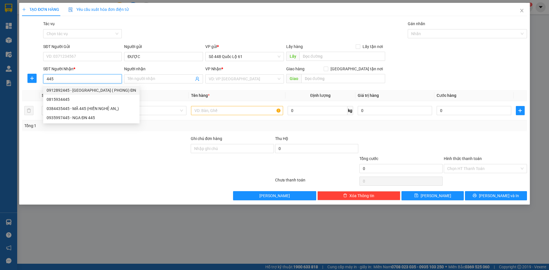
click at [98, 91] on div "0912892445 - [GEOGRAPHIC_DATA] ( PHONG) ĐN" at bounding box center [92, 90] width 90 height 6
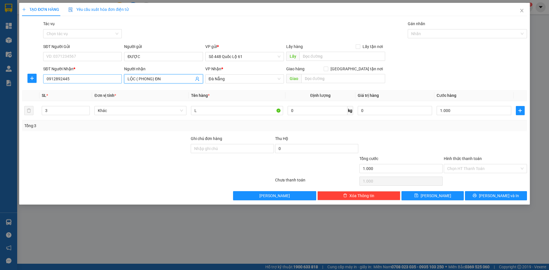
drag, startPoint x: 134, startPoint y: 80, endPoint x: 101, endPoint y: 80, distance: 32.6
click at [101, 80] on div "SĐT Người Nhận * 0912892445 Người nhận LỘC ( PHONG) [GEOGRAPHIC_DATA] ( PHONG) …" at bounding box center [285, 76] width 486 height 20
drag, startPoint x: 55, startPoint y: 112, endPoint x: 4, endPoint y: 108, distance: 51.0
click at [2, 112] on div "TẠO ĐƠN HÀNG Yêu cầu xuất hóa đơn điện tử Transit Pickup Surcharge Ids Transit …" at bounding box center [274, 135] width 549 height 270
drag, startPoint x: 466, startPoint y: 168, endPoint x: 467, endPoint y: 175, distance: 7.7
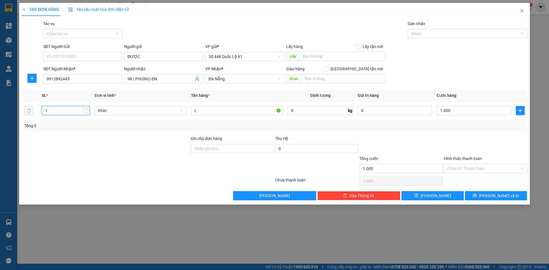
click at [466, 172] on input "Hình thức thanh toán" at bounding box center [484, 169] width 72 height 9
click at [467, 176] on div "Tại văn phòng" at bounding box center [485, 180] width 83 height 9
click at [453, 112] on input "0" at bounding box center [474, 110] width 74 height 9
drag, startPoint x: 449, startPoint y: 129, endPoint x: 450, endPoint y: 136, distance: 7.5
click at [449, 130] on div "Tổng: 1" at bounding box center [274, 125] width 505 height 11
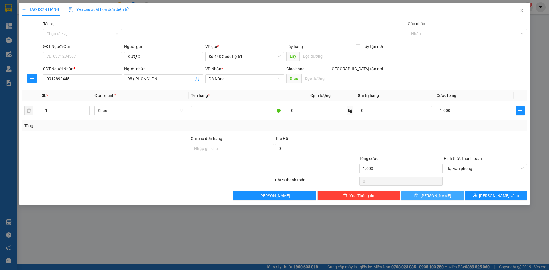
click at [436, 197] on span "[PERSON_NAME]" at bounding box center [436, 196] width 31 height 6
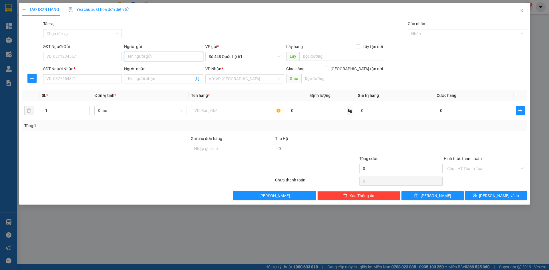
click at [184, 55] on input "Người gửi" at bounding box center [163, 56] width 79 height 9
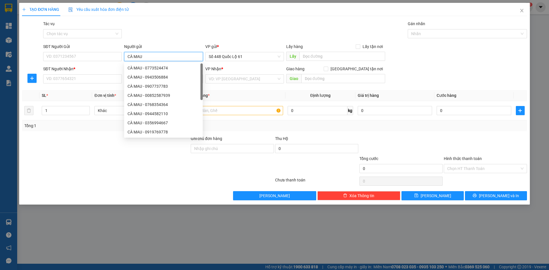
drag, startPoint x: 184, startPoint y: 55, endPoint x: 123, endPoint y: 53, distance: 61.0
click at [122, 51] on div "SĐT Người Gửi VD: 0371234567 Người gửi CÀ MAU VP gửi * Số 448 Quốc Lộ 61 Lấy hà…" at bounding box center [285, 53] width 486 height 20
click at [103, 78] on input "SĐT Người Nhận *" at bounding box center [82, 78] width 79 height 9
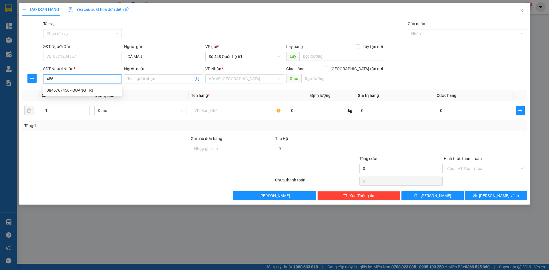
click at [100, 91] on div "0846767456 - QUẢNG TRỊ" at bounding box center [83, 90] width 72 height 6
drag, startPoint x: 77, startPoint y: 82, endPoint x: 0, endPoint y: 96, distance: 78.6
click at [0, 100] on div "TẠO ĐƠN HÀNG Yêu cầu xuất hóa đơn điện tử Transit Pickup Surcharge Ids Transit …" at bounding box center [274, 135] width 549 height 270
click at [91, 101] on div "0944078552 - MÃ 456 ĐN NHỰT" at bounding box center [83, 99] width 72 height 6
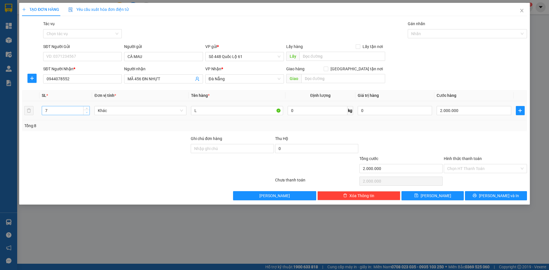
click at [86, 113] on icon "down" at bounding box center [87, 113] width 2 height 2
drag, startPoint x: 200, startPoint y: 111, endPoint x: 104, endPoint y: 114, distance: 95.9
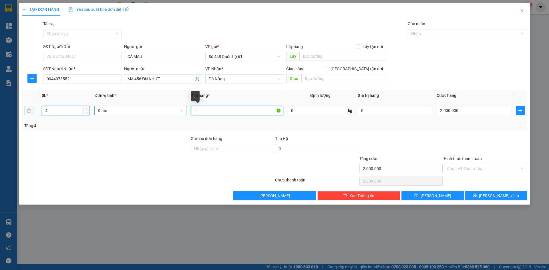
click at [120, 113] on tr "4 Khác L 0 kg 0 2.000.000" at bounding box center [274, 110] width 505 height 19
drag, startPoint x: 483, startPoint y: 115, endPoint x: 432, endPoint y: 111, distance: 51.1
click at [483, 115] on input "0" at bounding box center [474, 110] width 74 height 9
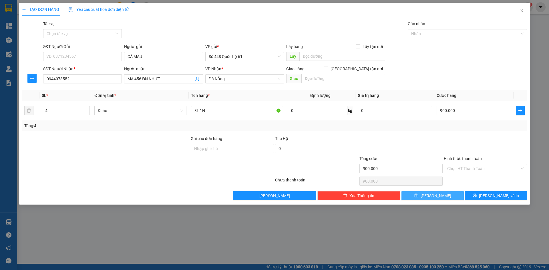
drag, startPoint x: 423, startPoint y: 193, endPoint x: 426, endPoint y: 193, distance: 3.1
click at [423, 193] on button "[PERSON_NAME]" at bounding box center [433, 195] width 62 height 9
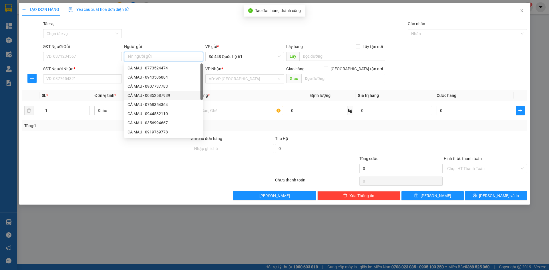
paste input "CÀ MAU"
click at [66, 75] on input "SĐT Người Nhận *" at bounding box center [82, 78] width 79 height 9
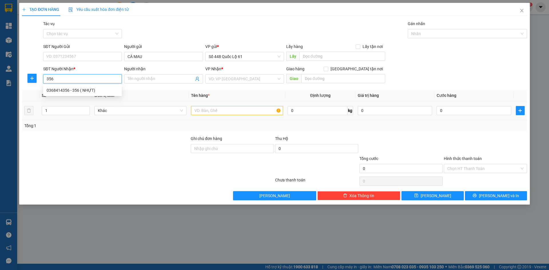
drag, startPoint x: 67, startPoint y: 90, endPoint x: 72, endPoint y: 104, distance: 14.5
click at [68, 90] on div "0368414356 - 356 ( NHỰT)" at bounding box center [83, 90] width 72 height 6
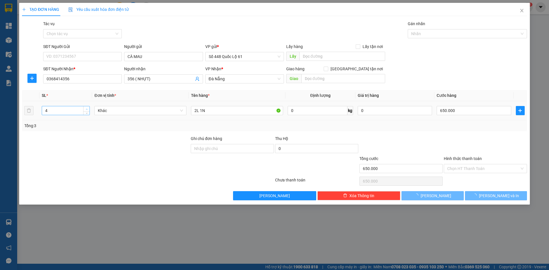
click at [85, 108] on span "up" at bounding box center [86, 109] width 3 height 3
drag, startPoint x: 131, startPoint y: 115, endPoint x: 124, endPoint y: 116, distance: 6.3
click at [125, 116] on tr "4 Khác 2L 1N 0 kg 0 0" at bounding box center [274, 110] width 505 height 19
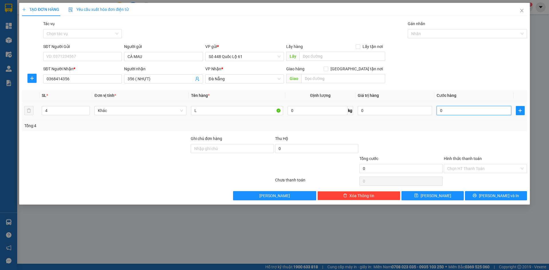
click at [441, 112] on input "0" at bounding box center [474, 110] width 74 height 9
click at [419, 195] on icon "save" at bounding box center [417, 196] width 4 height 4
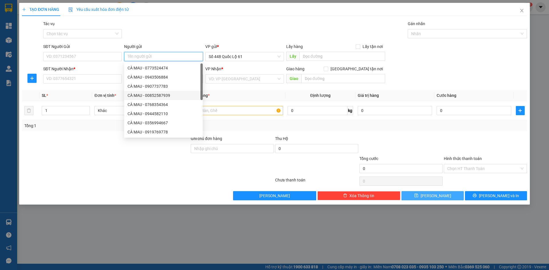
paste input "CÀ MAU"
click at [102, 79] on input "SĐT Người Nhận *" at bounding box center [82, 78] width 79 height 9
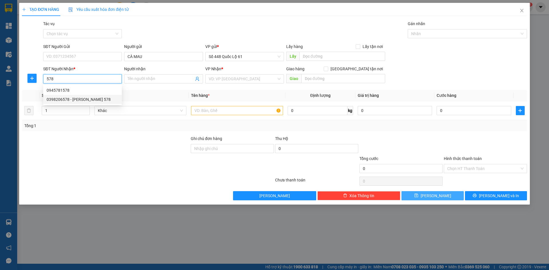
click at [85, 97] on div "0398206578 - [PERSON_NAME] 578" at bounding box center [83, 99] width 72 height 6
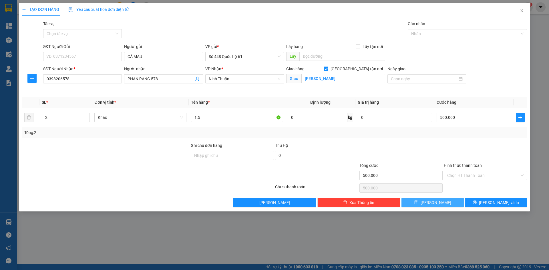
drag, startPoint x: 437, startPoint y: 205, endPoint x: 410, endPoint y: 202, distance: 27.1
click at [435, 205] on span "[PERSON_NAME]" at bounding box center [436, 203] width 31 height 6
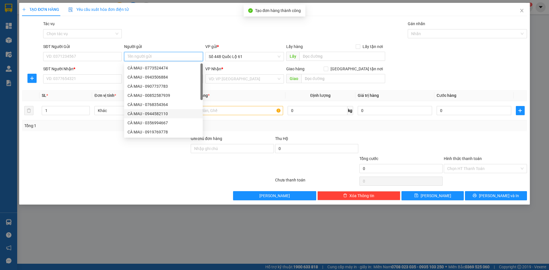
paste input "CÀ MAU"
click at [78, 80] on input "SĐT Người Nhận *" at bounding box center [82, 78] width 79 height 9
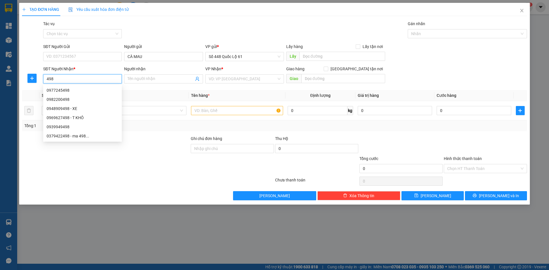
click at [81, 89] on div "0977245498" at bounding box center [83, 90] width 72 height 6
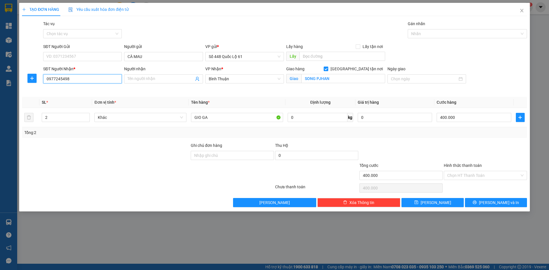
click at [71, 77] on input "0977245498" at bounding box center [82, 78] width 79 height 9
drag, startPoint x: 71, startPoint y: 78, endPoint x: 0, endPoint y: 85, distance: 71.3
click at [0, 85] on div "TẠO ĐƠN HÀNG Yêu cầu xuất hóa đơn điện tử Transit Pickup Surcharge Ids Transit …" at bounding box center [274, 135] width 549 height 270
click at [95, 89] on div "0353729198 - THUẬN THẢO 198" at bounding box center [83, 90] width 72 height 6
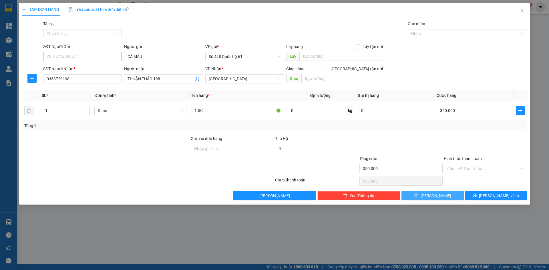
drag, startPoint x: 441, startPoint y: 195, endPoint x: 102, endPoint y: 56, distance: 366.2
click at [439, 195] on button "[PERSON_NAME]" at bounding box center [433, 195] width 62 height 9
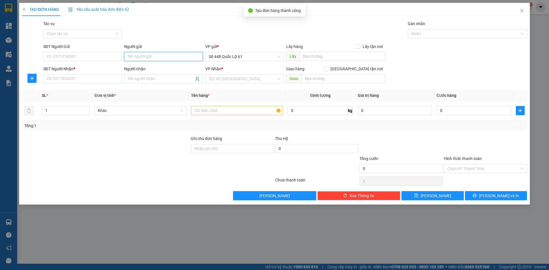
drag, startPoint x: 149, startPoint y: 40, endPoint x: 138, endPoint y: 53, distance: 16.2
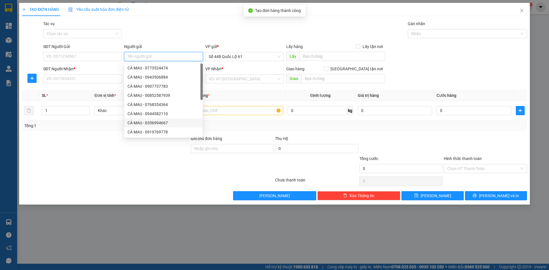
paste input "CÀ MAU"
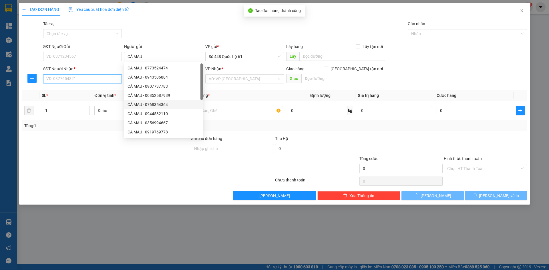
click at [87, 80] on input "SĐT Người Nhận *" at bounding box center [82, 78] width 79 height 9
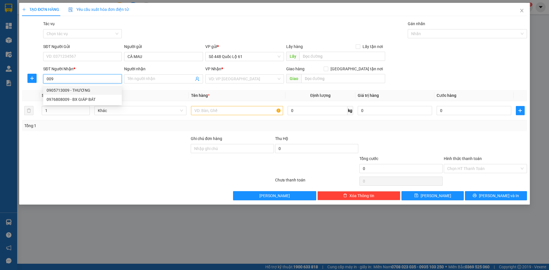
click at [83, 90] on div "0905713009 - THƯƠNG" at bounding box center [83, 90] width 72 height 6
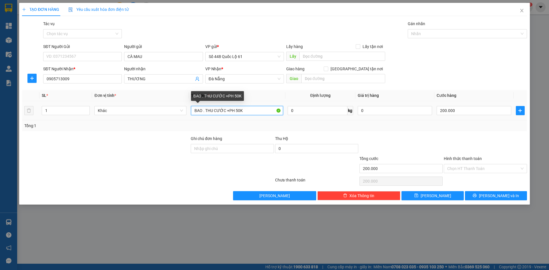
drag, startPoint x: 244, startPoint y: 112, endPoint x: 203, endPoint y: 116, distance: 40.8
click at [203, 116] on div "BAO . THU CƯỚC +PH 50K" at bounding box center [237, 110] width 92 height 11
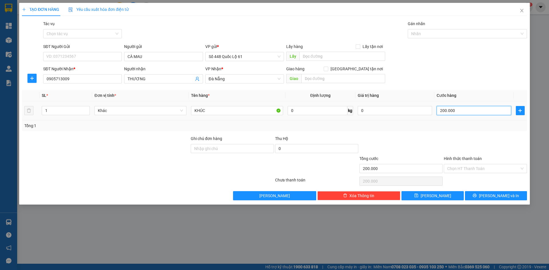
click at [461, 107] on input "200.000" at bounding box center [474, 110] width 74 height 9
drag, startPoint x: 490, startPoint y: 111, endPoint x: 341, endPoint y: 121, distance: 149.1
click at [341, 121] on div "SL * Đơn vị tính * Tên hàng * Định lượng Giá trị hàng Cước hàng 1 Khác KHÚC 0 k…" at bounding box center [274, 110] width 505 height 41
drag, startPoint x: 429, startPoint y: 196, endPoint x: 367, endPoint y: 173, distance: 66.3
click at [419, 196] on icon "save" at bounding box center [417, 196] width 4 height 4
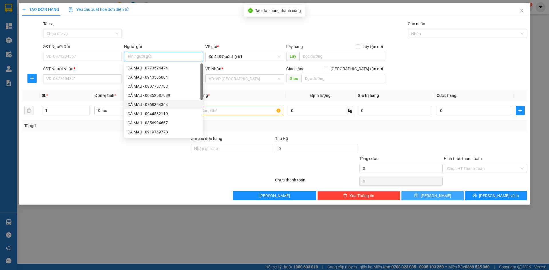
paste input "CÀ MAU"
click at [80, 80] on input "SĐT Người Nhận *" at bounding box center [82, 78] width 79 height 9
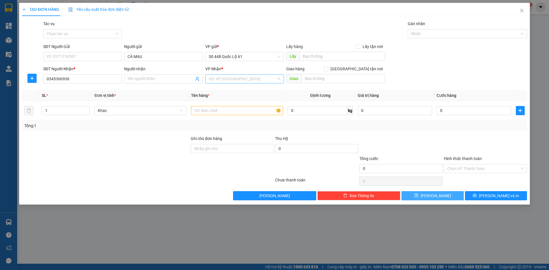
click at [241, 80] on input "search" at bounding box center [243, 79] width 68 height 9
click at [225, 84] on div "VP Nhận * QuảngNgãi QuảngNgãi" at bounding box center [244, 76] width 79 height 20
click at [227, 82] on span "QuảngNgãi" at bounding box center [245, 79] width 72 height 9
click at [213, 111] on input "text" at bounding box center [237, 110] width 92 height 9
click at [326, 152] on input "0" at bounding box center [316, 148] width 83 height 9
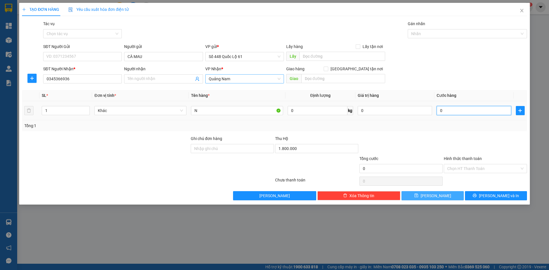
drag, startPoint x: 441, startPoint y: 107, endPoint x: 442, endPoint y: 112, distance: 5.8
click at [441, 107] on input "0" at bounding box center [474, 110] width 74 height 9
click at [441, 197] on button "[PERSON_NAME]" at bounding box center [433, 195] width 62 height 9
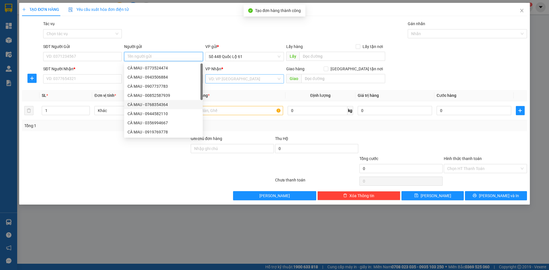
paste input "CÀ MAU"
click at [96, 79] on input "SĐT Người Nhận *" at bounding box center [82, 78] width 79 height 9
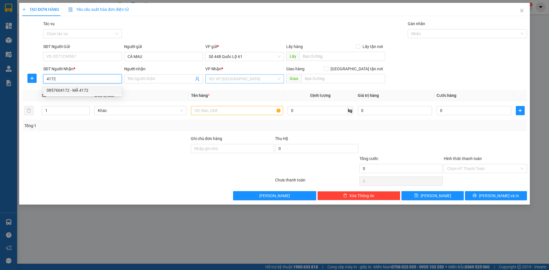
click at [74, 88] on div "0857604172 - MÃ 4172" at bounding box center [83, 90] width 72 height 6
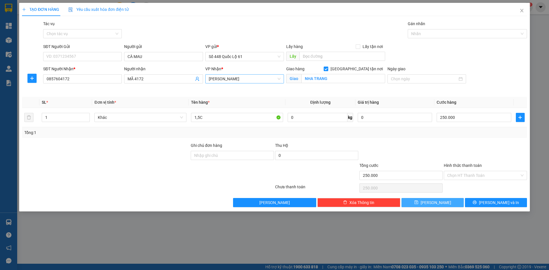
drag, startPoint x: 443, startPoint y: 205, endPoint x: 239, endPoint y: 142, distance: 213.7
click at [442, 205] on button "[PERSON_NAME]" at bounding box center [433, 202] width 62 height 9
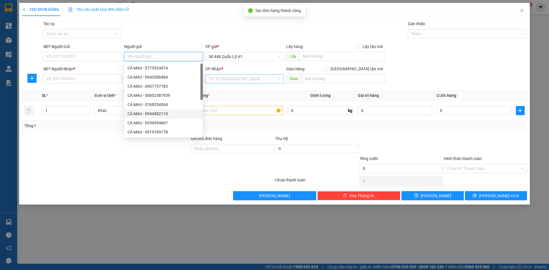
paste input "CÀ MAU"
click at [98, 81] on input "SĐT Người Nhận *" at bounding box center [82, 78] width 79 height 9
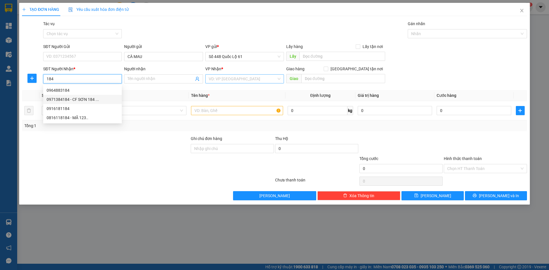
click at [94, 97] on div "0971384184 - CF SƠN 184 ..." at bounding box center [83, 99] width 72 height 6
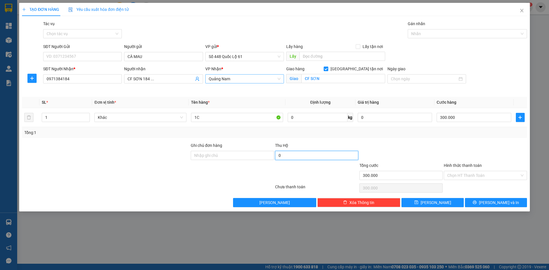
drag, startPoint x: 304, startPoint y: 159, endPoint x: 265, endPoint y: 162, distance: 39.0
click at [304, 159] on input "0" at bounding box center [316, 155] width 83 height 9
click at [284, 139] on div "Transit Pickup Surcharge Ids Transit Deliver Surcharge Ids Transit Deliver Surc…" at bounding box center [274, 114] width 505 height 187
click at [282, 138] on div "Tổng: 1" at bounding box center [274, 132] width 505 height 11
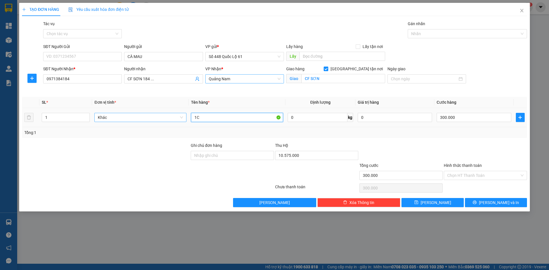
drag, startPoint x: 198, startPoint y: 119, endPoint x: 156, endPoint y: 121, distance: 41.9
click at [156, 121] on tr "1 Khác 1C 0 kg 0 300.000" at bounding box center [274, 117] width 505 height 19
click at [494, 117] on input "300.000" at bounding box center [474, 117] width 74 height 9
drag, startPoint x: 467, startPoint y: 114, endPoint x: 291, endPoint y: 116, distance: 176.3
click at [363, 120] on tr "1 Khác 1.5 0 kg 0 000.000.400" at bounding box center [274, 117] width 505 height 19
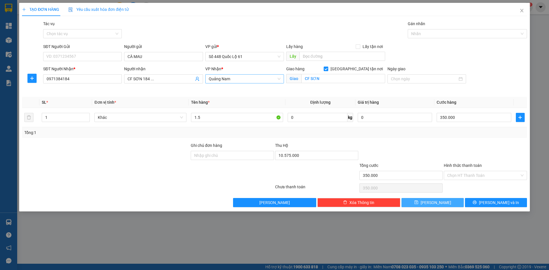
click at [424, 199] on button "[PERSON_NAME]" at bounding box center [433, 202] width 62 height 9
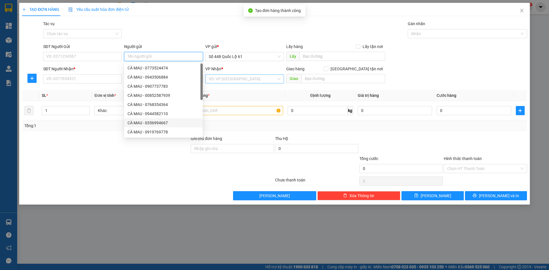
paste input "CÀ MAU"
click at [104, 76] on input "SĐT Người Nhận *" at bounding box center [82, 78] width 79 height 9
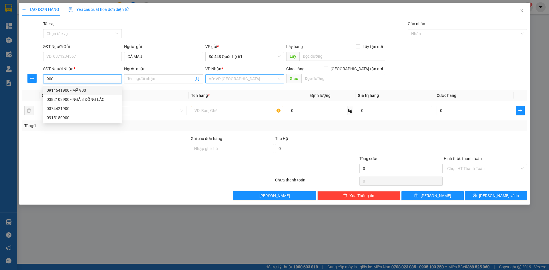
click at [95, 88] on div "0914641900 - MÃ 900" at bounding box center [83, 90] width 72 height 6
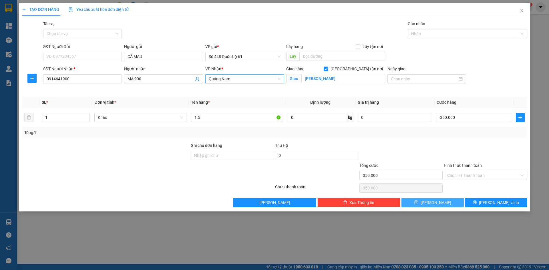
drag, startPoint x: 444, startPoint y: 200, endPoint x: 174, endPoint y: 98, distance: 289.2
click at [444, 200] on button "[PERSON_NAME]" at bounding box center [433, 202] width 62 height 9
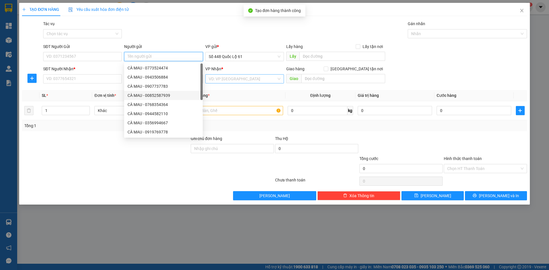
paste input "CÀ MAU"
click at [95, 79] on input "SĐT Người Nhận *" at bounding box center [82, 78] width 79 height 9
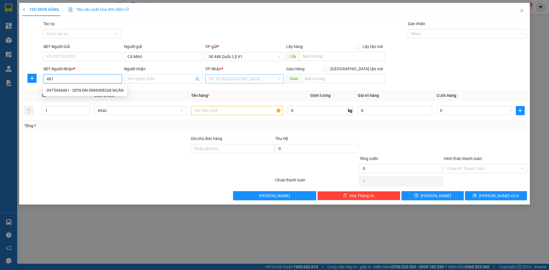
click at [95, 90] on div "0975944461 - SƠN ĐN 0886908268 NGÂN" at bounding box center [85, 90] width 77 height 6
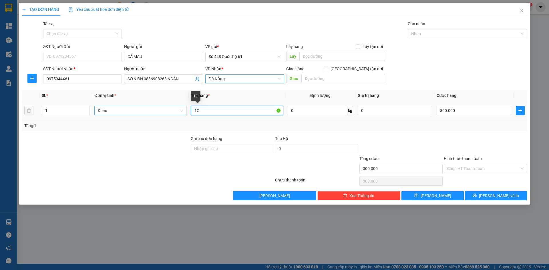
drag, startPoint x: 198, startPoint y: 113, endPoint x: 160, endPoint y: 110, distance: 38.5
click at [160, 110] on tr "1 Khác 1C 0 kg 0 300.000" at bounding box center [274, 110] width 505 height 19
drag, startPoint x: 476, startPoint y: 108, endPoint x: 467, endPoint y: 107, distance: 8.7
click at [475, 108] on input "300.000" at bounding box center [474, 110] width 74 height 9
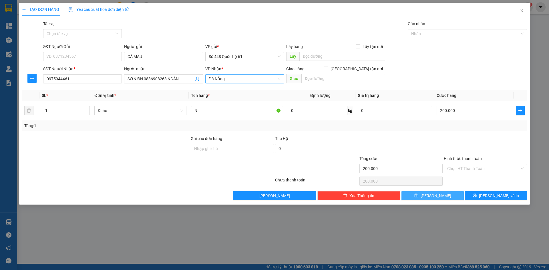
click at [438, 197] on span "[PERSON_NAME]" at bounding box center [436, 196] width 31 height 6
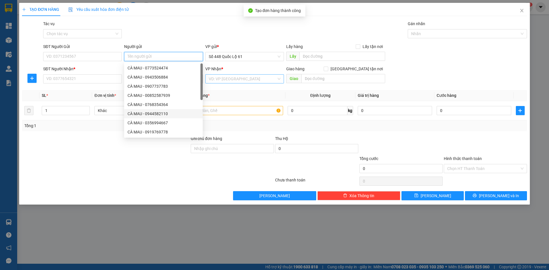
paste input "CÀ MAU"
click at [102, 80] on input "SĐT Người Nhận *" at bounding box center [82, 78] width 79 height 9
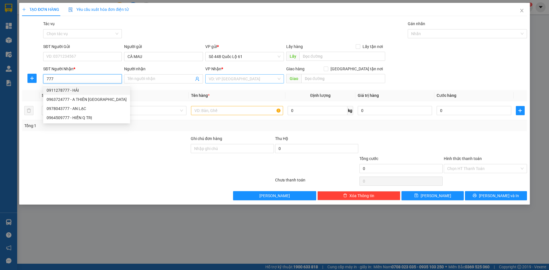
click at [95, 90] on div "0911278777 - HẢI" at bounding box center [87, 90] width 80 height 6
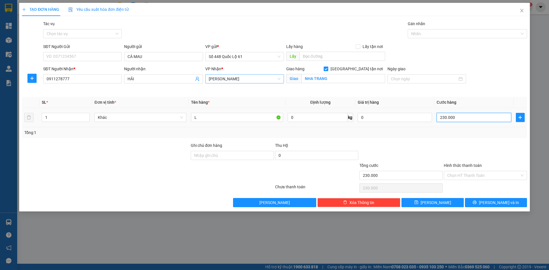
drag, startPoint x: 466, startPoint y: 118, endPoint x: 416, endPoint y: 115, distance: 49.3
click at [466, 118] on input "230.000" at bounding box center [474, 117] width 74 height 9
drag, startPoint x: 437, startPoint y: 200, endPoint x: 326, endPoint y: 171, distance: 114.4
click at [436, 200] on span "[PERSON_NAME]" at bounding box center [436, 203] width 31 height 6
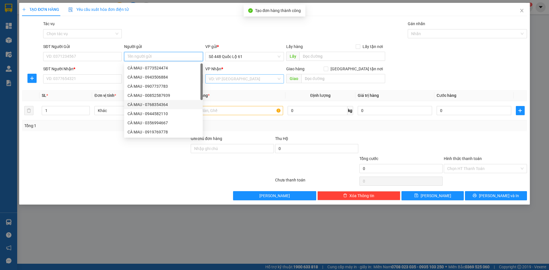
paste input "CÀ MAU"
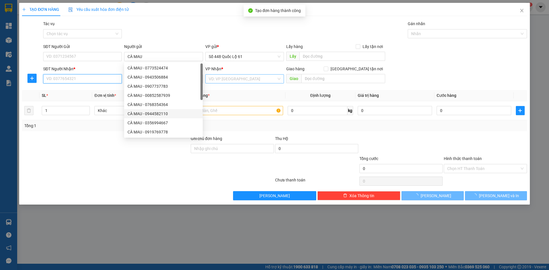
click at [106, 77] on input "SĐT Người Nhận *" at bounding box center [82, 78] width 79 height 9
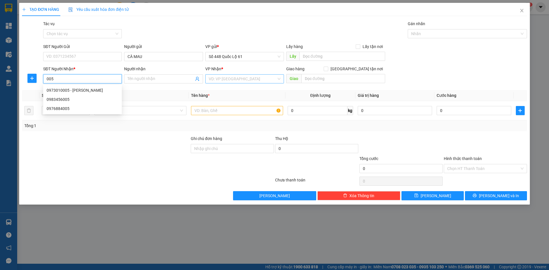
click at [96, 90] on div "0973010005 - [PERSON_NAME]" at bounding box center [83, 90] width 72 height 6
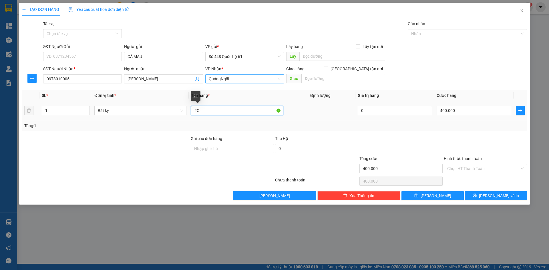
drag, startPoint x: 195, startPoint y: 112, endPoint x: 134, endPoint y: 118, distance: 61.3
click at [134, 118] on tr "1 Bất kỳ 2C 0 400.000" at bounding box center [274, 110] width 505 height 19
click at [464, 114] on input "400.000" at bounding box center [474, 110] width 74 height 9
click at [411, 195] on button "[PERSON_NAME]" at bounding box center [433, 195] width 62 height 9
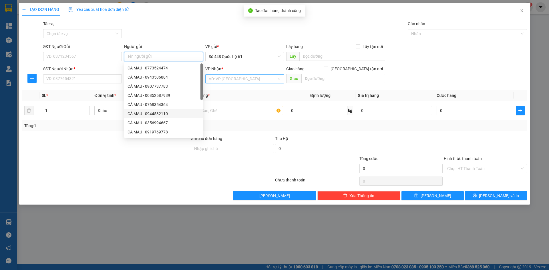
paste input "CÀ MAU"
click at [103, 81] on input "SĐT Người Nhận *" at bounding box center [82, 78] width 79 height 9
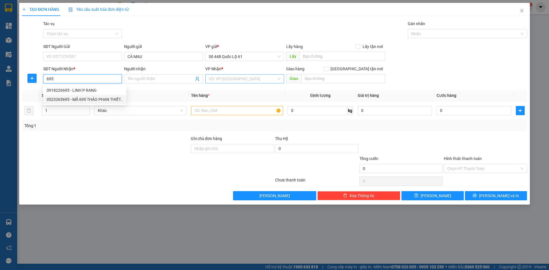
click at [98, 100] on div "0523265695 - MÃ 695 THẢO PHAN THIẾT.." at bounding box center [85, 99] width 76 height 6
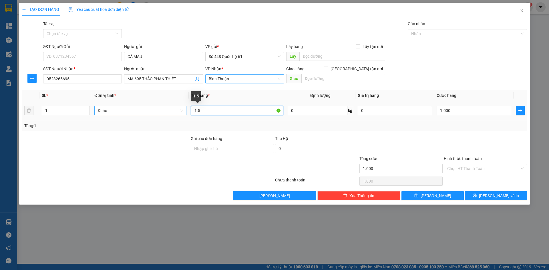
drag, startPoint x: 205, startPoint y: 113, endPoint x: 142, endPoint y: 112, distance: 63.0
click at [142, 112] on tr "1 Khác 1.5 0 kg 0 1.000" at bounding box center [274, 110] width 505 height 19
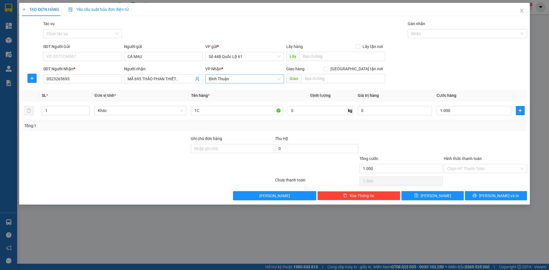
drag, startPoint x: 471, startPoint y: 168, endPoint x: 480, endPoint y: 187, distance: 21.6
click at [472, 171] on input "Hình thức thanh toán" at bounding box center [484, 169] width 72 height 9
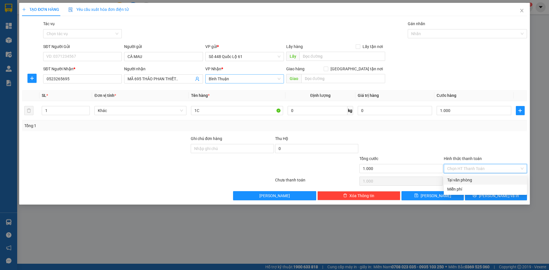
drag, startPoint x: 480, startPoint y: 180, endPoint x: 477, endPoint y: 182, distance: 3.5
click at [479, 180] on div "Tại văn phòng" at bounding box center [486, 180] width 76 height 6
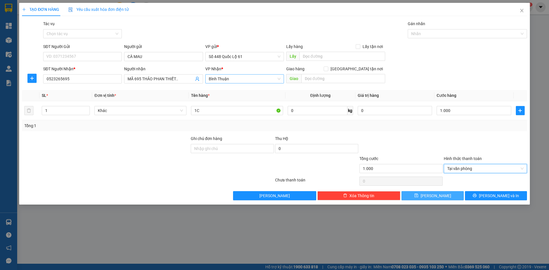
drag, startPoint x: 444, startPoint y: 197, endPoint x: 184, endPoint y: 88, distance: 281.6
click at [442, 196] on button "[PERSON_NAME]" at bounding box center [433, 195] width 62 height 9
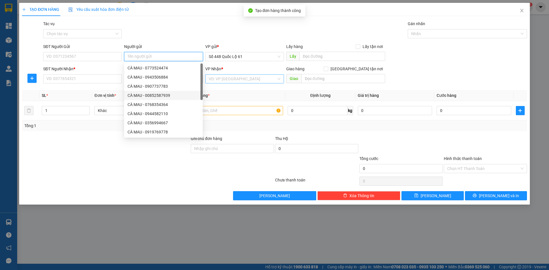
paste input "CÀ MAU"
click at [76, 79] on input "SĐT Người Nhận *" at bounding box center [82, 78] width 79 height 9
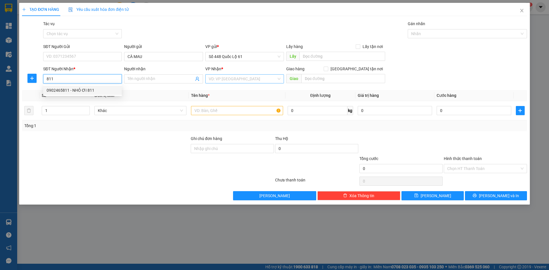
drag, startPoint x: 70, startPoint y: 90, endPoint x: 71, endPoint y: 94, distance: 4.3
click at [71, 90] on div "0902465811 - NHỎ ƠI 811" at bounding box center [83, 90] width 72 height 6
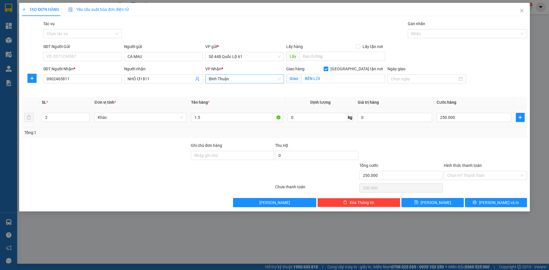
click at [87, 114] on span "up" at bounding box center [86, 115] width 3 height 3
click at [468, 118] on input "250.000" at bounding box center [474, 117] width 74 height 9
click at [425, 201] on button "[PERSON_NAME]" at bounding box center [433, 202] width 62 height 9
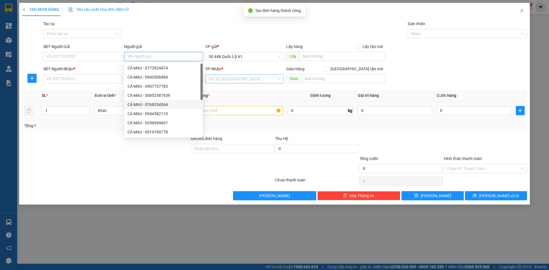
paste input "CÀ MAU"
click at [94, 81] on input "SĐT Người Nhận *" at bounding box center [82, 78] width 79 height 9
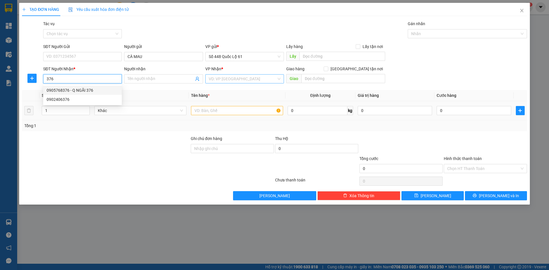
click at [95, 87] on div "0905768376 - Q NGÃI 376" at bounding box center [82, 90] width 79 height 9
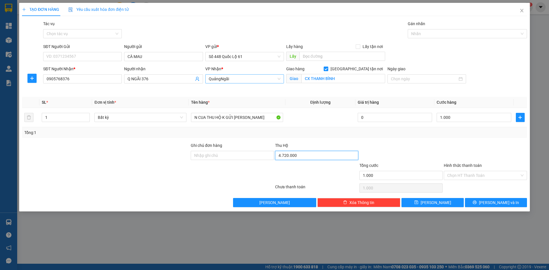
click at [300, 159] on input "4.720.000" at bounding box center [316, 155] width 83 height 9
drag, startPoint x: 464, startPoint y: 172, endPoint x: 470, endPoint y: 185, distance: 14.5
click at [464, 173] on input "Hình thức thanh toán" at bounding box center [484, 175] width 72 height 9
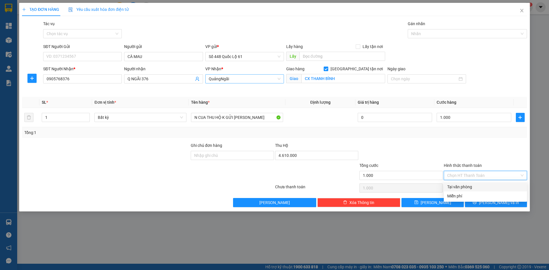
click at [470, 185] on div "Tại văn phòng" at bounding box center [486, 187] width 76 height 6
drag, startPoint x: 453, startPoint y: 204, endPoint x: 407, endPoint y: 195, distance: 47.1
click at [452, 204] on button "[PERSON_NAME]" at bounding box center [433, 202] width 62 height 9
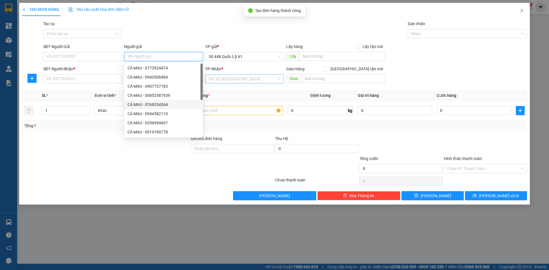
paste input "CÀ MAU"
click at [91, 76] on input "SĐT Người Nhận *" at bounding box center [82, 78] width 79 height 9
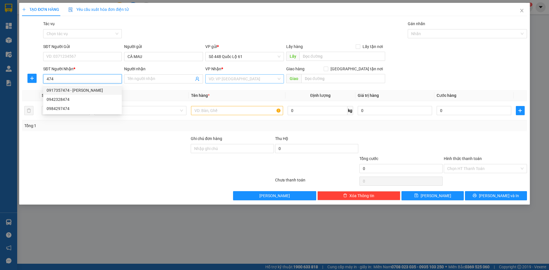
click at [88, 92] on div "0917357474 - [PERSON_NAME]" at bounding box center [83, 90] width 72 height 6
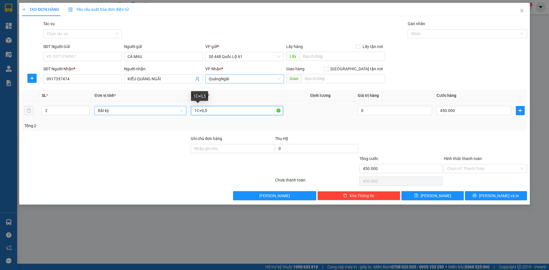
drag, startPoint x: 215, startPoint y: 113, endPoint x: 105, endPoint y: 110, distance: 109.3
click at [110, 110] on tr "2 Bất kỳ 1C+0,5 0 450.000" at bounding box center [274, 110] width 505 height 19
click at [88, 113] on span "down" at bounding box center [86, 112] width 3 height 3
click at [460, 109] on input "450.000" at bounding box center [474, 110] width 74 height 9
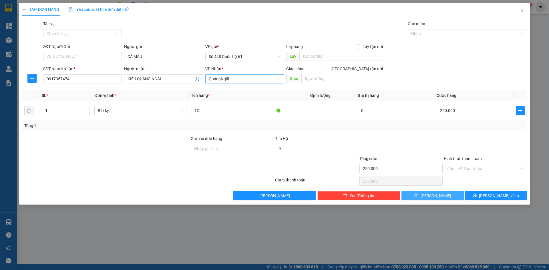
drag, startPoint x: 435, startPoint y: 196, endPoint x: 426, endPoint y: 197, distance: 9.0
click at [435, 196] on span "[PERSON_NAME]" at bounding box center [436, 196] width 31 height 6
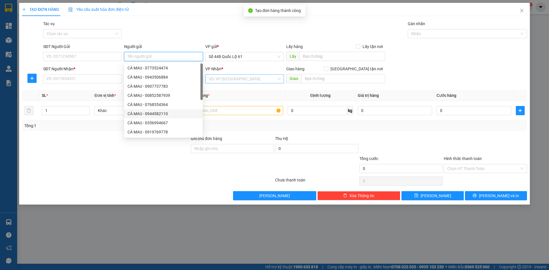
paste input "CÀ MAU"
click at [87, 77] on input "SĐT Người Nhận *" at bounding box center [82, 78] width 79 height 9
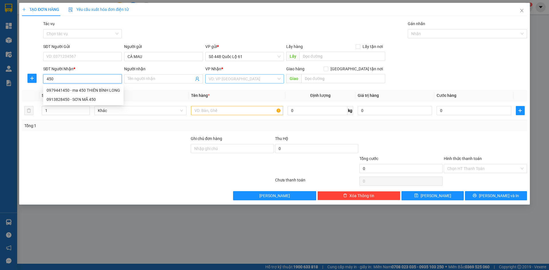
click at [86, 98] on div "0913828450 - SƠN MÃ 450" at bounding box center [84, 99] width 74 height 6
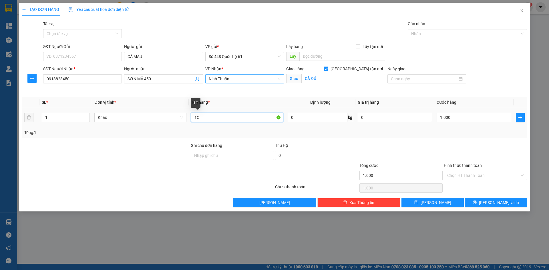
click at [203, 119] on input "1C" at bounding box center [237, 117] width 92 height 9
click at [460, 178] on input "Hình thức thanh toán" at bounding box center [484, 175] width 72 height 9
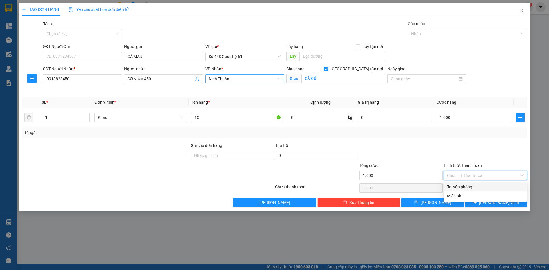
click at [464, 184] on div "Tại văn phòng" at bounding box center [486, 187] width 76 height 6
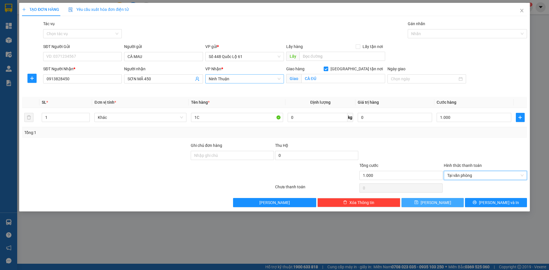
click at [433, 199] on button "[PERSON_NAME]" at bounding box center [433, 202] width 62 height 9
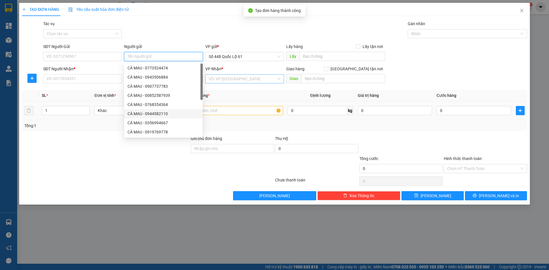
paste input "CÀ MAU"
click at [91, 74] on input "SĐT Người Nhận *" at bounding box center [82, 78] width 79 height 9
click at [91, 77] on input "SĐT Người Nhận *" at bounding box center [82, 78] width 79 height 9
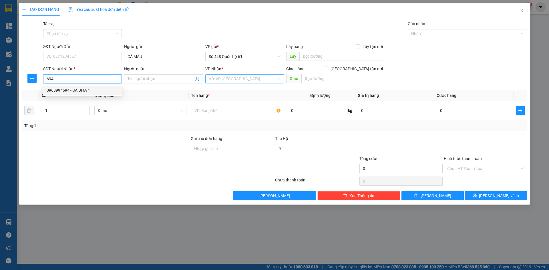
click at [95, 90] on div "0968994694 - BÀ DI 694" at bounding box center [83, 90] width 72 height 6
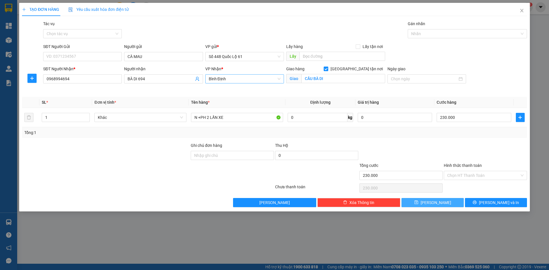
click at [449, 198] on button "[PERSON_NAME]" at bounding box center [433, 202] width 62 height 9
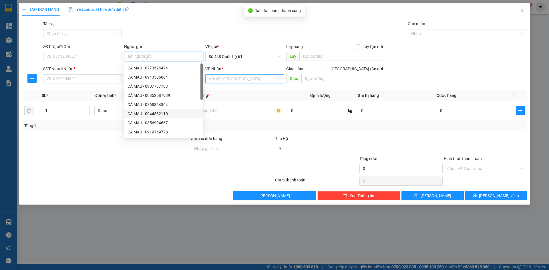
paste input "CÀ MAU"
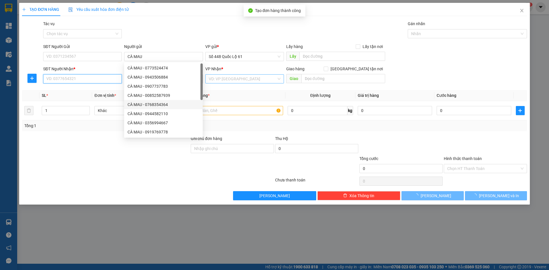
click at [105, 79] on input "SĐT Người Nhận *" at bounding box center [82, 78] width 79 height 9
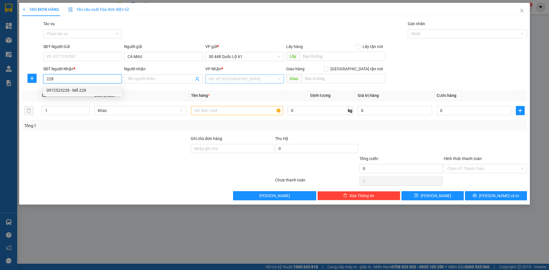
click at [91, 88] on div "0972523228 - MÃ 228" at bounding box center [83, 90] width 72 height 6
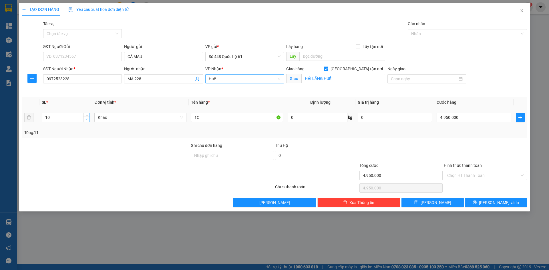
click at [85, 119] on span "down" at bounding box center [86, 119] width 3 height 3
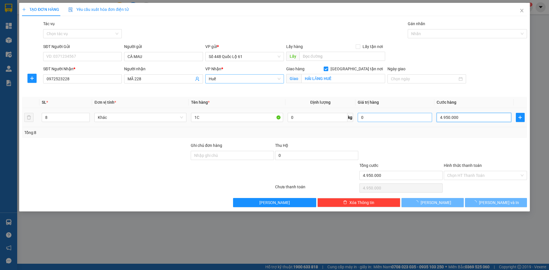
drag, startPoint x: 466, startPoint y: 119, endPoint x: 359, endPoint y: 119, distance: 107.3
click at [466, 119] on input "4.950.000" at bounding box center [474, 117] width 74 height 9
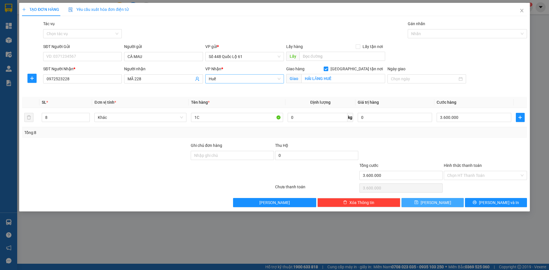
drag, startPoint x: 423, startPoint y: 204, endPoint x: 95, endPoint y: 53, distance: 360.8
click at [422, 204] on button "[PERSON_NAME]" at bounding box center [433, 202] width 62 height 9
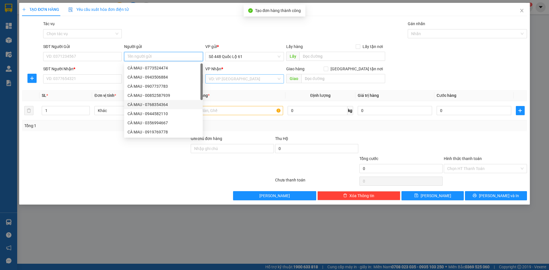
paste input "CÀ MAU"
click at [96, 80] on input "SĐT Người Nhận *" at bounding box center [82, 78] width 79 height 9
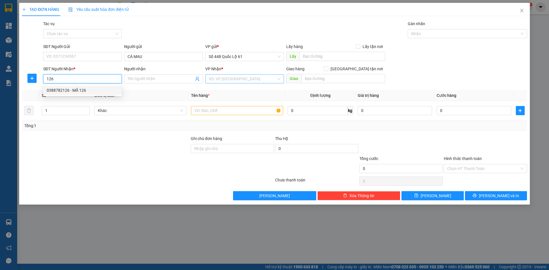
click at [88, 88] on div "0388782126 - MÃ 126" at bounding box center [83, 90] width 72 height 6
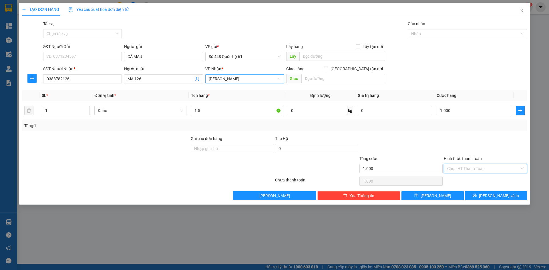
drag, startPoint x: 462, startPoint y: 172, endPoint x: 462, endPoint y: 181, distance: 8.3
click at [462, 173] on input "Hình thức thanh toán" at bounding box center [484, 169] width 72 height 9
click at [462, 181] on div "Tại văn phòng" at bounding box center [486, 180] width 76 height 6
click at [441, 201] on div "TẠO ĐƠN HÀNG Yêu cầu xuất hóa đơn điện tử Transit Pickup Surcharge Ids Transit …" at bounding box center [274, 104] width 511 height 202
click at [421, 198] on button "[PERSON_NAME]" at bounding box center [433, 195] width 62 height 9
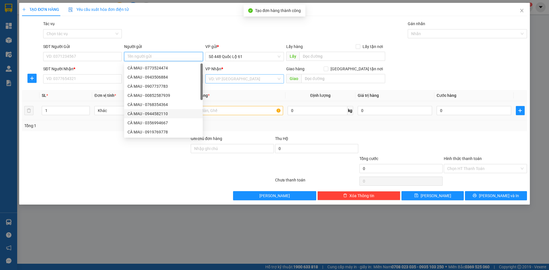
paste input "CÀ MAU"
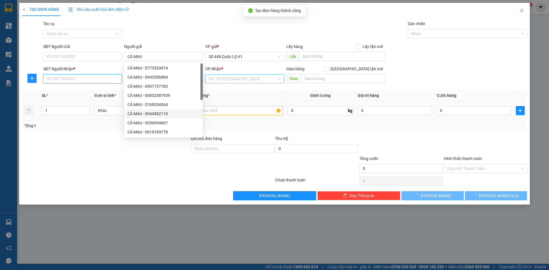
click at [105, 83] on input "SĐT Người Nhận *" at bounding box center [82, 78] width 79 height 9
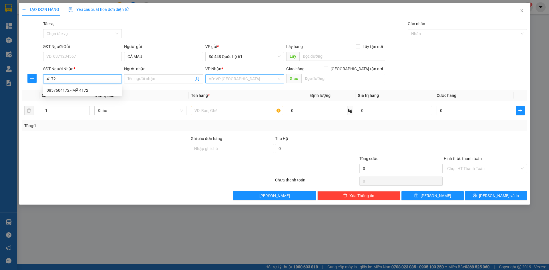
drag, startPoint x: 86, startPoint y: 93, endPoint x: 166, endPoint y: 105, distance: 81.0
click at [87, 93] on div "0857604172 - MÃ 4172" at bounding box center [83, 90] width 72 height 6
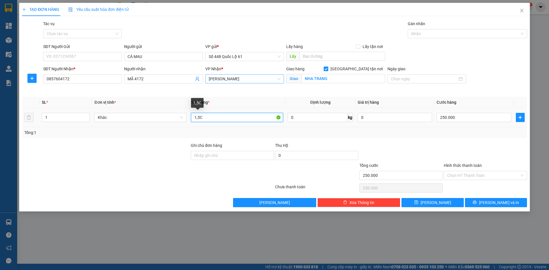
drag, startPoint x: 205, startPoint y: 118, endPoint x: 164, endPoint y: 126, distance: 41.7
click at [171, 127] on tr "1 Khác 1,5C 0 kg 0 250.000" at bounding box center [274, 117] width 505 height 19
click at [469, 120] on input "250.000" at bounding box center [474, 117] width 74 height 9
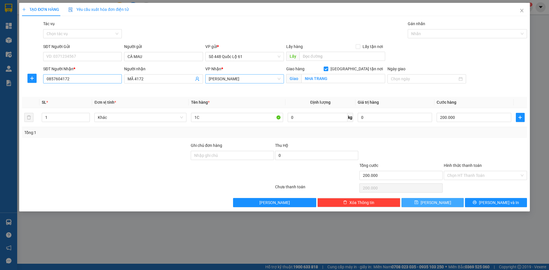
drag, startPoint x: 442, startPoint y: 203, endPoint x: 119, endPoint y: 82, distance: 344.5
click at [440, 203] on button "[PERSON_NAME]" at bounding box center [433, 202] width 62 height 9
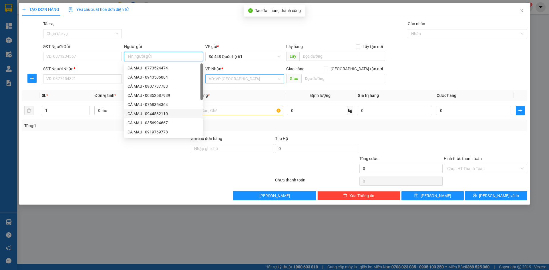
paste input "CÀ MAU"
click at [115, 82] on input "SĐT Người Nhận *" at bounding box center [82, 78] width 79 height 9
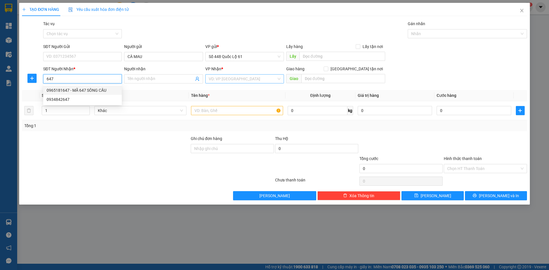
click at [108, 88] on div "0965181647 - MÃ 647 SÔNG CẦU" at bounding box center [83, 90] width 72 height 6
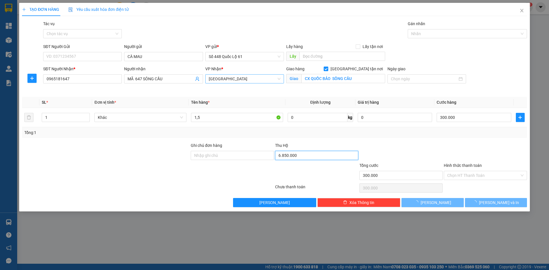
click at [298, 159] on input "6.850.000" at bounding box center [316, 155] width 83 height 9
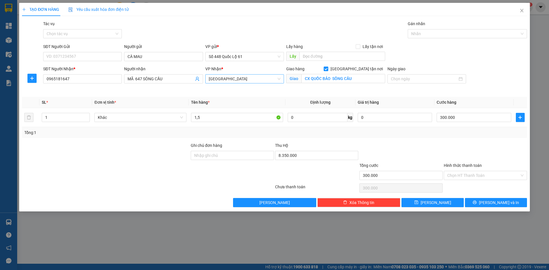
drag, startPoint x: 434, startPoint y: 136, endPoint x: 429, endPoint y: 166, distance: 29.5
click at [434, 137] on div "Tổng: 1" at bounding box center [274, 132] width 505 height 11
click at [436, 200] on span "[PERSON_NAME]" at bounding box center [436, 203] width 31 height 6
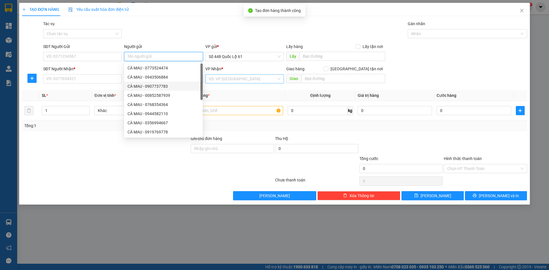
paste input "CÀ MAU"
click at [98, 80] on input "SĐT Người Nhận *" at bounding box center [82, 78] width 79 height 9
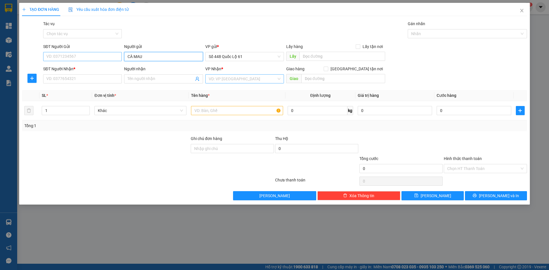
drag, startPoint x: 151, startPoint y: 57, endPoint x: 45, endPoint y: 61, distance: 106.5
click at [45, 61] on div "SĐT Người Gửi VD: 0371234567 Người gửi CÀ MAU CÀ MAU VP gửi * Số 448 Quốc Lộ 61…" at bounding box center [285, 53] width 486 height 20
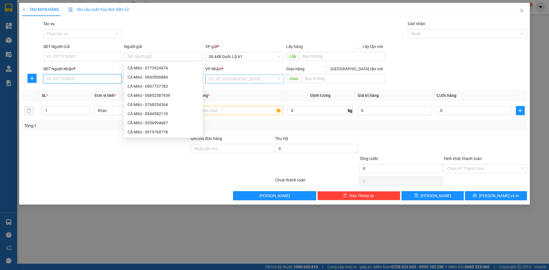
click at [59, 79] on input "SĐT Người Nhận *" at bounding box center [82, 78] width 79 height 9
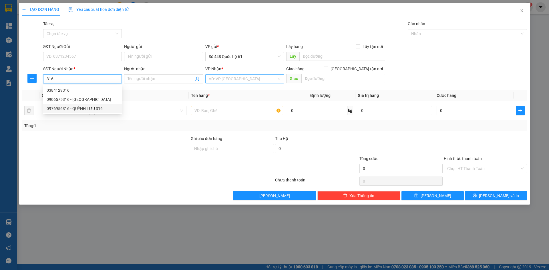
click at [96, 108] on div "0976956316 - QUỲNH LƯU 316" at bounding box center [83, 109] width 72 height 6
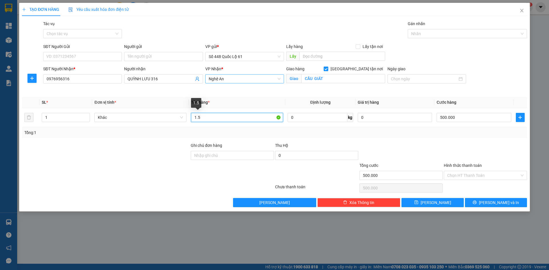
drag, startPoint x: 218, startPoint y: 122, endPoint x: 128, endPoint y: 133, distance: 91.1
click at [136, 135] on div "SL * Đơn vị tính * Tên hàng * Định lượng Giá trị hàng Cước hàng 1 Khác 1.5 0 kg…" at bounding box center [274, 117] width 505 height 41
click at [464, 117] on input "500.000" at bounding box center [474, 117] width 74 height 9
click at [438, 145] on div at bounding box center [401, 152] width 84 height 20
click at [418, 201] on icon "save" at bounding box center [417, 203] width 4 height 4
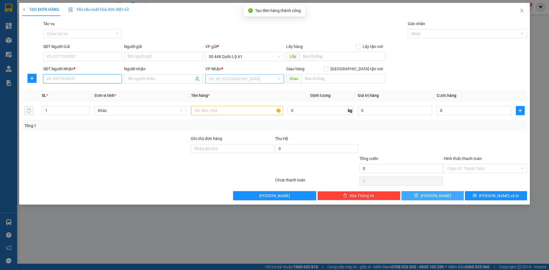
click at [90, 78] on input "SĐT Người Nhận *" at bounding box center [82, 78] width 79 height 9
click at [76, 78] on input "SĐT Người Nhận *" at bounding box center [82, 78] width 79 height 9
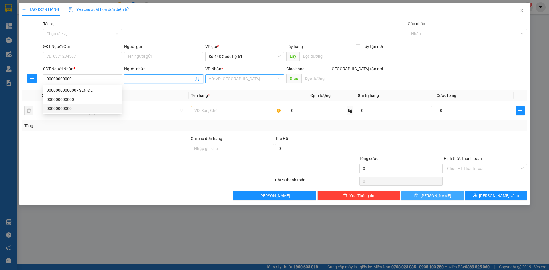
click at [144, 79] on input "Người nhận" at bounding box center [161, 79] width 66 height 6
click at [248, 78] on input "search" at bounding box center [243, 79] width 68 height 9
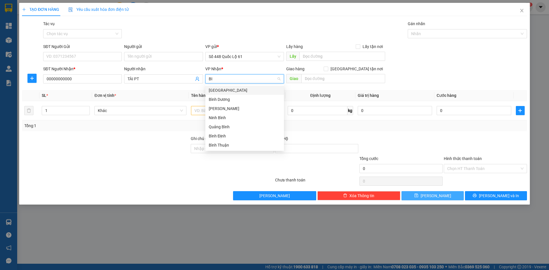
click at [239, 146] on div "Bình Thuận" at bounding box center [245, 145] width 72 height 6
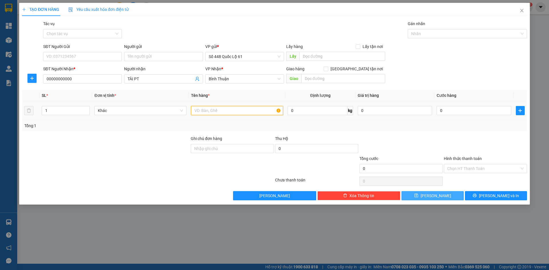
click at [202, 110] on input "text" at bounding box center [237, 110] width 92 height 9
click at [87, 108] on span "up" at bounding box center [86, 109] width 3 height 3
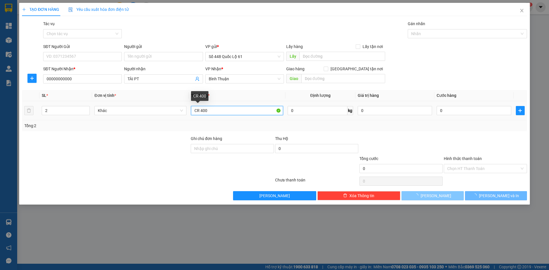
click at [239, 111] on input "CR 400" at bounding box center [237, 110] width 92 height 9
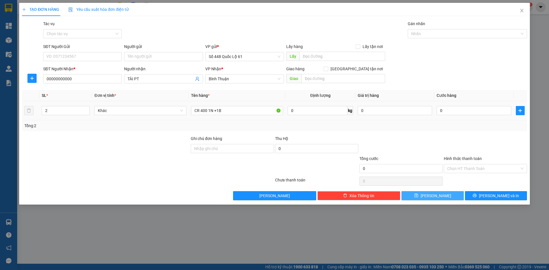
drag, startPoint x: 471, startPoint y: 116, endPoint x: 464, endPoint y: 124, distance: 10.8
click at [470, 116] on div "0" at bounding box center [474, 110] width 74 height 11
click at [454, 111] on input "0" at bounding box center [474, 110] width 74 height 9
drag, startPoint x: 458, startPoint y: 137, endPoint x: 458, endPoint y: 146, distance: 9.2
click at [458, 138] on div at bounding box center [486, 146] width 84 height 20
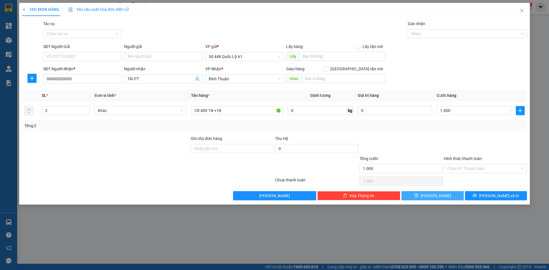
drag, startPoint x: 463, startPoint y: 170, endPoint x: 465, endPoint y: 182, distance: 12.4
click at [463, 171] on input "Hình thức thanh toán" at bounding box center [484, 169] width 72 height 9
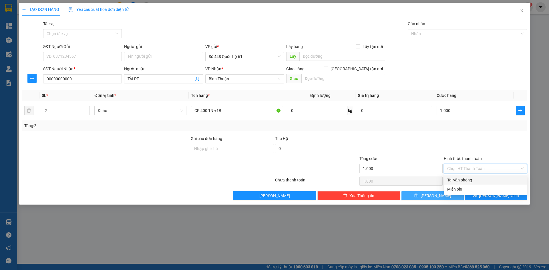
click at [465, 182] on div "Tại văn phòng" at bounding box center [486, 180] width 76 height 6
click at [433, 196] on span "[PERSON_NAME]" at bounding box center [436, 196] width 31 height 6
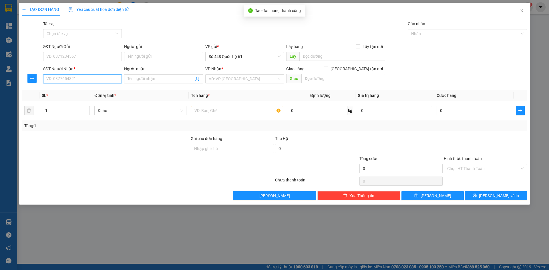
drag, startPoint x: 90, startPoint y: 79, endPoint x: 77, endPoint y: 76, distance: 14.1
click at [90, 78] on input "SĐT Người Nhận *" at bounding box center [82, 78] width 79 height 9
click at [76, 76] on input "SĐT Người Nhận *" at bounding box center [82, 78] width 79 height 9
drag, startPoint x: 85, startPoint y: 92, endPoint x: 226, endPoint y: 91, distance: 140.8
click at [86, 92] on div "0816074781 - [GEOGRAPHIC_DATA]" at bounding box center [83, 90] width 72 height 6
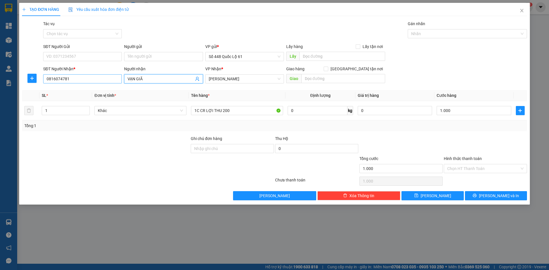
drag, startPoint x: 163, startPoint y: 77, endPoint x: 96, endPoint y: 77, distance: 67.0
click at [96, 77] on div "SĐT Người Nhận * 0816074781 Người nhận VẠN GIÃ VẠN GIÃ VP Nhận * Khánh Hoà Gi…" at bounding box center [285, 76] width 486 height 20
click at [342, 80] on input "text" at bounding box center [344, 78] width 84 height 9
click at [322, 79] on input "text" at bounding box center [344, 78] width 84 height 9
click at [328, 69] on span at bounding box center [326, 69] width 5 height 5
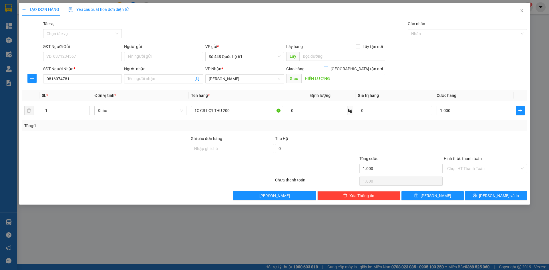
click at [328, 69] on input "[GEOGRAPHIC_DATA] tận nơi" at bounding box center [326, 69] width 4 height 4
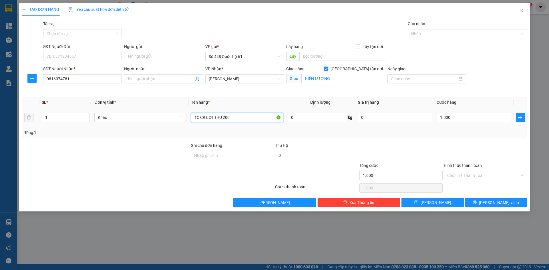
drag, startPoint x: 240, startPoint y: 116, endPoint x: 154, endPoint y: 125, distance: 86.9
click at [146, 128] on div "SL * Đơn vị tính * Tên hàng * Định lượng Giá trị hàng Cước hàng 1 Khác 1C CR LỢ…" at bounding box center [274, 117] width 505 height 41
click at [464, 117] on input "1.000" at bounding box center [474, 117] width 74 height 9
click at [445, 203] on button "[PERSON_NAME]" at bounding box center [433, 202] width 62 height 9
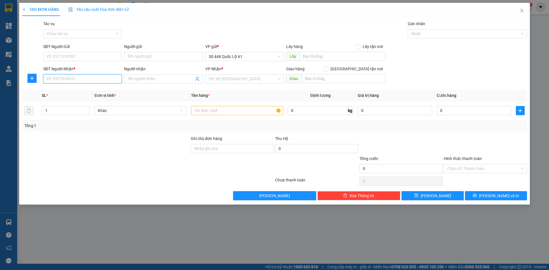
click at [102, 81] on input "SĐT Người Nhận *" at bounding box center [82, 78] width 79 height 9
click at [136, 29] on div "Gói vận chuyển * Tiêu chuẩn Tác vụ Chọn tác vụ Gán nhãn Nhãn" at bounding box center [285, 31] width 486 height 20
click at [146, 57] on input "Người gửi" at bounding box center [163, 56] width 79 height 9
click at [75, 78] on input "SĐT Người Nhận *" at bounding box center [82, 78] width 79 height 9
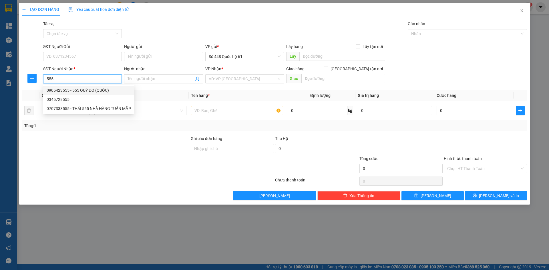
click at [93, 91] on div "0905423555 - 555 QUÝ ĐỎ (QUỐC)" at bounding box center [89, 90] width 84 height 6
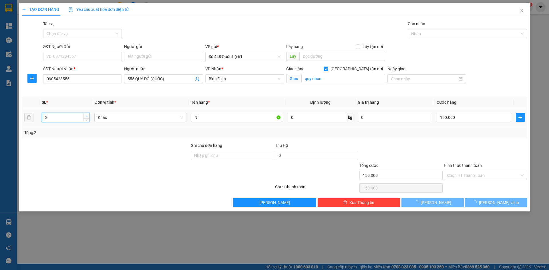
click at [89, 114] on span "Increase Value" at bounding box center [86, 115] width 6 height 5
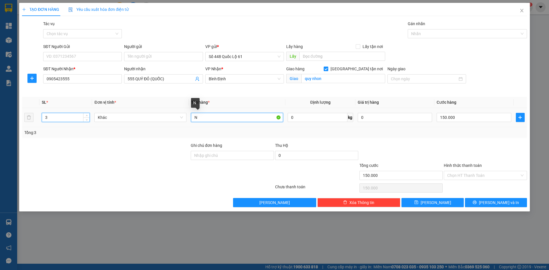
click at [167, 124] on tr "3 Khác N 0 kg 0 150.000" at bounding box center [274, 117] width 505 height 19
click at [448, 114] on input "0" at bounding box center [474, 117] width 74 height 9
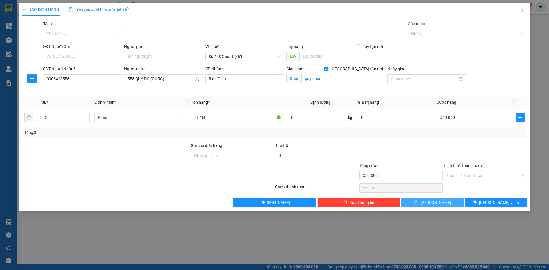
click at [436, 200] on span "[PERSON_NAME]" at bounding box center [436, 203] width 31 height 6
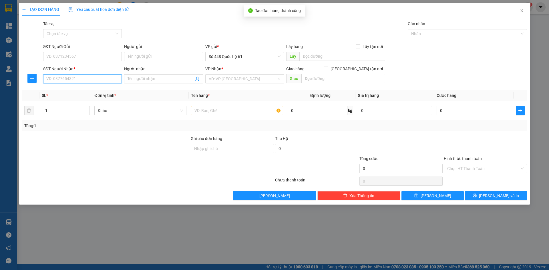
click at [100, 80] on input "SĐT Người Nhận *" at bounding box center [82, 78] width 79 height 9
click at [86, 90] on div "0833505757 - CÔ DƯ" at bounding box center [83, 90] width 72 height 6
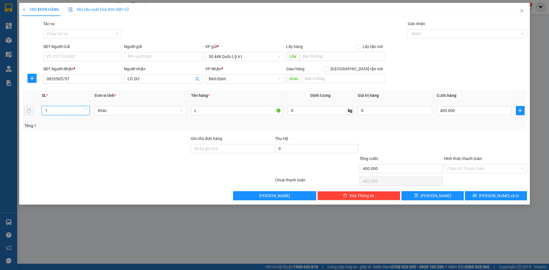
click at [87, 112] on icon "down" at bounding box center [87, 113] width 2 height 2
click at [166, 118] on tr "1 Khác L 0 kg 0 400.000" at bounding box center [274, 110] width 505 height 19
click at [472, 111] on input "0" at bounding box center [474, 110] width 74 height 9
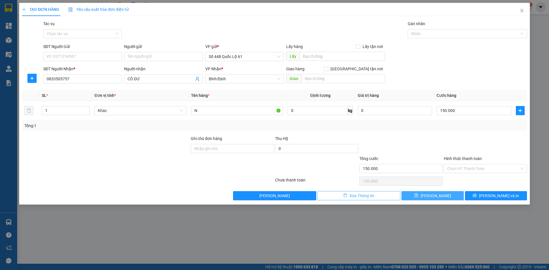
click at [415, 194] on button "[PERSON_NAME]" at bounding box center [433, 195] width 62 height 9
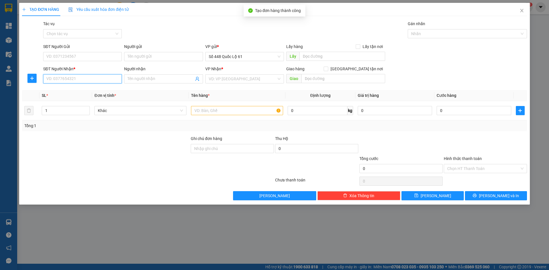
click at [107, 79] on input "SĐT Người Nhận *" at bounding box center [82, 78] width 79 height 9
click at [104, 90] on div "0905245011 - KHẢ" at bounding box center [84, 90] width 75 height 6
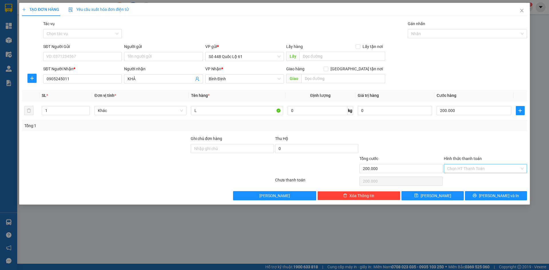
click at [460, 169] on input "Hình thức thanh toán" at bounding box center [484, 169] width 72 height 9
click at [472, 141] on div at bounding box center [486, 146] width 84 height 20
click at [433, 199] on button "[PERSON_NAME]" at bounding box center [433, 195] width 62 height 9
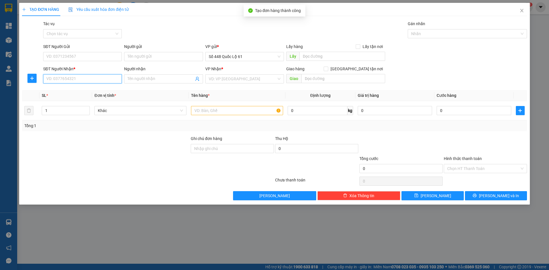
click at [68, 79] on input "SĐT Người Nhận *" at bounding box center [82, 78] width 79 height 9
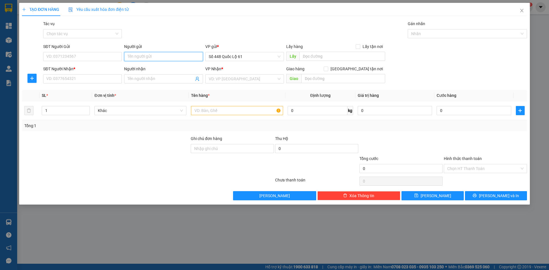
click at [150, 57] on input "Người gửi" at bounding box center [163, 56] width 79 height 9
click at [157, 6] on div "TẠO ĐƠN HÀNG Yêu cầu xuất hóa đơn điện tử" at bounding box center [274, 9] width 505 height 13
click at [144, 54] on input "Người gửi" at bounding box center [163, 56] width 79 height 9
click at [112, 79] on input "SĐT Người Nhận *" at bounding box center [82, 78] width 79 height 9
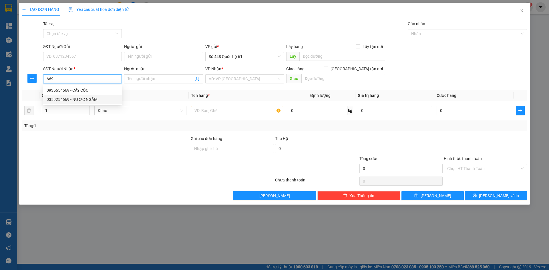
click at [81, 98] on div "0359254669 - NƯỚC NGẦM" at bounding box center [83, 99] width 72 height 6
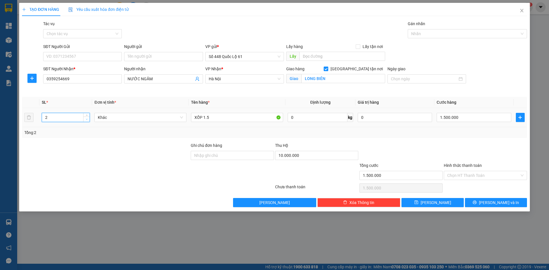
click at [88, 118] on span "down" at bounding box center [86, 119] width 3 height 3
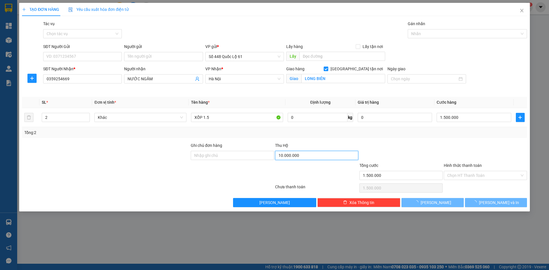
click at [310, 159] on input "10.000.000" at bounding box center [316, 155] width 83 height 9
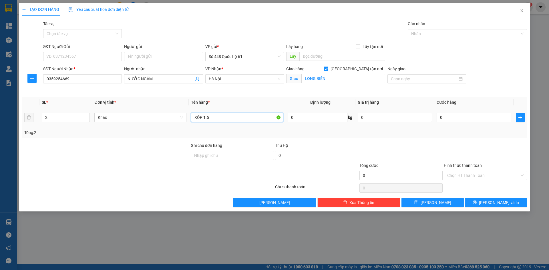
click at [240, 121] on input "XỐP 1.5" at bounding box center [237, 117] width 92 height 9
click at [475, 119] on input "0" at bounding box center [474, 117] width 74 height 9
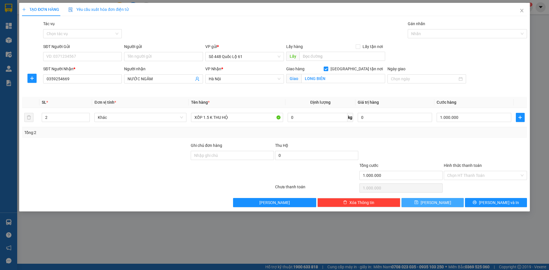
drag, startPoint x: 444, startPoint y: 204, endPoint x: 215, endPoint y: 156, distance: 233.2
click at [444, 204] on button "[PERSON_NAME]" at bounding box center [433, 202] width 62 height 9
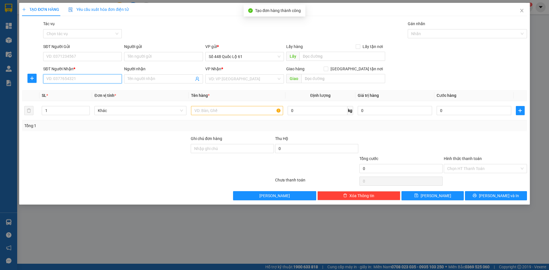
click at [56, 80] on input "SĐT Người Nhận *" at bounding box center [82, 78] width 79 height 9
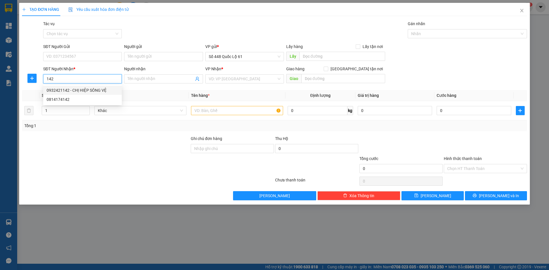
click at [65, 91] on div "0932421142 - CHỊ HIỆP SÔNG VỆ" at bounding box center [83, 90] width 72 height 6
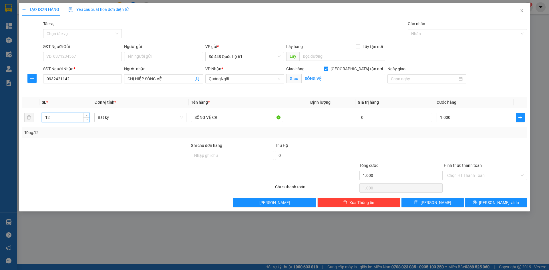
drag, startPoint x: 70, startPoint y: 120, endPoint x: 0, endPoint y: 126, distance: 70.7
click at [0, 126] on div "TẠO ĐƠN HÀNG Yêu cầu xuất hóa đơn điện tử Transit Pickup Surcharge Ids Transit …" at bounding box center [274, 135] width 549 height 270
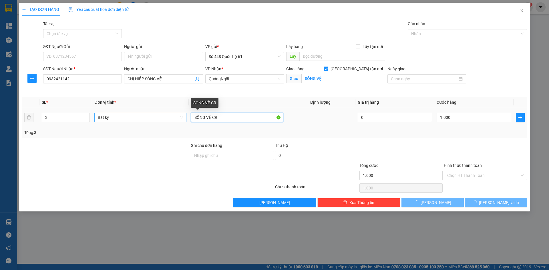
drag, startPoint x: 228, startPoint y: 116, endPoint x: 166, endPoint y: 118, distance: 62.7
click at [228, 116] on input "SÔNG VỆ CR" at bounding box center [237, 117] width 92 height 9
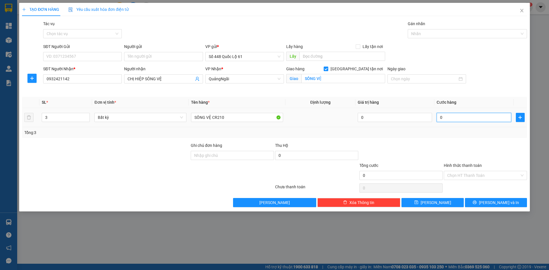
click at [475, 121] on input "0" at bounding box center [474, 117] width 74 height 9
click at [473, 152] on div at bounding box center [486, 152] width 84 height 20
click at [470, 178] on input "Hình thức thanh toán" at bounding box center [484, 175] width 72 height 9
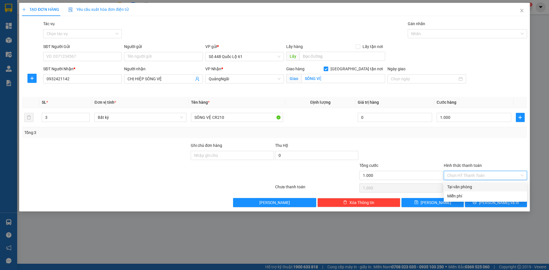
click at [471, 187] on div "Tại văn phòng" at bounding box center [486, 187] width 76 height 6
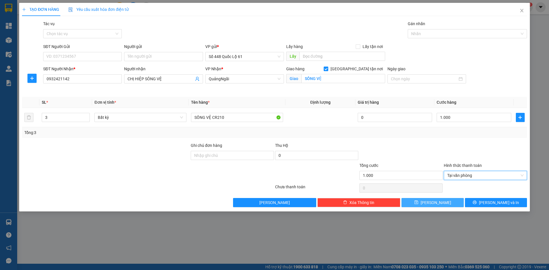
click at [444, 201] on button "[PERSON_NAME]" at bounding box center [433, 202] width 62 height 9
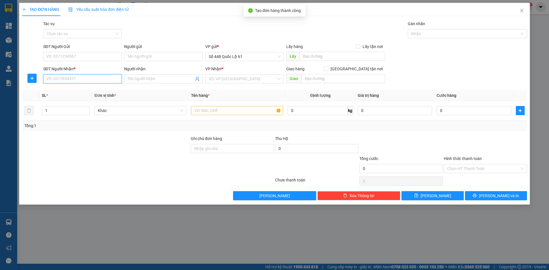
click at [84, 77] on input "SĐT Người Nhận *" at bounding box center [82, 78] width 79 height 9
drag, startPoint x: 81, startPoint y: 90, endPoint x: 243, endPoint y: 143, distance: 170.5
click at [81, 90] on div "0901456326 - NHỎ" at bounding box center [83, 90] width 72 height 6
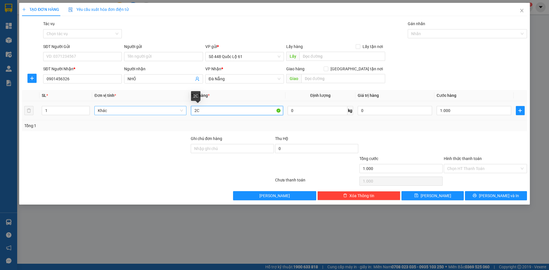
drag, startPoint x: 194, startPoint y: 111, endPoint x: 144, endPoint y: 112, distance: 50.1
click at [160, 112] on tr "1 Khác 2C 0 kg 0 1.000" at bounding box center [274, 110] width 505 height 19
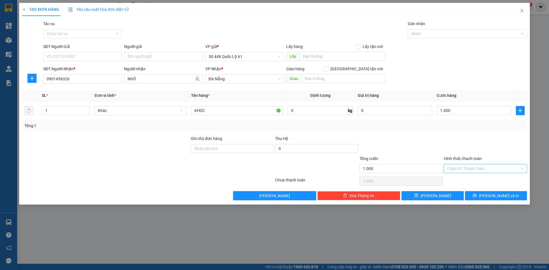
click at [459, 170] on input "Hình thức thanh toán" at bounding box center [484, 169] width 72 height 9
click at [460, 175] on div "Transit Pickup Surcharge Ids Transit Deliver Surcharge Ids Transit Deliver Surc…" at bounding box center [274, 111] width 505 height 180
drag, startPoint x: 459, startPoint y: 168, endPoint x: 459, endPoint y: 172, distance: 4.3
click at [459, 168] on input "Hình thức thanh toán" at bounding box center [484, 169] width 72 height 9
click at [460, 177] on div "Tại văn phòng" at bounding box center [486, 180] width 76 height 6
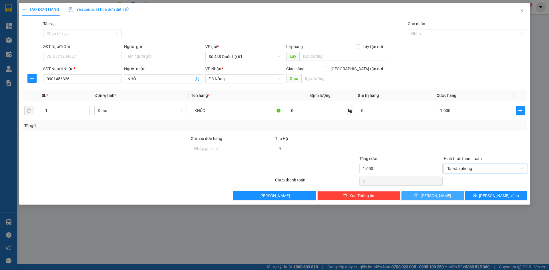
drag, startPoint x: 440, startPoint y: 194, endPoint x: 414, endPoint y: 192, distance: 26.4
click at [439, 195] on button "[PERSON_NAME]" at bounding box center [433, 195] width 62 height 9
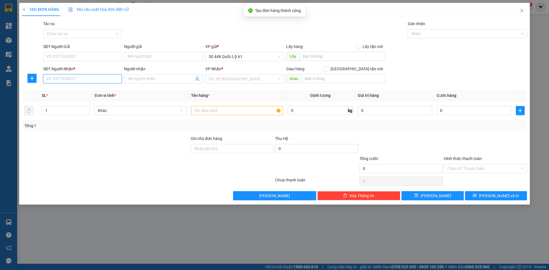
click at [73, 79] on input "SĐT Người Nhận *" at bounding box center [82, 78] width 79 height 9
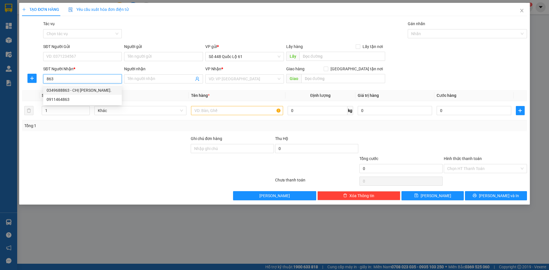
click at [72, 88] on div "0349688863 - CHỊ [PERSON_NAME]." at bounding box center [83, 90] width 72 height 6
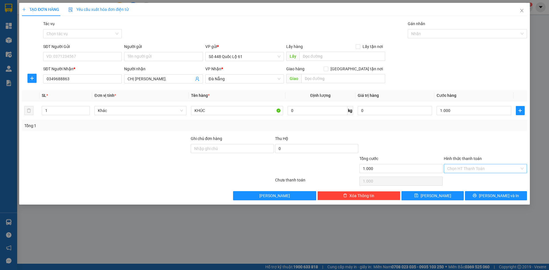
click at [470, 170] on input "Hình thức thanh toán" at bounding box center [484, 169] width 72 height 9
click at [470, 181] on div "Tại văn phòng" at bounding box center [486, 180] width 76 height 6
click at [444, 193] on button "[PERSON_NAME]" at bounding box center [433, 195] width 62 height 9
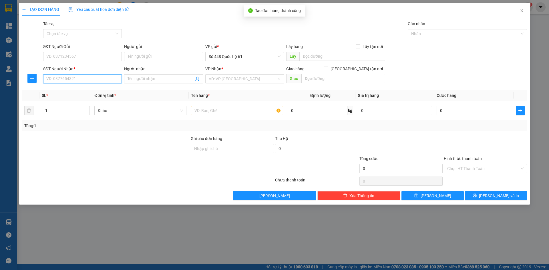
click at [88, 80] on input "SĐT Người Nhận *" at bounding box center [82, 78] width 79 height 9
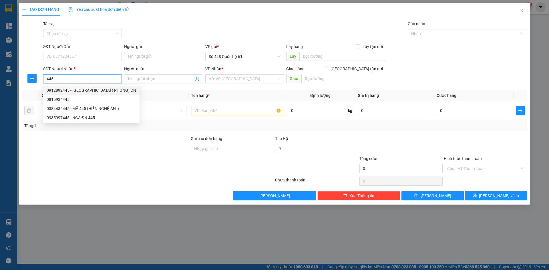
drag, startPoint x: 88, startPoint y: 91, endPoint x: 95, endPoint y: 89, distance: 7.4
click at [89, 91] on div "0912892445 - [GEOGRAPHIC_DATA] ( PHONG) ĐN" at bounding box center [92, 90] width 90 height 6
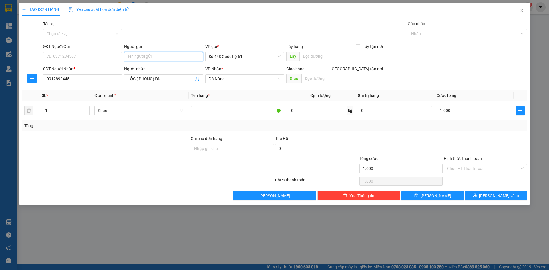
click at [147, 56] on input "Người gửi" at bounding box center [163, 56] width 79 height 9
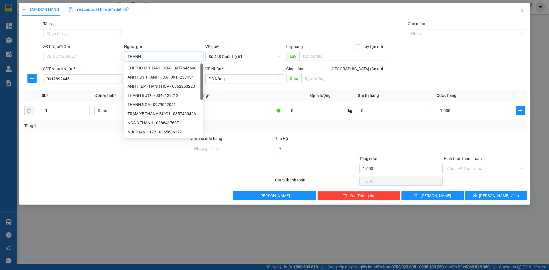
drag, startPoint x: 147, startPoint y: 56, endPoint x: 126, endPoint y: 52, distance: 21.5
click at [113, 56] on div "SĐT Người Gửi VD: 0371234567 Người gửi THANH VP gửi * Số 448 Quốc Lộ 61 Lấy hàn…" at bounding box center [285, 53] width 486 height 20
click at [91, 89] on div "Transit Pickup Surcharge Ids Transit Deliver Surcharge Ids Transit Deliver Surc…" at bounding box center [274, 111] width 505 height 180
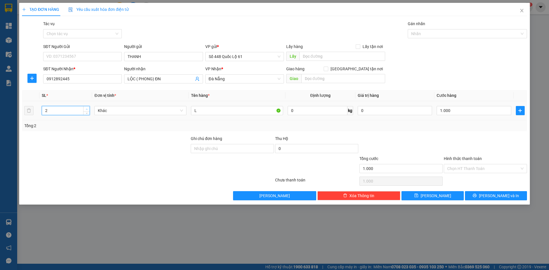
click at [86, 109] on icon "up" at bounding box center [87, 109] width 2 height 2
drag, startPoint x: 135, startPoint y: 80, endPoint x: 66, endPoint y: 81, distance: 68.4
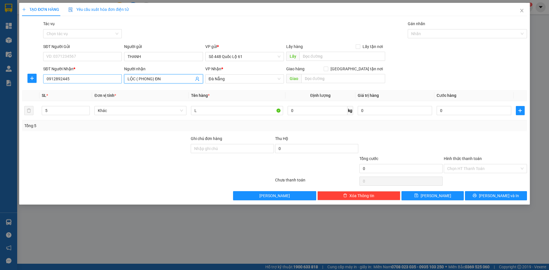
click at [84, 79] on div "SĐT Người Nhận * 0912892445 Người nhận LỘC ( PHONG) [GEOGRAPHIC_DATA] ( PHONG) …" at bounding box center [285, 76] width 486 height 20
drag, startPoint x: 463, startPoint y: 140, endPoint x: 463, endPoint y: 163, distance: 22.9
click at [463, 141] on div at bounding box center [486, 146] width 84 height 20
drag, startPoint x: 463, startPoint y: 163, endPoint x: 464, endPoint y: 179, distance: 15.2
click at [463, 165] on div "Hình thức thanh toán Chọn HT Thanh Toán" at bounding box center [485, 166] width 83 height 20
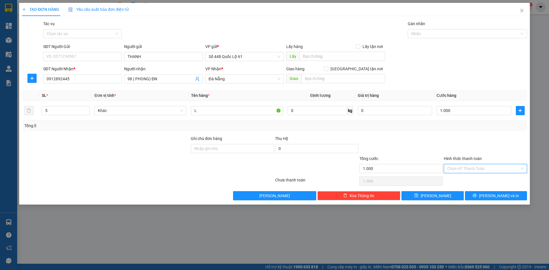
drag, startPoint x: 464, startPoint y: 168, endPoint x: 464, endPoint y: 179, distance: 11.7
click at [464, 169] on input "Hình thức thanh toán" at bounding box center [484, 169] width 72 height 9
click at [464, 179] on div "Tại văn phòng" at bounding box center [486, 180] width 76 height 6
click at [435, 197] on span "[PERSON_NAME]" at bounding box center [436, 196] width 31 height 6
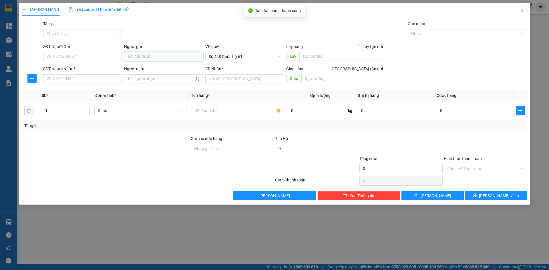
click at [138, 55] on input "Người gửi" at bounding box center [163, 56] width 79 height 9
paste input "THANH"
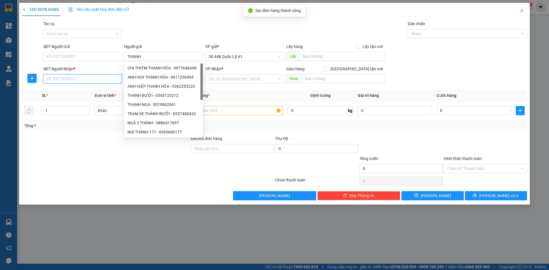
click at [102, 78] on input "SĐT Người Nhận *" at bounding box center [82, 78] width 79 height 9
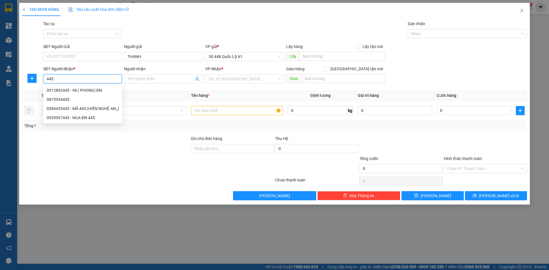
click at [100, 91] on div "0912892445 - 98 ( PHONG) ĐN" at bounding box center [83, 90] width 72 height 6
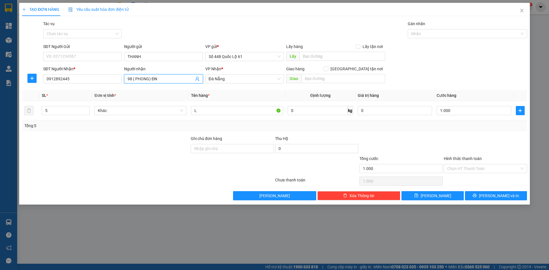
drag, startPoint x: 131, startPoint y: 79, endPoint x: 24, endPoint y: 70, distance: 107.7
click at [85, 70] on div "SĐT Người Nhận * 0912892445 Người nhận 98 ( PHONG) ĐN 98 ( PHONG) ĐN VP Nhận * …" at bounding box center [285, 76] width 486 height 20
drag, startPoint x: 55, startPoint y: 111, endPoint x: 23, endPoint y: 111, distance: 32.0
click at [23, 111] on tr "5 Khác L 0 kg 0 1.000" at bounding box center [274, 110] width 505 height 19
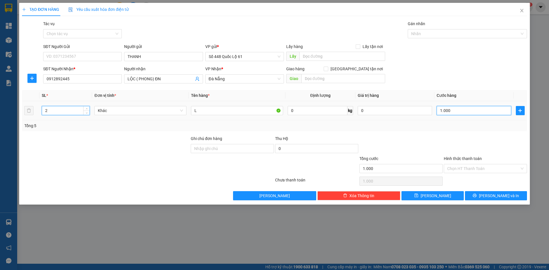
drag, startPoint x: 483, startPoint y: 112, endPoint x: 466, endPoint y: 127, distance: 21.9
click at [483, 113] on input "1.000" at bounding box center [474, 110] width 74 height 9
click at [464, 133] on div "Transit Pickup Surcharge Ids Transit Deliver Surcharge Ids Transit Deliver Surc…" at bounding box center [274, 111] width 505 height 180
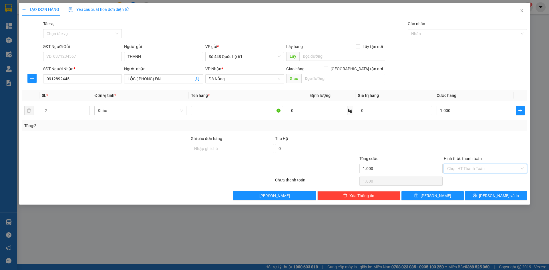
drag, startPoint x: 456, startPoint y: 169, endPoint x: 463, endPoint y: 174, distance: 8.8
click at [458, 171] on input "Hình thức thanh toán" at bounding box center [484, 169] width 72 height 9
drag, startPoint x: 463, startPoint y: 177, endPoint x: 442, endPoint y: 189, distance: 24.1
click at [463, 177] on div "Tại văn phòng" at bounding box center [485, 180] width 83 height 9
drag, startPoint x: 434, startPoint y: 192, endPoint x: 425, endPoint y: 191, distance: 9.2
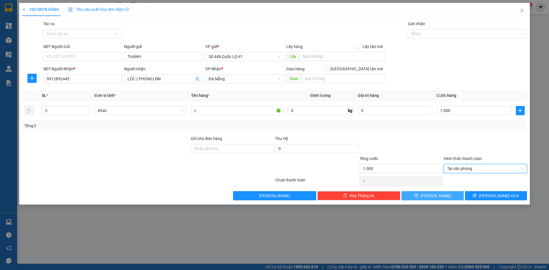
click at [433, 192] on button "[PERSON_NAME]" at bounding box center [433, 195] width 62 height 9
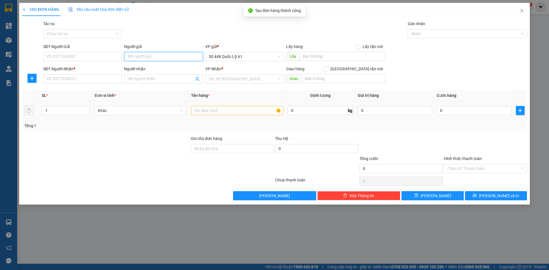
paste input "THANH"
click at [87, 78] on input "SĐT Người Nhận *" at bounding box center [82, 78] width 79 height 9
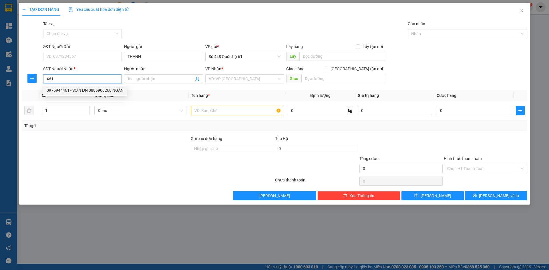
click at [88, 90] on div "0975944461 - SƠN ĐN 0886908268 NGÂN" at bounding box center [85, 90] width 77 height 6
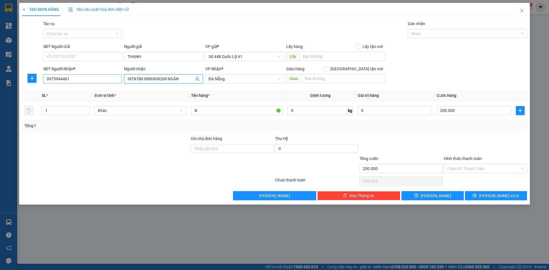
drag, startPoint x: 135, startPoint y: 80, endPoint x: 73, endPoint y: 80, distance: 62.7
click at [72, 80] on div "SĐT Người Nhận * 0975944461 Người nhận SƠN ĐN 0886908268 [GEOGRAPHIC_DATA] 0886…" at bounding box center [285, 76] width 486 height 20
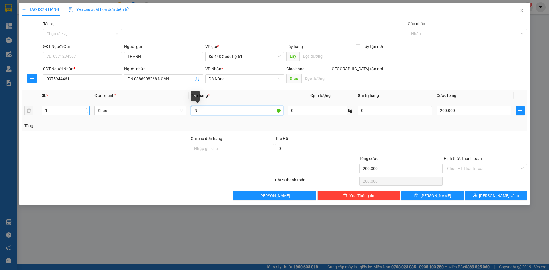
drag, startPoint x: 213, startPoint y: 110, endPoint x: 80, endPoint y: 108, distance: 133.1
click at [100, 125] on div "SL * Đơn vị tính * Tên hàng * Định lượng Giá trị hàng Cước hàng 1 Khác N 0 kg 0…" at bounding box center [274, 110] width 505 height 41
click at [450, 113] on input "200.000" at bounding box center [474, 110] width 74 height 9
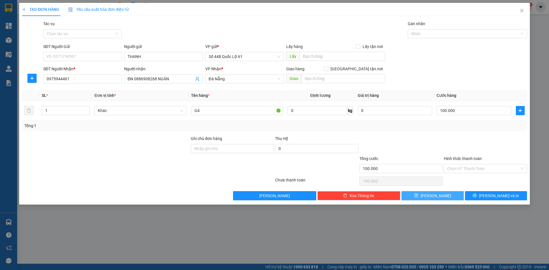
drag, startPoint x: 431, startPoint y: 193, endPoint x: 391, endPoint y: 179, distance: 42.3
click at [431, 192] on button "[PERSON_NAME]" at bounding box center [433, 195] width 62 height 9
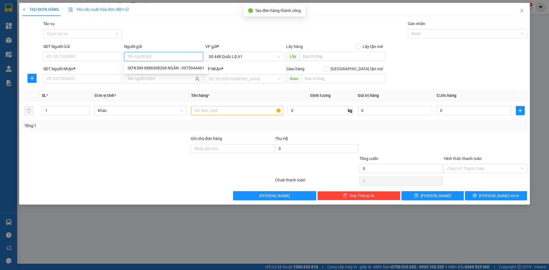
paste input "THANH"
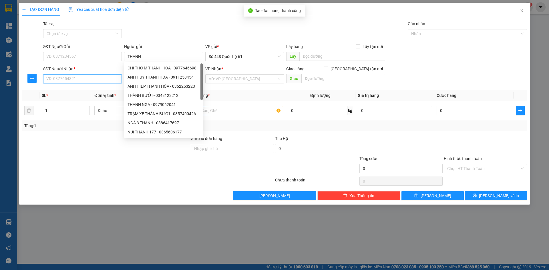
click at [94, 81] on input "SĐT Người Nhận *" at bounding box center [82, 78] width 79 height 9
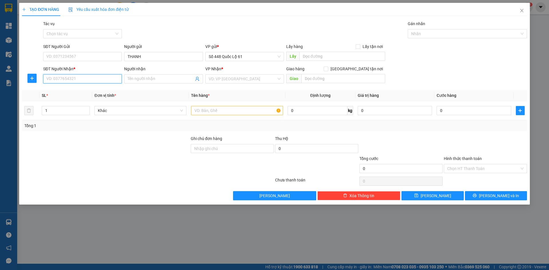
click at [94, 77] on input "SĐT Người Nhận *" at bounding box center [82, 78] width 79 height 9
click at [149, 77] on input "Người nhận" at bounding box center [161, 79] width 66 height 6
click at [241, 78] on input "search" at bounding box center [243, 79] width 68 height 9
click at [196, 111] on input "text" at bounding box center [237, 110] width 92 height 9
click at [87, 109] on icon "up" at bounding box center [87, 109] width 2 height 2
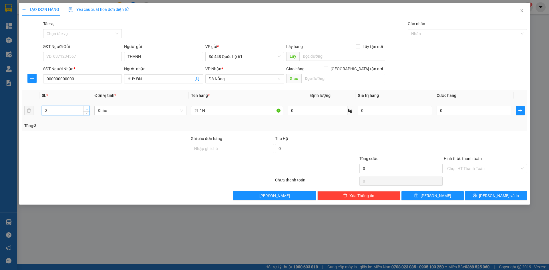
click at [87, 109] on icon "up" at bounding box center [87, 109] width 2 height 2
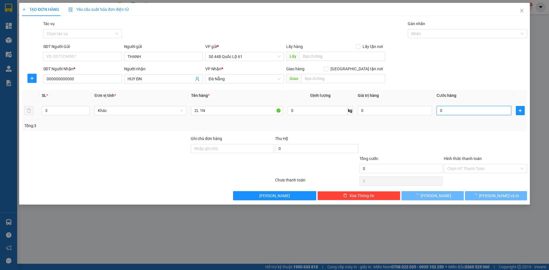
drag, startPoint x: 452, startPoint y: 107, endPoint x: 452, endPoint y: 139, distance: 31.8
click at [452, 108] on input "0" at bounding box center [474, 110] width 74 height 9
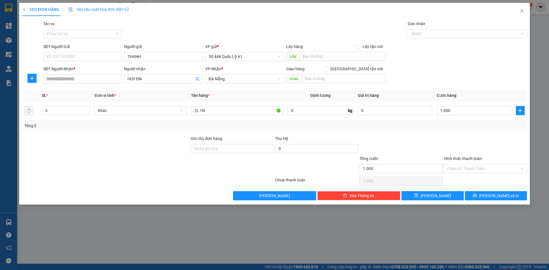
drag, startPoint x: 452, startPoint y: 139, endPoint x: 451, endPoint y: 144, distance: 5.5
click at [452, 141] on div at bounding box center [486, 146] width 84 height 20
click at [455, 167] on input "Hình thức thanh toán" at bounding box center [484, 169] width 72 height 9
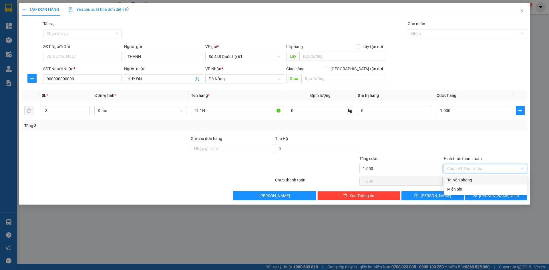
click at [462, 183] on div "Tại văn phòng" at bounding box center [486, 180] width 76 height 6
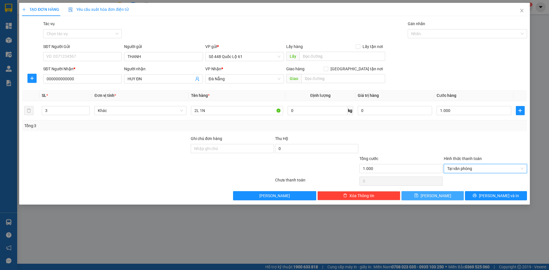
click at [442, 193] on button "[PERSON_NAME]" at bounding box center [433, 195] width 62 height 9
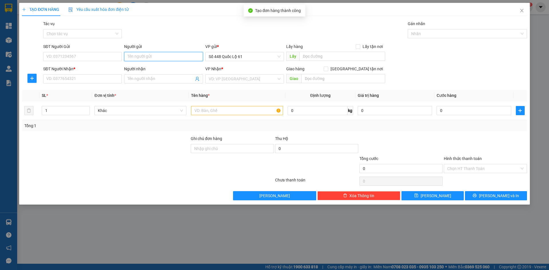
click at [157, 57] on input "Người gửi" at bounding box center [163, 56] width 79 height 9
paste input "THANH"
click at [111, 79] on input "SĐT Người Nhận *" at bounding box center [82, 78] width 79 height 9
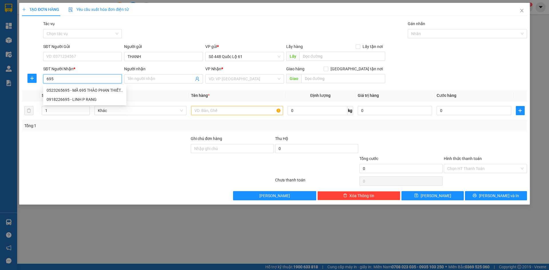
drag, startPoint x: 93, startPoint y: 100, endPoint x: 94, endPoint y: 95, distance: 4.9
click at [93, 99] on div "0918226695 - LINH P RANG" at bounding box center [85, 99] width 76 height 6
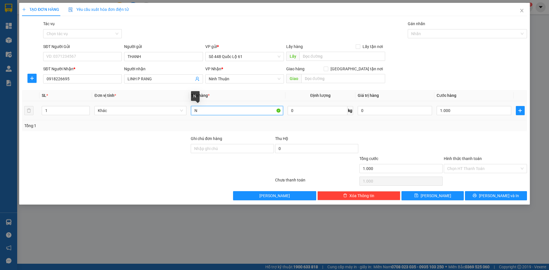
drag, startPoint x: 201, startPoint y: 114, endPoint x: 168, endPoint y: 119, distance: 33.1
click at [168, 119] on tr "1 Khác N 0 kg 0 1.000" at bounding box center [274, 110] width 505 height 19
drag, startPoint x: 485, startPoint y: 170, endPoint x: 483, endPoint y: 179, distance: 9.0
click at [484, 172] on input "Hình thức thanh toán" at bounding box center [484, 169] width 72 height 9
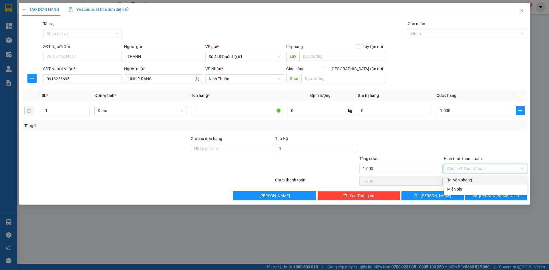
drag, startPoint x: 483, startPoint y: 179, endPoint x: 466, endPoint y: 187, distance: 19.1
click at [483, 180] on div "Tại văn phòng" at bounding box center [486, 180] width 76 height 6
click at [447, 189] on div "Transit Pickup Surcharge Ids Transit Deliver Surcharge Ids Transit Deliver Surc…" at bounding box center [274, 111] width 505 height 180
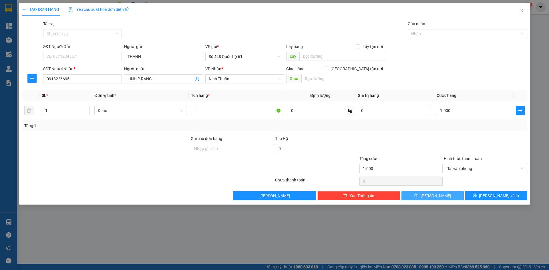
click at [420, 194] on button "[PERSON_NAME]" at bounding box center [433, 195] width 62 height 9
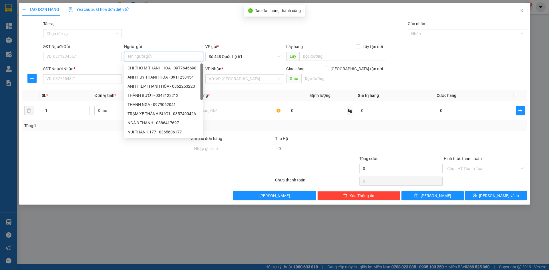
paste input "THANH"
click at [101, 80] on input "SĐT Người Nhận *" at bounding box center [82, 78] width 79 height 9
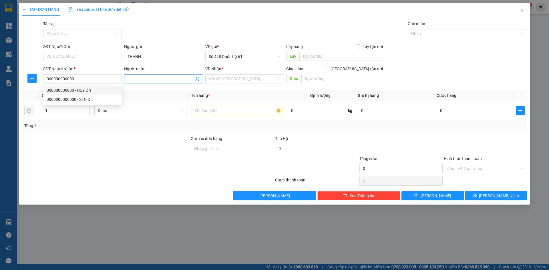
click at [145, 80] on input "Người nhận" at bounding box center [161, 79] width 66 height 6
click at [224, 78] on input "search" at bounding box center [243, 79] width 68 height 9
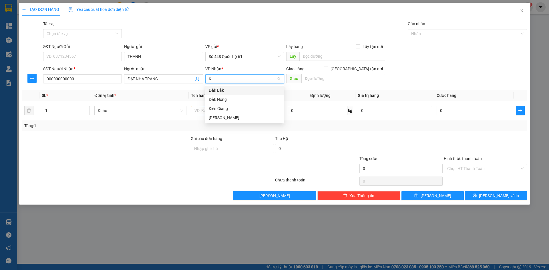
click at [220, 119] on div "[PERSON_NAME]" at bounding box center [245, 118] width 72 height 6
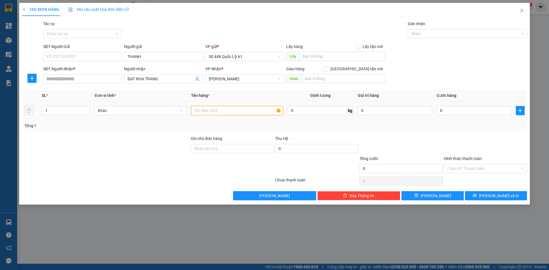
click at [209, 109] on input "text" at bounding box center [237, 110] width 92 height 9
click at [483, 112] on input "0" at bounding box center [474, 110] width 74 height 9
drag, startPoint x: 474, startPoint y: 141, endPoint x: 474, endPoint y: 153, distance: 11.5
click at [474, 141] on div at bounding box center [486, 146] width 84 height 20
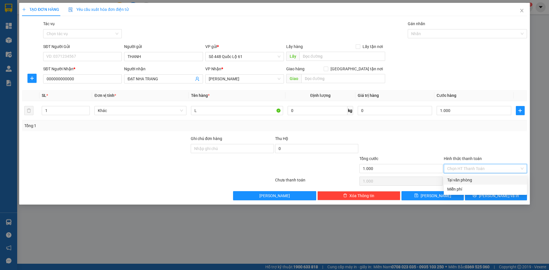
click at [470, 169] on input "Hình thức thanh toán" at bounding box center [484, 169] width 72 height 9
click at [470, 182] on div "Tại văn phòng" at bounding box center [486, 180] width 76 height 6
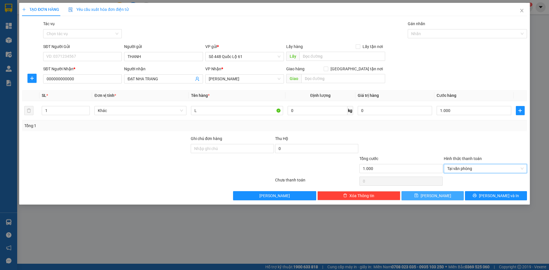
click at [418, 196] on icon "save" at bounding box center [417, 196] width 4 height 4
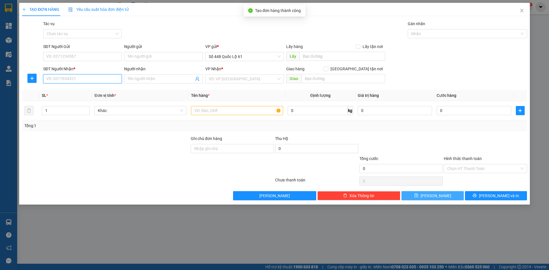
drag, startPoint x: 107, startPoint y: 77, endPoint x: 108, endPoint y: 74, distance: 3.6
click at [108, 74] on div "SĐT Người Nhận * VD: 0377654321" at bounding box center [82, 76] width 79 height 20
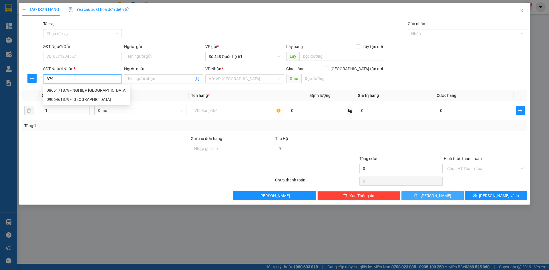
click at [98, 100] on div "0906461879 - [GEOGRAPHIC_DATA]" at bounding box center [87, 99] width 80 height 6
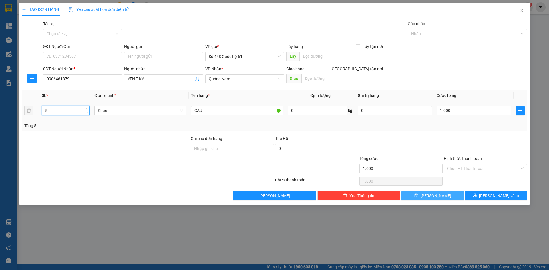
click at [82, 109] on input "5" at bounding box center [65, 110] width 47 height 9
click at [87, 107] on span "Increase Value" at bounding box center [86, 108] width 6 height 5
click at [476, 114] on input "1.000" at bounding box center [474, 110] width 74 height 9
click at [482, 152] on div at bounding box center [486, 146] width 84 height 20
click at [474, 171] on input "Hình thức thanh toán" at bounding box center [484, 169] width 72 height 9
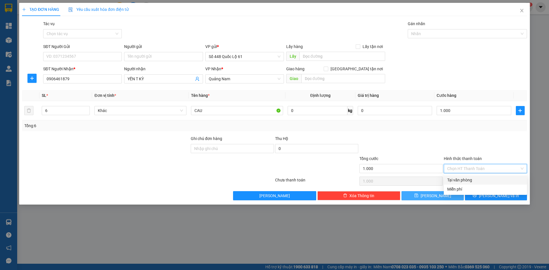
drag, startPoint x: 474, startPoint y: 178, endPoint x: 466, endPoint y: 185, distance: 11.0
click at [473, 179] on div "Tại văn phòng" at bounding box center [486, 180] width 76 height 6
click at [435, 194] on span "[PERSON_NAME]" at bounding box center [436, 196] width 31 height 6
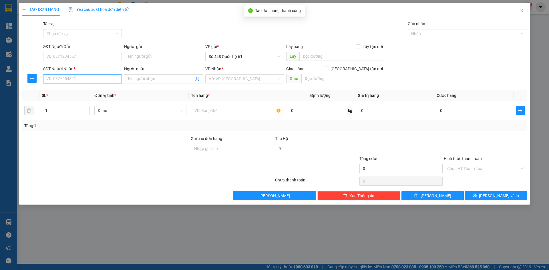
click at [103, 78] on input "SĐT Người Nhận *" at bounding box center [82, 78] width 79 height 9
click at [103, 77] on input "SĐT Người Nhận *" at bounding box center [82, 78] width 79 height 9
click at [158, 20] on div "TẠO ĐƠN HÀNG Yêu cầu xuất hóa đơn điện tử Transit Pickup Surcharge Ids Transit …" at bounding box center [274, 102] width 505 height 198
click at [82, 83] on input "SĐT Người Nhận *" at bounding box center [82, 78] width 79 height 9
click at [87, 52] on div "SĐT Người Gửi" at bounding box center [82, 47] width 79 height 9
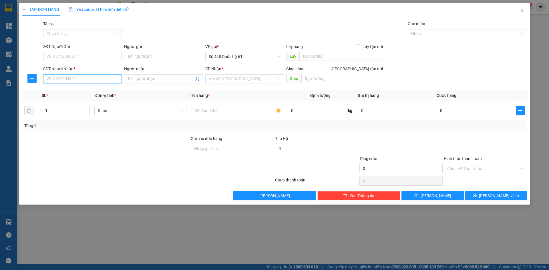
click at [75, 82] on input "SĐT Người Nhận *" at bounding box center [82, 78] width 79 height 9
click at [65, 89] on div "0913458973 - 222.." at bounding box center [83, 90] width 72 height 6
drag, startPoint x: 143, startPoint y: 81, endPoint x: 0, endPoint y: 87, distance: 143.5
click at [0, 89] on div "TẠO ĐƠN HÀNG Yêu cầu xuất hóa đơn điện tử Transit Pickup Surcharge Ids Transit …" at bounding box center [274, 135] width 549 height 270
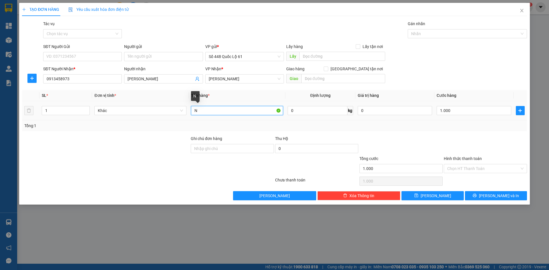
click at [209, 110] on input "N" at bounding box center [237, 110] width 92 height 9
click at [449, 136] on div at bounding box center [486, 146] width 84 height 20
click at [455, 167] on input "Hình thức thanh toán" at bounding box center [484, 169] width 72 height 9
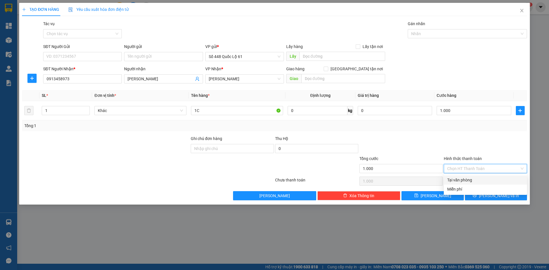
click at [463, 179] on div "Tại văn phòng" at bounding box center [486, 180] width 76 height 6
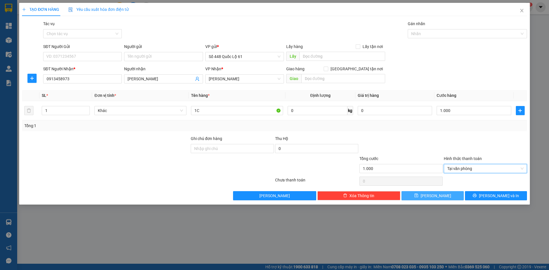
click at [440, 195] on button "[PERSON_NAME]" at bounding box center [433, 195] width 62 height 9
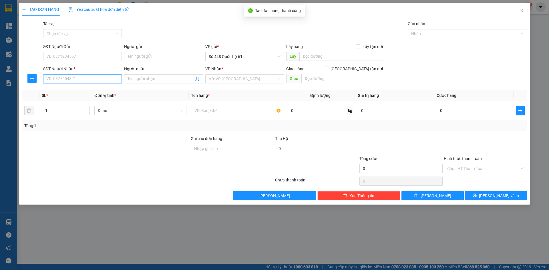
click at [106, 79] on input "SĐT Người Nhận *" at bounding box center [82, 78] width 79 height 9
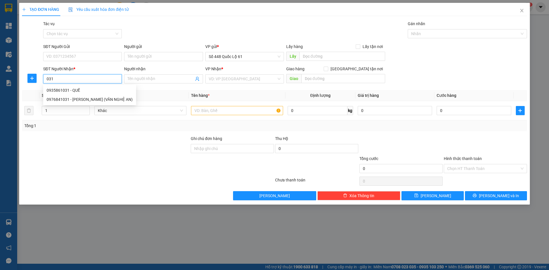
click at [99, 93] on div "0935861031 - QUẾ" at bounding box center [90, 90] width 86 height 6
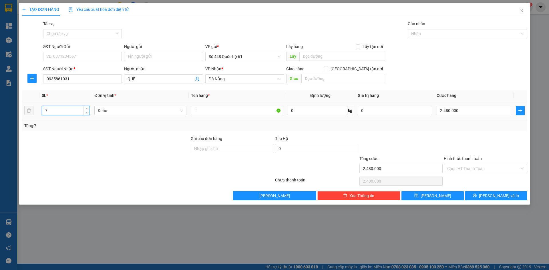
click at [86, 112] on icon "down" at bounding box center [87, 113] width 2 height 2
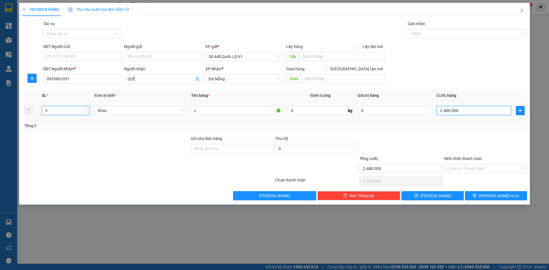
click at [471, 109] on input "2.480.000" at bounding box center [474, 110] width 74 height 9
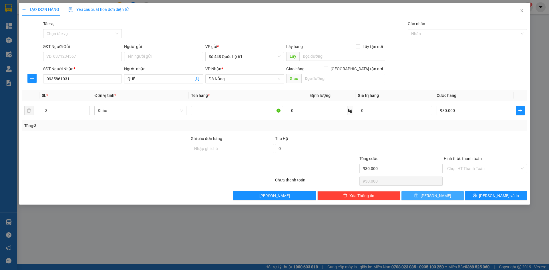
drag, startPoint x: 427, startPoint y: 194, endPoint x: 397, endPoint y: 185, distance: 31.4
click at [418, 194] on icon "save" at bounding box center [417, 196] width 4 height 4
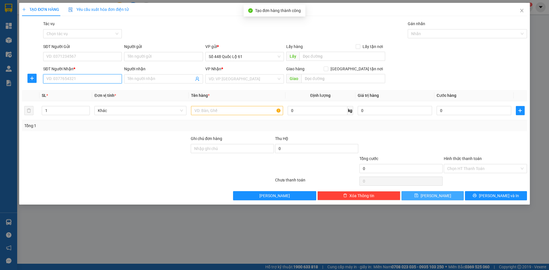
click at [106, 82] on input "SĐT Người Nhận *" at bounding box center [82, 78] width 79 height 9
click at [102, 90] on div "0848527979" at bounding box center [83, 90] width 72 height 6
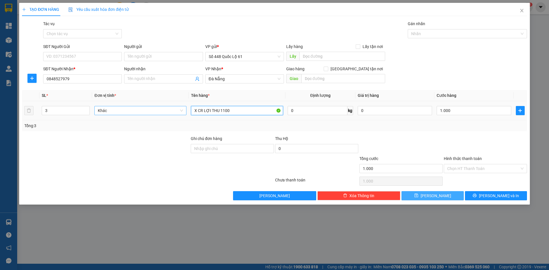
drag, startPoint x: 235, startPoint y: 110, endPoint x: 98, endPoint y: 109, distance: 137.3
click at [128, 128] on div "SL * Đơn vị tính * Tên hàng * Định lượng Giá trị hàng Cước hàng 3 Khác X CR LỢI…" at bounding box center [274, 110] width 505 height 41
click at [87, 112] on icon "down" at bounding box center [87, 113] width 2 height 2
click at [215, 111] on input "CR 750" at bounding box center [237, 110] width 92 height 9
click at [453, 112] on input "0" at bounding box center [474, 110] width 74 height 9
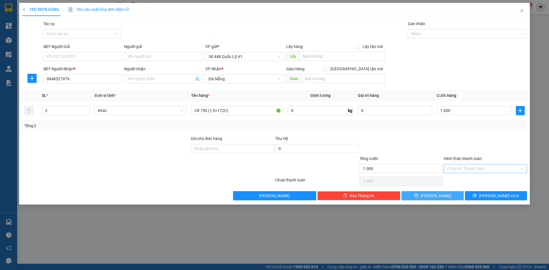
drag, startPoint x: 437, startPoint y: 135, endPoint x: 456, endPoint y: 172, distance: 40.9
click at [437, 136] on div at bounding box center [401, 146] width 84 height 20
click at [458, 172] on input "Hình thức thanh toán" at bounding box center [484, 169] width 72 height 9
click at [462, 180] on div "Tại văn phòng" at bounding box center [486, 180] width 76 height 6
click at [431, 196] on button "[PERSON_NAME]" at bounding box center [433, 195] width 62 height 9
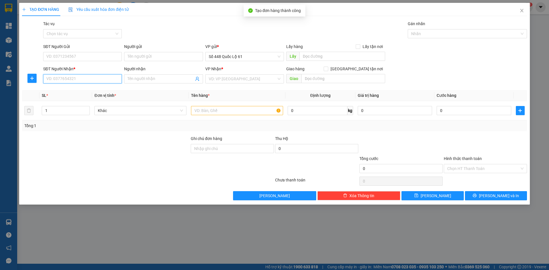
click at [84, 78] on input "SĐT Người Nhận *" at bounding box center [82, 78] width 79 height 9
click at [84, 90] on div "0913417514 - KHÔ BỎ [PERSON_NAME]" at bounding box center [83, 90] width 72 height 6
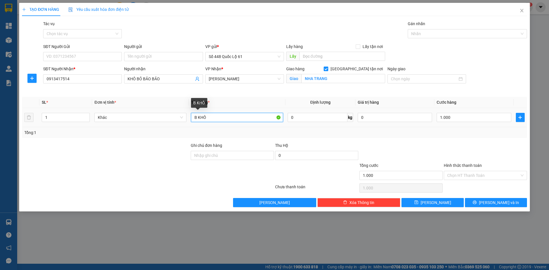
click at [215, 119] on input "B KHÔ" at bounding box center [237, 117] width 92 height 9
click at [456, 175] on input "Hình thức thanh toán" at bounding box center [484, 175] width 72 height 9
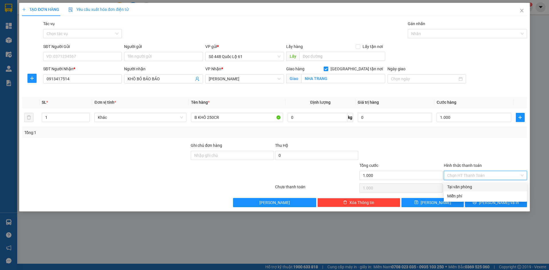
click at [456, 186] on div "Tại văn phòng" at bounding box center [486, 187] width 76 height 6
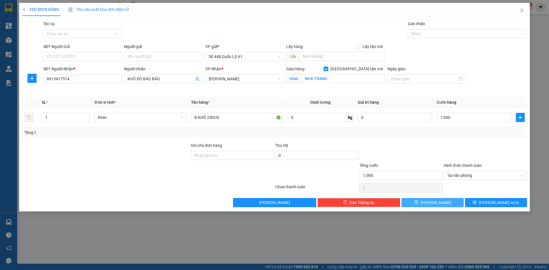
click at [428, 199] on button "[PERSON_NAME]" at bounding box center [433, 202] width 62 height 9
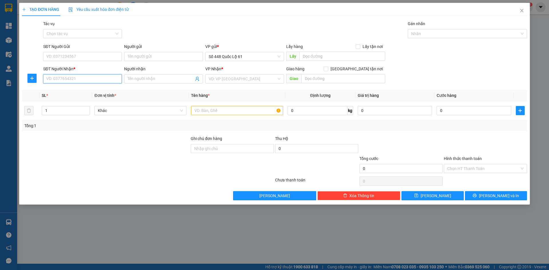
click at [70, 82] on input "SĐT Người Nhận *" at bounding box center [82, 78] width 79 height 9
click at [83, 90] on div "0981919427 - BÌNH ĐỊNH 427" at bounding box center [83, 90] width 72 height 6
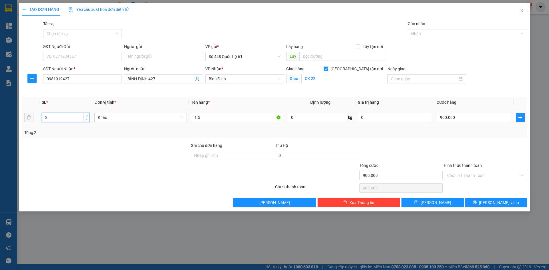
click at [84, 121] on span "Decrease Value" at bounding box center [86, 119] width 6 height 5
click at [85, 114] on span "Increase Value" at bounding box center [86, 115] width 6 height 5
click at [195, 117] on input "1.5" at bounding box center [237, 117] width 92 height 9
click at [215, 118] on input "2T 1.5" at bounding box center [237, 117] width 92 height 9
click at [458, 118] on input "0" at bounding box center [474, 117] width 74 height 9
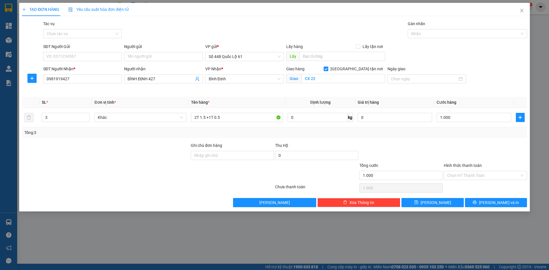
click at [447, 141] on div "Transit Pickup Surcharge Ids Transit Deliver Surcharge Ids Transit Deliver Surc…" at bounding box center [274, 114] width 505 height 187
click at [465, 118] on input "1.000" at bounding box center [474, 117] width 74 height 9
drag, startPoint x: 420, startPoint y: 203, endPoint x: 190, endPoint y: 97, distance: 253.6
click at [420, 203] on button "[PERSON_NAME]" at bounding box center [433, 202] width 62 height 9
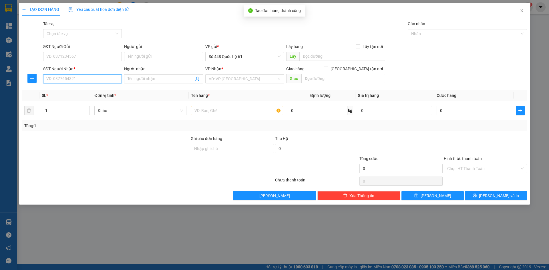
click at [101, 81] on input "SĐT Người Nhận *" at bounding box center [82, 78] width 79 height 9
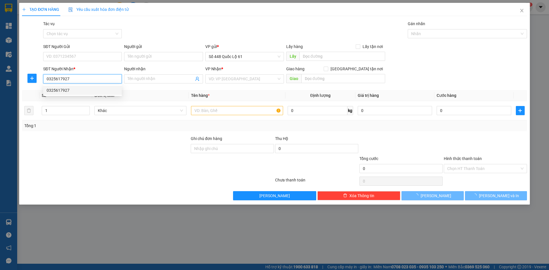
click at [97, 92] on div "0325617927" at bounding box center [83, 90] width 72 height 6
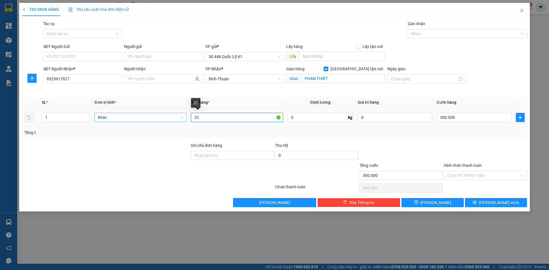
drag, startPoint x: 212, startPoint y: 120, endPoint x: 103, endPoint y: 121, distance: 109.6
click at [101, 123] on tr "1 Khác 2C 0 kg 0 300.000" at bounding box center [274, 117] width 505 height 19
click at [85, 114] on span "up" at bounding box center [86, 115] width 3 height 3
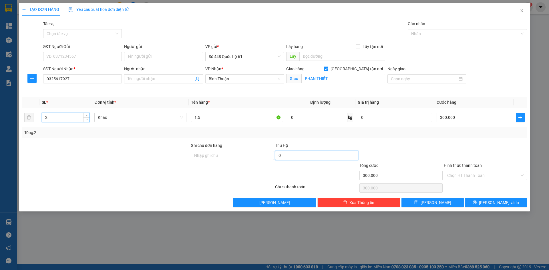
click at [312, 158] on input "0" at bounding box center [316, 155] width 83 height 9
click at [332, 141] on div "Transit Pickup Surcharge Ids Transit Deliver Surcharge Ids Transit Deliver Surc…" at bounding box center [274, 114] width 505 height 187
click at [313, 154] on input "[PHONE_NUMBER]" at bounding box center [316, 155] width 83 height 9
click at [323, 138] on div "Transit Pickup Surcharge Ids Transit Deliver Surcharge Ids Transit Deliver Surc…" at bounding box center [274, 114] width 505 height 187
drag, startPoint x: 485, startPoint y: 119, endPoint x: 464, endPoint y: 116, distance: 21.1
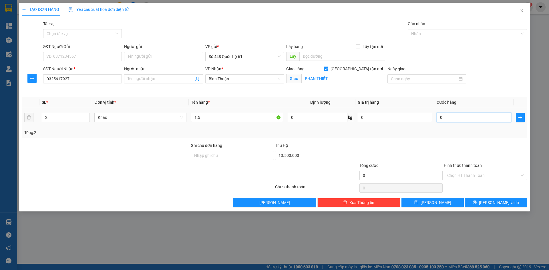
click at [485, 119] on input "0" at bounding box center [474, 117] width 74 height 9
click at [425, 203] on button "[PERSON_NAME]" at bounding box center [433, 202] width 62 height 9
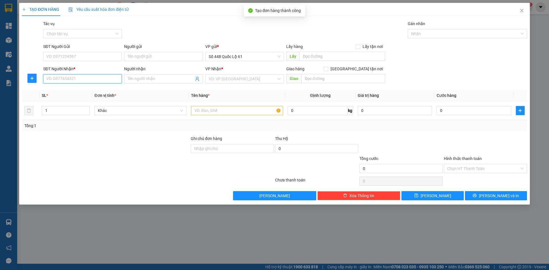
click at [89, 82] on input "SĐT Người Nhận *" at bounding box center [82, 78] width 79 height 9
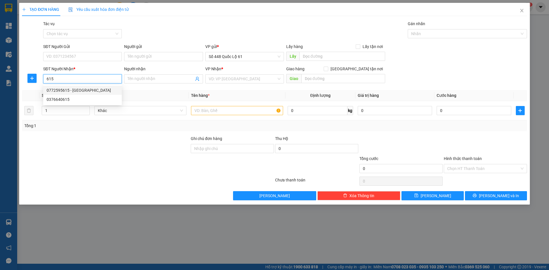
click at [78, 90] on div "0772595615 - [GEOGRAPHIC_DATA]" at bounding box center [83, 90] width 72 height 6
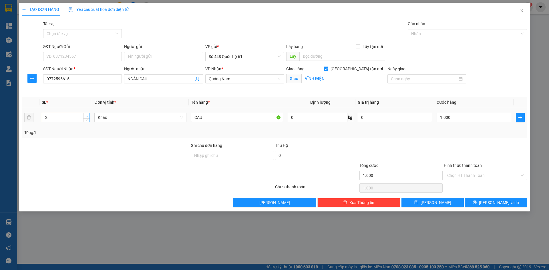
click at [85, 115] on span "up" at bounding box center [86, 115] width 3 height 3
drag, startPoint x: 486, startPoint y: 116, endPoint x: 470, endPoint y: 134, distance: 24.5
click at [486, 116] on input "1.000" at bounding box center [474, 117] width 74 height 9
drag, startPoint x: 469, startPoint y: 154, endPoint x: 481, endPoint y: 188, distance: 36.4
click at [469, 155] on div at bounding box center [486, 152] width 84 height 20
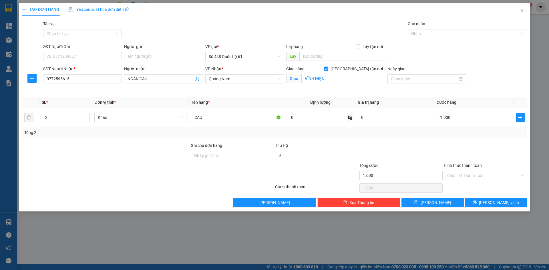
drag, startPoint x: 479, startPoint y: 176, endPoint x: 479, endPoint y: 184, distance: 7.7
click at [479, 180] on div "Chọn HT Thanh Toán" at bounding box center [485, 175] width 83 height 9
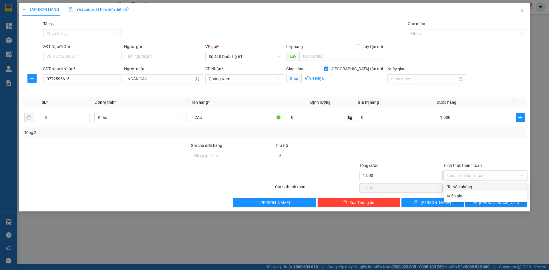
drag, startPoint x: 479, startPoint y: 185, endPoint x: 476, endPoint y: 187, distance: 3.9
click at [478, 186] on div "Tại văn phòng" at bounding box center [486, 187] width 76 height 6
drag, startPoint x: 428, startPoint y: 203, endPoint x: 424, endPoint y: 200, distance: 5.4
click at [419, 203] on icon "save" at bounding box center [417, 203] width 4 height 4
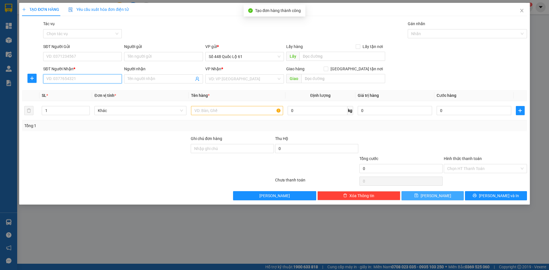
click at [84, 77] on input "SĐT Người Nhận *" at bounding box center [82, 78] width 79 height 9
click at [82, 79] on input "SĐT Người Nhận *" at bounding box center [82, 78] width 79 height 9
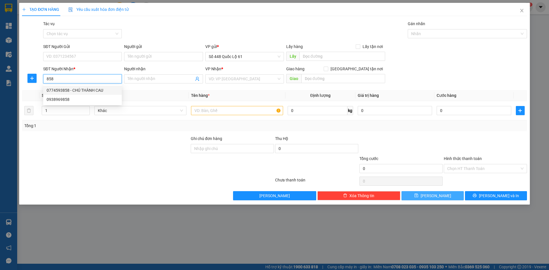
click at [96, 92] on div "0774593858 - CHÚ THÀNH CAU" at bounding box center [83, 90] width 72 height 6
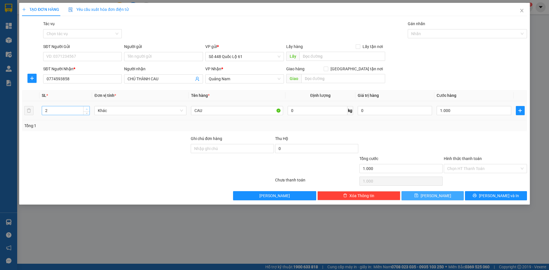
click at [86, 108] on icon "up" at bounding box center [87, 109] width 2 height 2
click at [453, 110] on input "1.000" at bounding box center [474, 110] width 74 height 9
drag, startPoint x: 456, startPoint y: 134, endPoint x: 464, endPoint y: 156, distance: 23.8
click at [457, 138] on div "Transit Pickup Surcharge Ids Transit Deliver Surcharge Ids Transit Deliver Surc…" at bounding box center [274, 111] width 505 height 180
click at [468, 174] on div "Hình thức thanh toán Chọn HT Thanh Toán" at bounding box center [485, 166] width 83 height 20
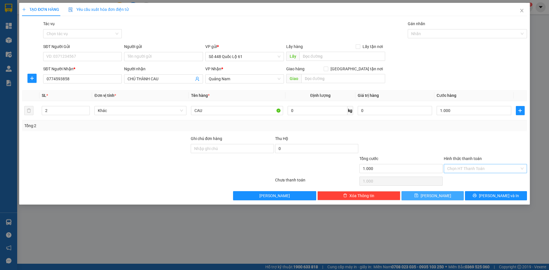
drag, startPoint x: 468, startPoint y: 167, endPoint x: 469, endPoint y: 170, distance: 3.3
click at [469, 168] on input "Hình thức thanh toán" at bounding box center [484, 169] width 72 height 9
drag, startPoint x: 470, startPoint y: 175, endPoint x: 470, endPoint y: 179, distance: 3.7
click at [470, 176] on div "Transit Pickup Surcharge Ids Transit Deliver Surcharge Ids Transit Deliver Surc…" at bounding box center [274, 111] width 505 height 180
click at [470, 179] on div "Chọn HT Thanh Toán" at bounding box center [486, 181] width 84 height 11
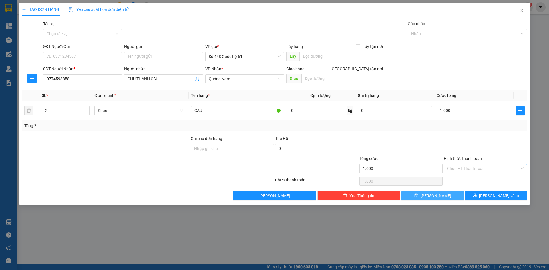
drag, startPoint x: 468, startPoint y: 166, endPoint x: 469, endPoint y: 176, distance: 10.6
click at [468, 168] on input "Hình thức thanh toán" at bounding box center [484, 169] width 72 height 9
click at [469, 178] on div "Tại văn phòng" at bounding box center [486, 180] width 76 height 6
click at [437, 198] on span "[PERSON_NAME]" at bounding box center [436, 196] width 31 height 6
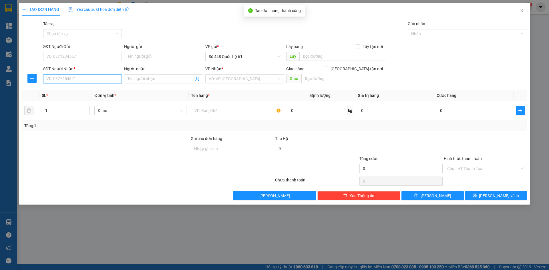
click at [87, 79] on input "SĐT Người Nhận *" at bounding box center [82, 78] width 79 height 9
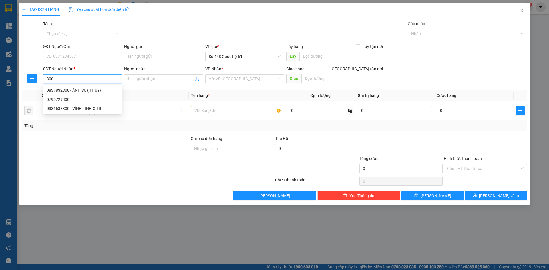
click at [90, 90] on div "0837832300 - ÁNH SỰ( THỦY)" at bounding box center [83, 90] width 72 height 6
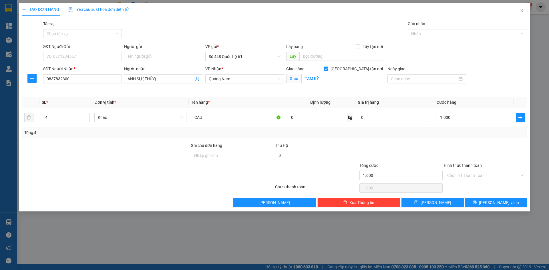
drag, startPoint x: 464, startPoint y: 173, endPoint x: 466, endPoint y: 187, distance: 13.8
click at [464, 173] on input "Hình thức thanh toán" at bounding box center [484, 175] width 72 height 9
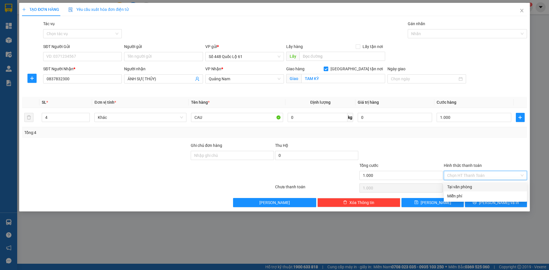
click at [466, 187] on div "Tại văn phòng" at bounding box center [486, 187] width 76 height 6
click at [442, 202] on button "[PERSON_NAME]" at bounding box center [433, 202] width 62 height 9
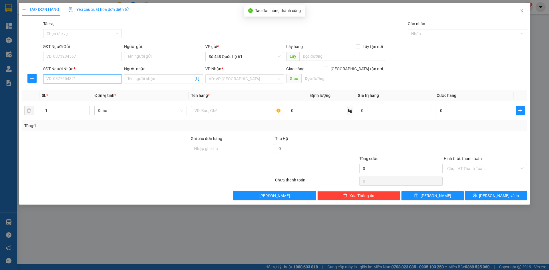
click at [76, 79] on input "SĐT Người Nhận *" at bounding box center [82, 78] width 79 height 9
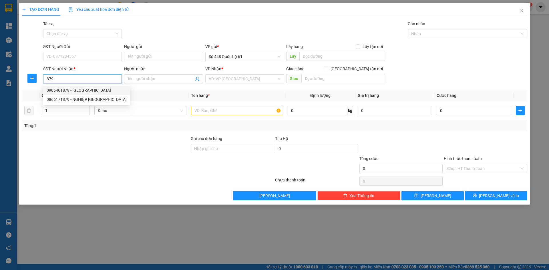
click at [80, 88] on div "0906461879 - [GEOGRAPHIC_DATA]" at bounding box center [87, 90] width 80 height 6
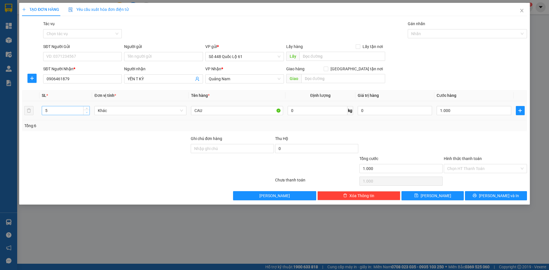
click at [88, 113] on span "down" at bounding box center [86, 112] width 3 height 3
click at [458, 112] on input "1.000" at bounding box center [474, 110] width 74 height 9
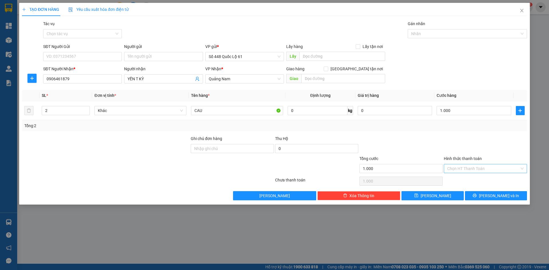
drag, startPoint x: 454, startPoint y: 143, endPoint x: 456, endPoint y: 165, distance: 22.7
click at [454, 144] on div at bounding box center [486, 146] width 84 height 20
drag, startPoint x: 458, startPoint y: 169, endPoint x: 464, endPoint y: 184, distance: 15.7
click at [458, 171] on input "Hình thức thanh toán" at bounding box center [484, 169] width 72 height 9
click at [464, 181] on div "Tại văn phòng" at bounding box center [486, 180] width 76 height 6
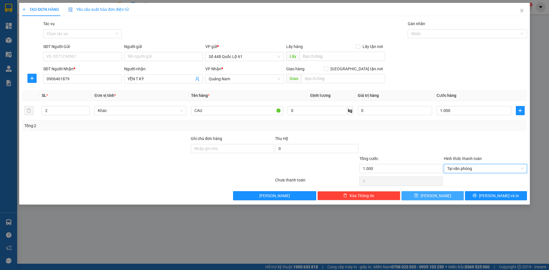
click at [437, 195] on span "[PERSON_NAME]" at bounding box center [436, 196] width 31 height 6
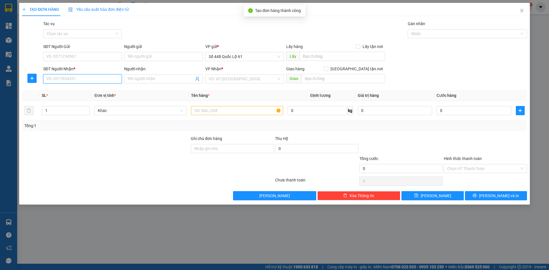
click at [64, 76] on input "SĐT Người Nhận *" at bounding box center [82, 78] width 79 height 9
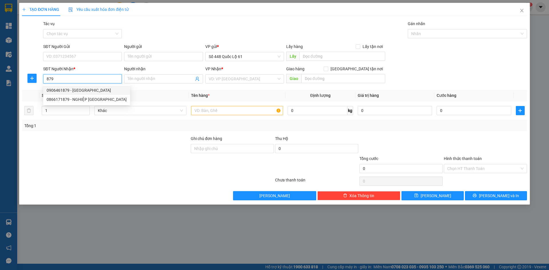
click at [59, 90] on div "0906461879 - [GEOGRAPHIC_DATA]" at bounding box center [87, 90] width 80 height 6
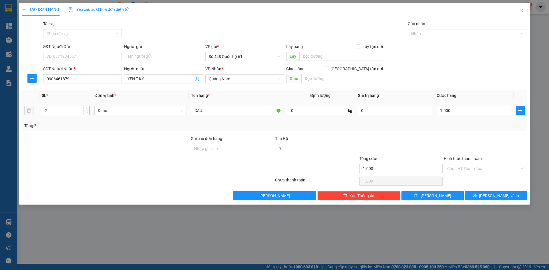
click at [83, 106] on div "2" at bounding box center [66, 110] width 48 height 9
click at [85, 108] on span "up" at bounding box center [86, 109] width 3 height 3
click at [489, 110] on input "1.000" at bounding box center [474, 110] width 74 height 9
click at [481, 136] on div at bounding box center [486, 146] width 84 height 20
drag, startPoint x: 467, startPoint y: 144, endPoint x: 468, endPoint y: 175, distance: 31.2
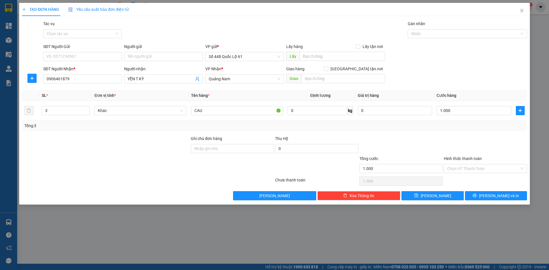
click at [467, 146] on div at bounding box center [486, 146] width 84 height 20
drag, startPoint x: 468, startPoint y: 168, endPoint x: 468, endPoint y: 179, distance: 10.9
click at [468, 169] on input "Hình thức thanh toán" at bounding box center [484, 169] width 72 height 9
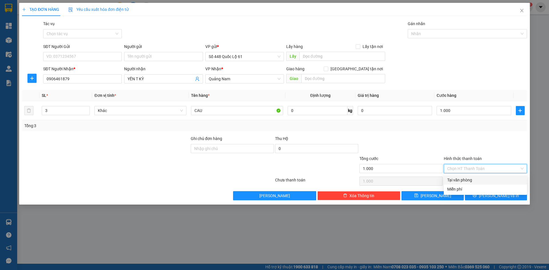
click at [468, 179] on div "Tại văn phòng" at bounding box center [486, 180] width 76 height 6
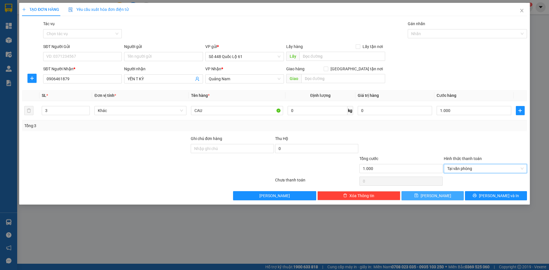
click at [449, 192] on button "[PERSON_NAME]" at bounding box center [433, 195] width 62 height 9
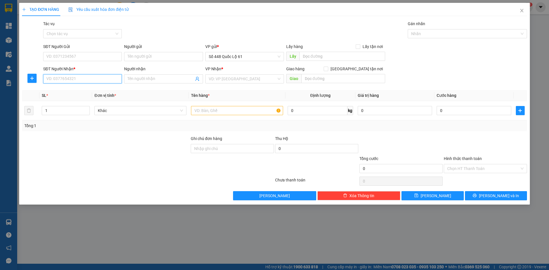
click at [73, 79] on input "SĐT Người Nhận *" at bounding box center [82, 78] width 79 height 9
click at [83, 90] on div "0973571179" at bounding box center [83, 90] width 72 height 6
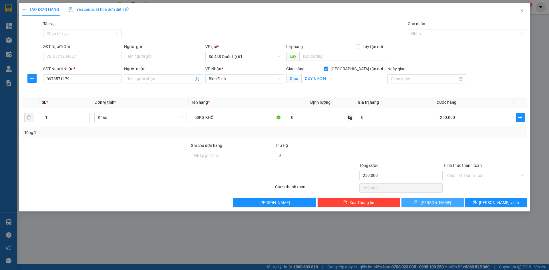
click at [431, 199] on button "[PERSON_NAME]" at bounding box center [433, 202] width 62 height 9
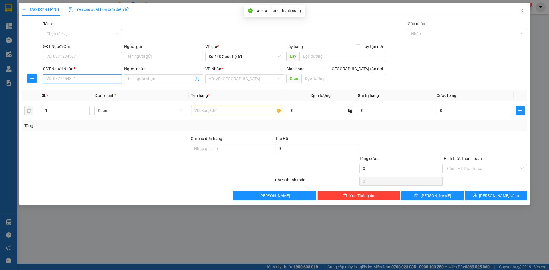
click at [106, 78] on input "SĐT Người Nhận *" at bounding box center [82, 78] width 79 height 9
click at [98, 90] on div "0977145193 - VINH" at bounding box center [83, 90] width 72 height 6
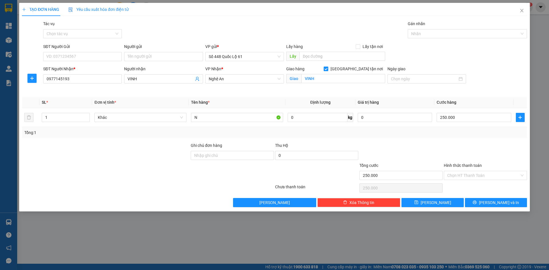
click at [451, 142] on div at bounding box center [486, 152] width 84 height 20
click at [417, 204] on button "[PERSON_NAME]" at bounding box center [433, 202] width 62 height 9
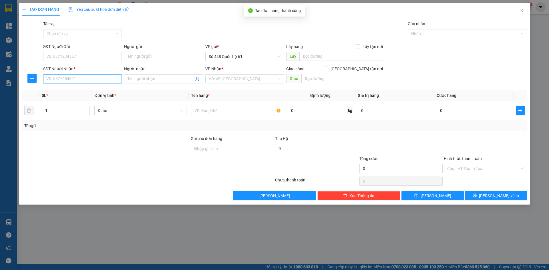
click at [93, 76] on input "SĐT Người Nhận *" at bounding box center [82, 78] width 79 height 9
click at [90, 79] on input "SĐT Người Nhận *" at bounding box center [82, 78] width 79 height 9
click at [103, 91] on div "0399833230 - MẮM [PERSON_NAME]" at bounding box center [83, 90] width 72 height 6
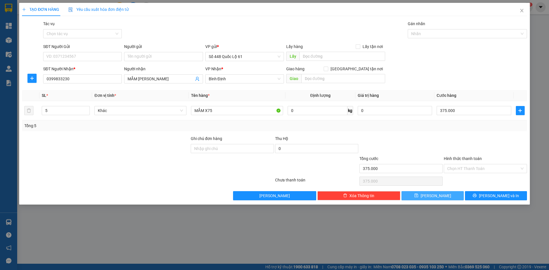
drag, startPoint x: 426, startPoint y: 194, endPoint x: 356, endPoint y: 173, distance: 73.5
click at [425, 195] on button "[PERSON_NAME]" at bounding box center [433, 195] width 62 height 9
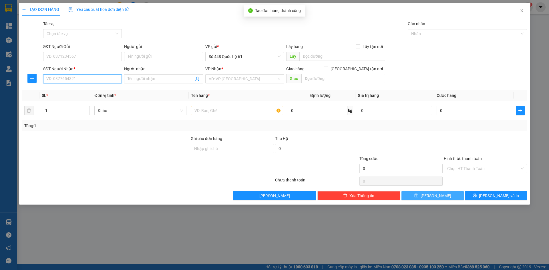
click at [100, 76] on input "SĐT Người Nhận *" at bounding box center [82, 78] width 79 height 9
click at [90, 88] on div "0399862726 - D26" at bounding box center [83, 90] width 72 height 6
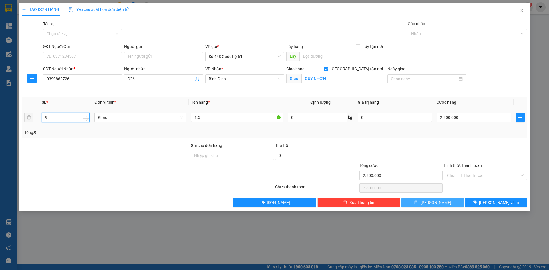
click at [87, 116] on icon "up" at bounding box center [87, 116] width 2 height 2
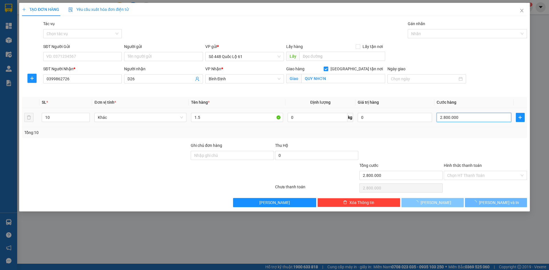
drag, startPoint x: 477, startPoint y: 118, endPoint x: 412, endPoint y: 113, distance: 64.9
click at [476, 114] on input "2.800.000" at bounding box center [474, 117] width 74 height 9
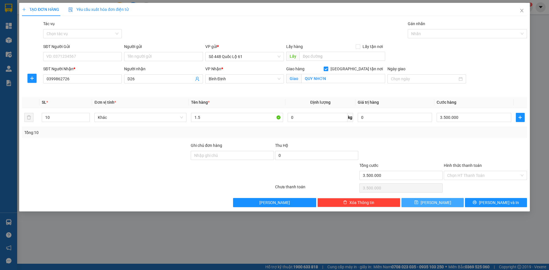
drag, startPoint x: 434, startPoint y: 202, endPoint x: 408, endPoint y: 198, distance: 26.5
click at [433, 202] on span "[PERSON_NAME]" at bounding box center [436, 203] width 31 height 6
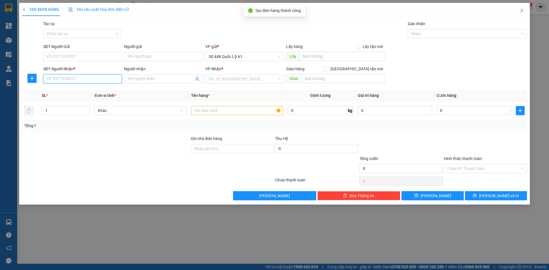
click at [100, 79] on input "SĐT Người Nhận *" at bounding box center [82, 78] width 79 height 9
click at [95, 90] on div "0706029665 - 755" at bounding box center [83, 90] width 72 height 6
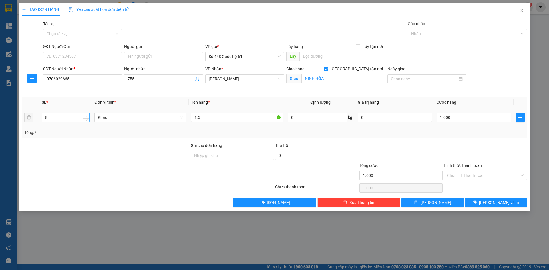
click at [85, 115] on span "up" at bounding box center [86, 115] width 3 height 3
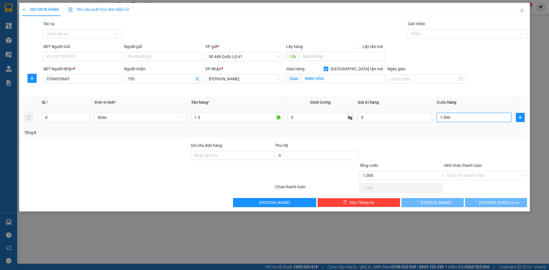
click at [482, 120] on input "1.000" at bounding box center [474, 117] width 74 height 9
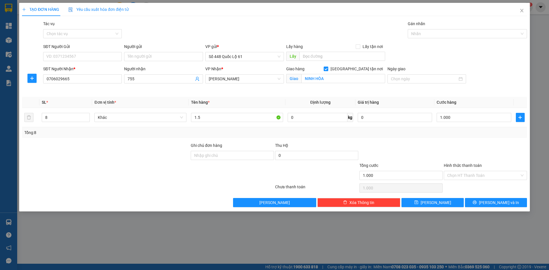
drag, startPoint x: 468, startPoint y: 150, endPoint x: 457, endPoint y: 183, distance: 34.4
click at [467, 151] on div at bounding box center [486, 152] width 84 height 20
click at [459, 177] on input "Hình thức thanh toán" at bounding box center [484, 175] width 72 height 9
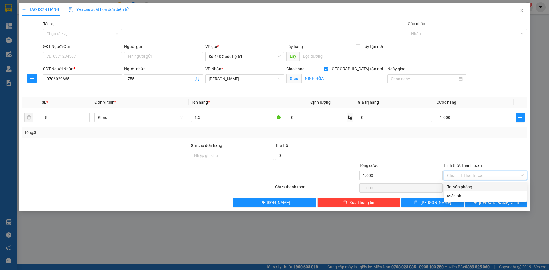
click at [464, 187] on div "Tại văn phòng" at bounding box center [486, 187] width 76 height 6
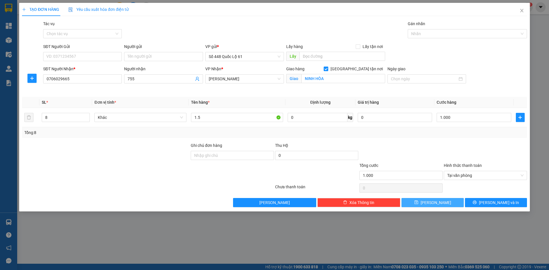
click at [431, 201] on button "[PERSON_NAME]" at bounding box center [433, 202] width 62 height 9
